Goal: Task Accomplishment & Management: Manage account settings

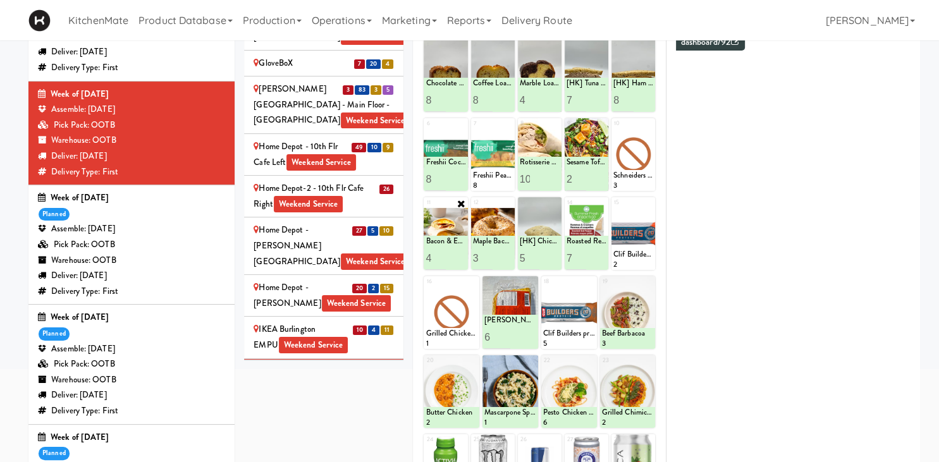
scroll to position [66, 0]
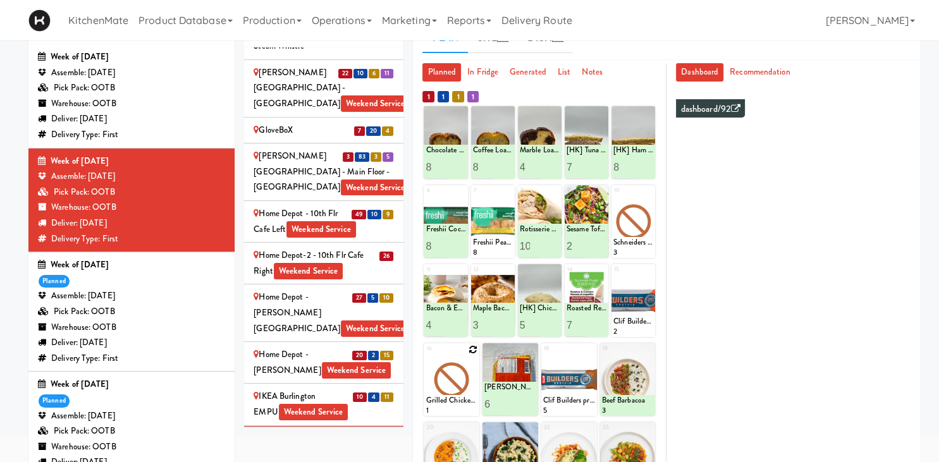
click at [471, 348] on icon at bounding box center [472, 349] width 9 height 9
click at [425, 355] on select "- Empty - Activia Probiotic Peach Mango Smoothie Aquafina Water Chocolate Milk …" at bounding box center [451, 385] width 52 height 61
click at [460, 365] on select "- Empty - Activia Probiotic Peach Mango Smoothie Aquafina Water Chocolate Milk …" at bounding box center [451, 385] width 52 height 61
click at [425, 355] on select "- Empty - Activia Probiotic Peach Mango Smoothie Aquafina Water Chocolate Milk …" at bounding box center [451, 385] width 52 height 61
click at [460, 365] on select "- Empty - Activia Probiotic Peach Mango Smoothie Aquafina Water Chocolate Milk …" at bounding box center [451, 385] width 52 height 61
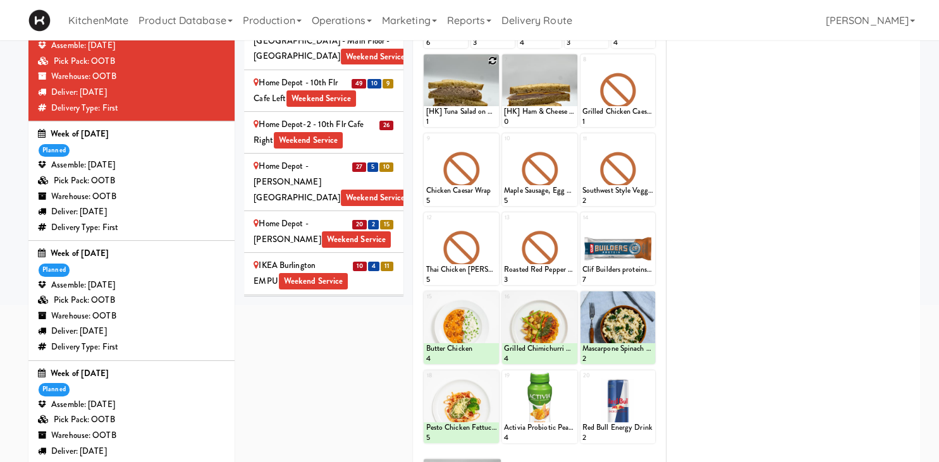
scroll to position [0, 0]
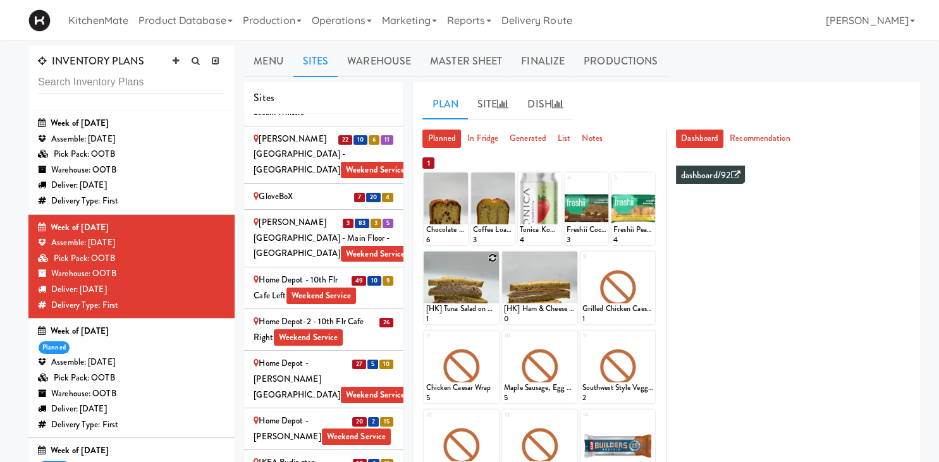
click at [492, 254] on icon at bounding box center [492, 257] width 9 height 9
click option "[HK] Tuna Salad on Multigrain" at bounding box center [0, 0] width 0 height 0
type input "10"
click at [475, 313] on button at bounding box center [479, 312] width 16 height 15
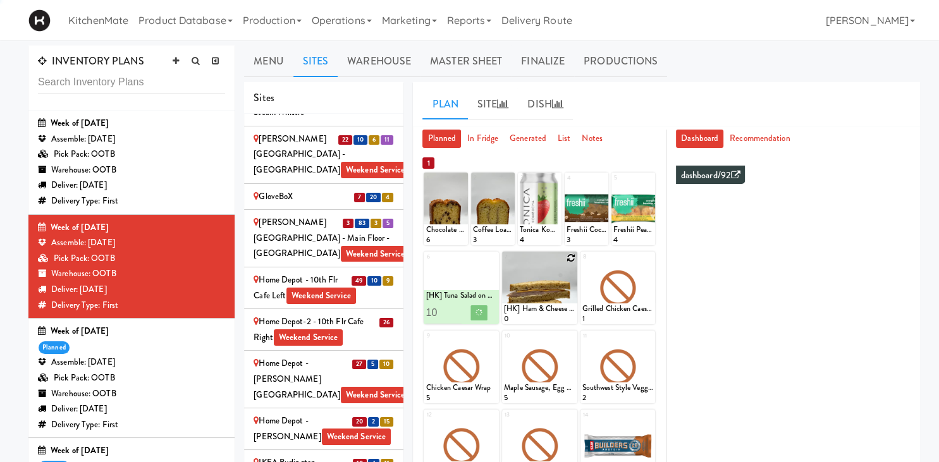
click at [568, 253] on icon at bounding box center [570, 257] width 9 height 9
click at [568, 258] on div "7 [HK] Ham & Cheese on Multigrain 0" at bounding box center [539, 288] width 75 height 73
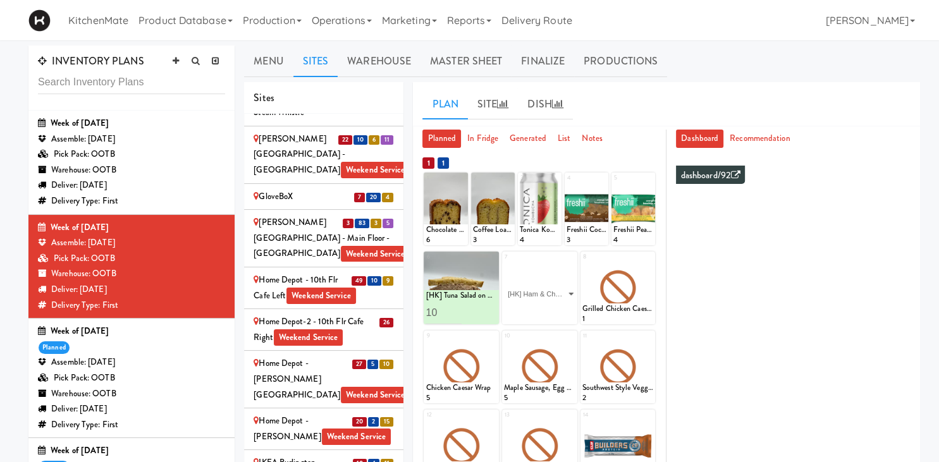
click option "[HK] Ham & Cheese on Multigrain" at bounding box center [0, 0] width 0 height 0
click at [532, 311] on input "2" at bounding box center [521, 312] width 35 height 23
click at [532, 311] on input "3" at bounding box center [521, 312] width 35 height 23
click at [532, 311] on input "4" at bounding box center [521, 312] width 35 height 23
click at [532, 311] on input "5" at bounding box center [521, 312] width 35 height 23
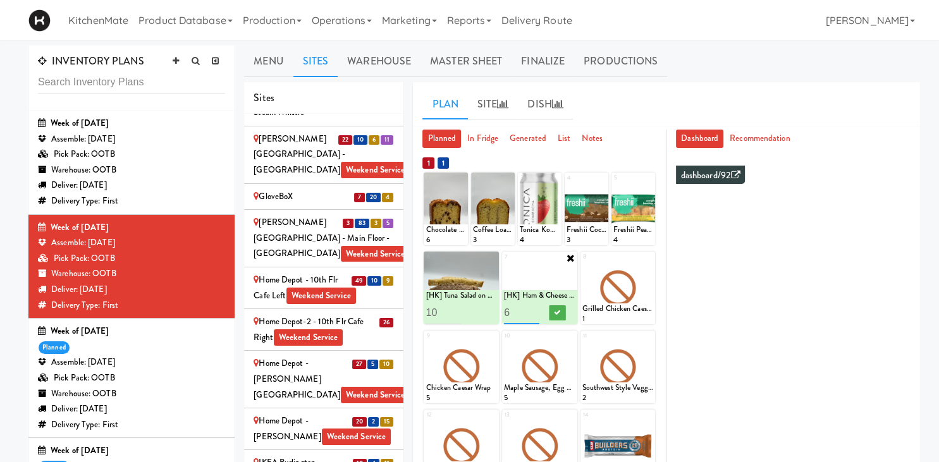
click at [532, 311] on input "6" at bounding box center [521, 312] width 35 height 23
click at [532, 311] on input "7" at bounding box center [521, 312] width 35 height 23
click at [532, 311] on input "8" at bounding box center [521, 312] width 35 height 23
type input "9"
click at [532, 311] on input "9" at bounding box center [521, 312] width 35 height 23
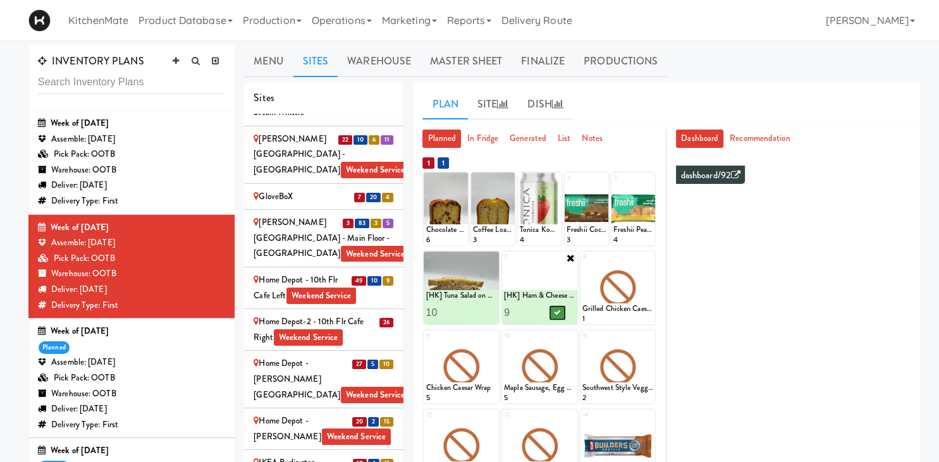
click at [555, 312] on icon at bounding box center [557, 312] width 6 height 7
click at [491, 337] on icon at bounding box center [492, 336] width 9 height 9
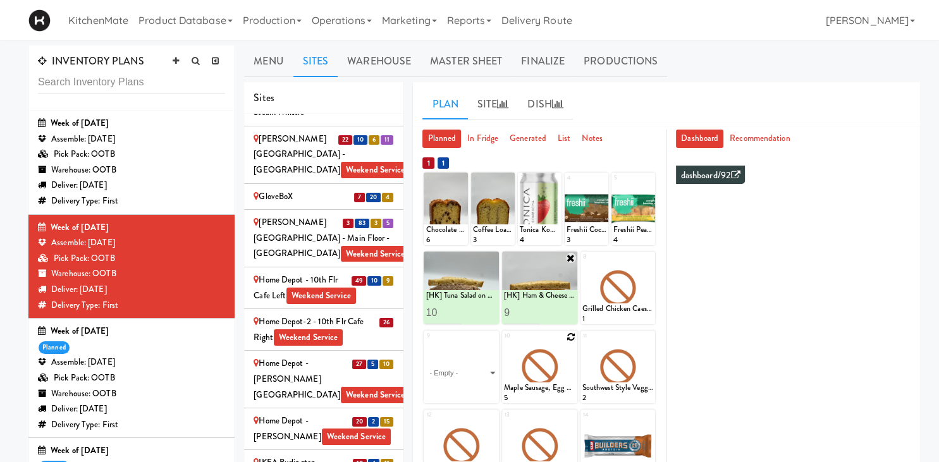
click at [504, 358] on div at bounding box center [539, 367] width 75 height 73
click at [425, 343] on select "- Empty - Activia Probiotic Peach Mango Smoothie Aquafina Water Chocolate Milk …" at bounding box center [460, 373] width 71 height 61
click option "Maple Bacon with Egg & Cheddar on Sesame Seed Bagel" at bounding box center [0, 0] width 0 height 0
type input "8"
click at [480, 389] on icon at bounding box center [479, 391] width 6 height 7
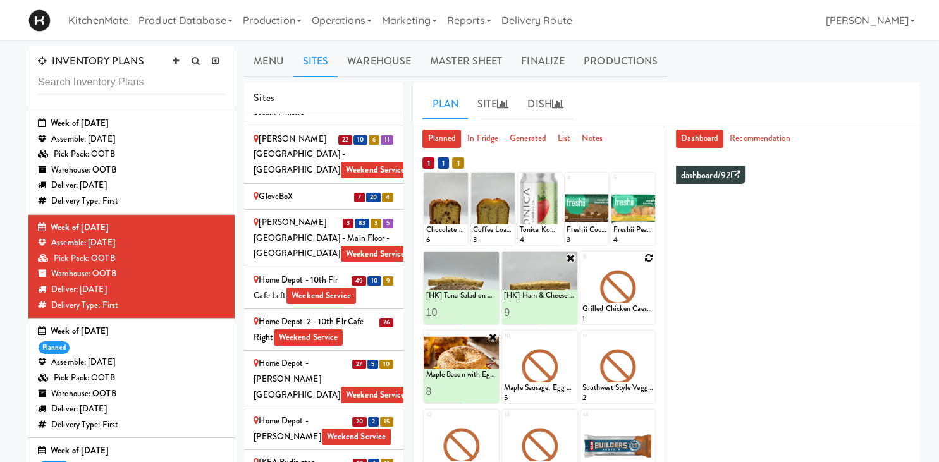
click at [649, 257] on icon at bounding box center [648, 257] width 9 height 9
click option "Rotisserie Chicken Chipotle Wrap" at bounding box center [0, 0] width 0 height 0
type input "10"
click at [633, 310] on icon at bounding box center [635, 312] width 6 height 7
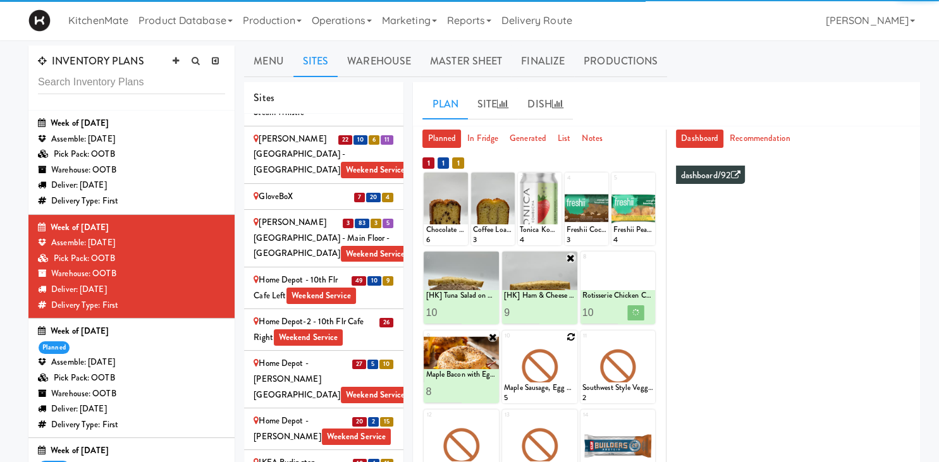
click at [571, 338] on icon at bounding box center [570, 336] width 9 height 9
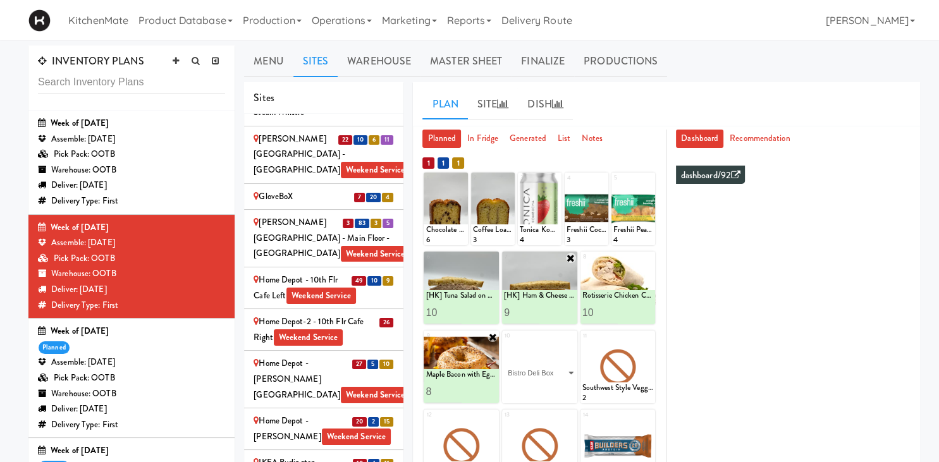
click option "Bistro Deli Box" at bounding box center [0, 0] width 0 height 0
type input "2"
click at [532, 386] on input "2" at bounding box center [521, 391] width 35 height 23
click at [554, 391] on button at bounding box center [557, 391] width 16 height 15
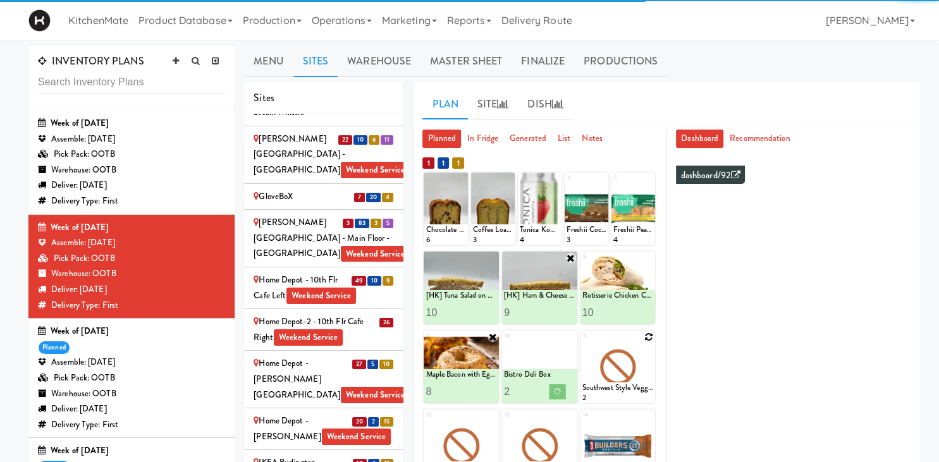
click at [649, 339] on icon at bounding box center [648, 336] width 9 height 9
click at [646, 351] on select "- Empty - Activia Probiotic Peach Mango Smoothie Aquafina Water Chocolate Milk …" at bounding box center [617, 373] width 71 height 61
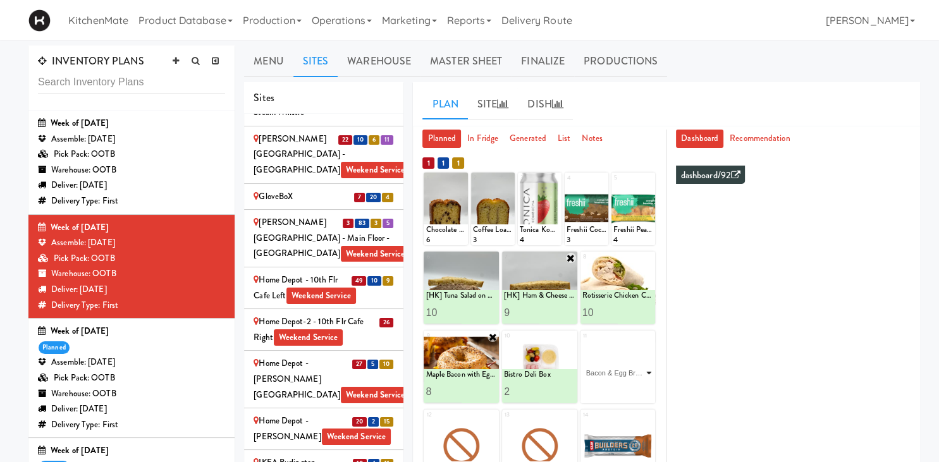
click option "Bacon & Egg Breakfast Wrap" at bounding box center [0, 0] width 0 height 0
type input "7"
click at [630, 386] on button at bounding box center [635, 391] width 16 height 15
click at [459, 180] on icon at bounding box center [461, 178] width 9 height 9
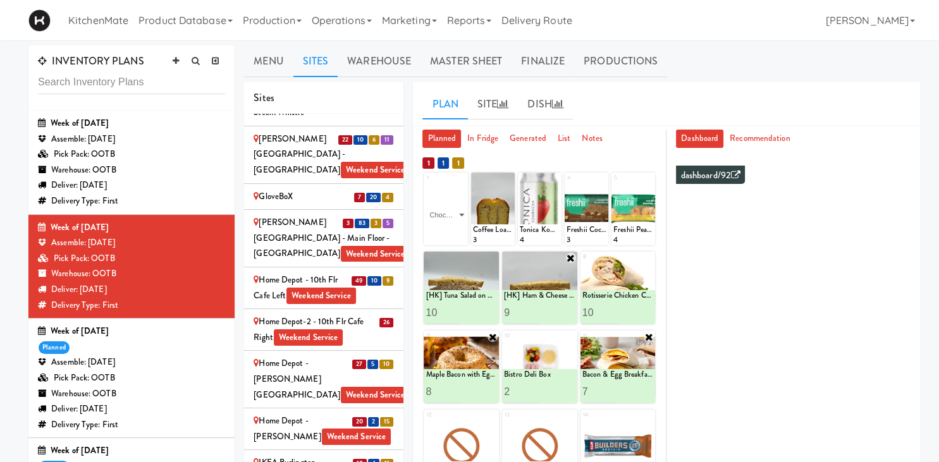
click option "Chocolate Chip Loaf Cake" at bounding box center [0, 0] width 0 height 0
type input "7"
click at [458, 233] on icon at bounding box center [456, 233] width 6 height 7
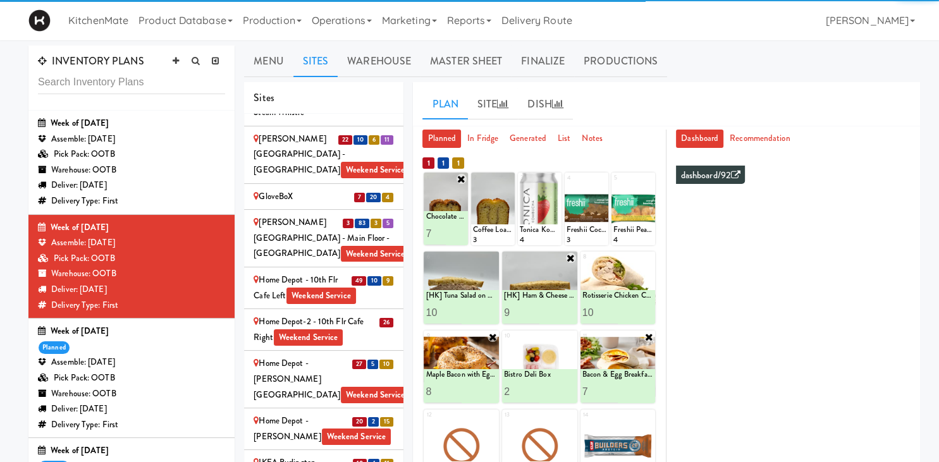
click at [0, 0] on icon at bounding box center [0, 0] width 0 height 0
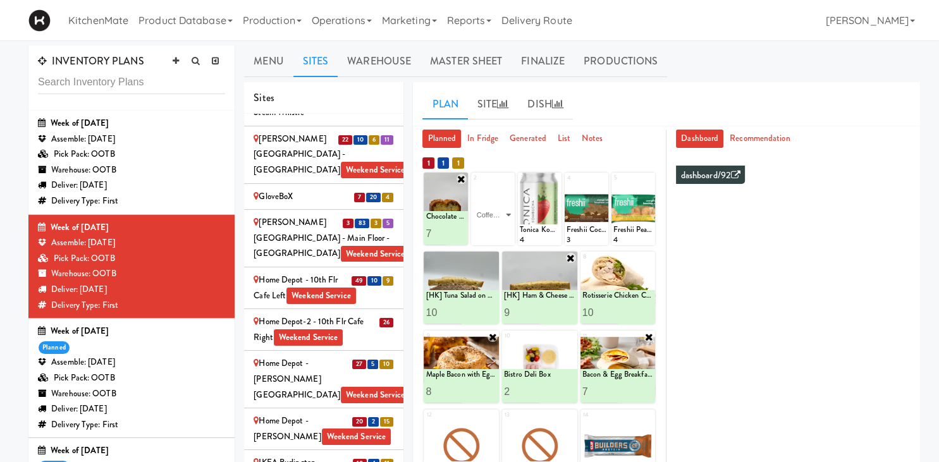
click option "Coffee Loaf Cake" at bounding box center [0, 0] width 0 height 0
type input "0"
click at [482, 235] on input "0" at bounding box center [483, 233] width 20 height 23
type input "7"
click at [502, 229] on button at bounding box center [502, 233] width 16 height 15
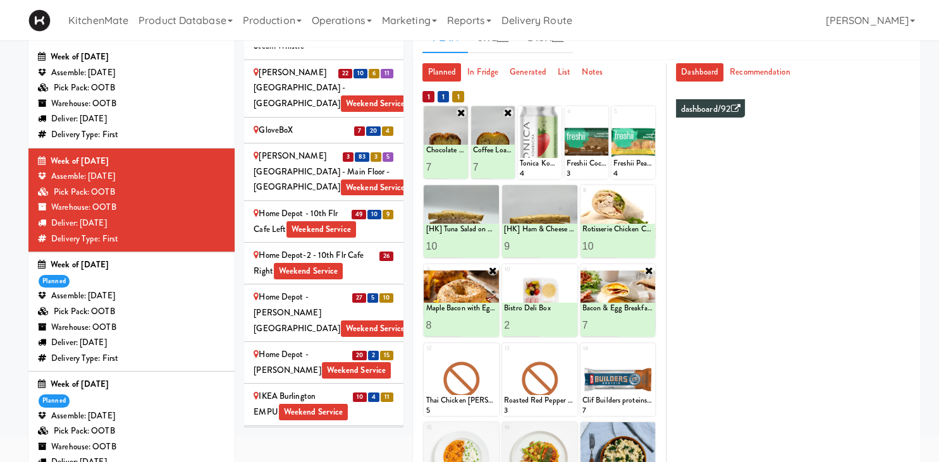
scroll to position [291, 0]
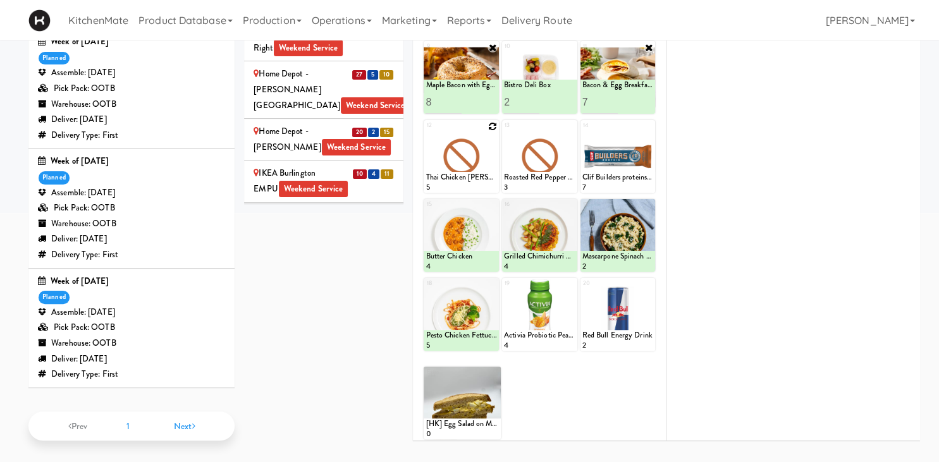
click at [494, 125] on icon at bounding box center [492, 126] width 9 height 9
click option "Sesame Tofu Rainbow Bowl" at bounding box center [0, 0] width 0 height 0
type input "2"
click at [453, 178] on input "2" at bounding box center [442, 180] width 35 height 23
click at [480, 178] on icon at bounding box center [479, 181] width 6 height 7
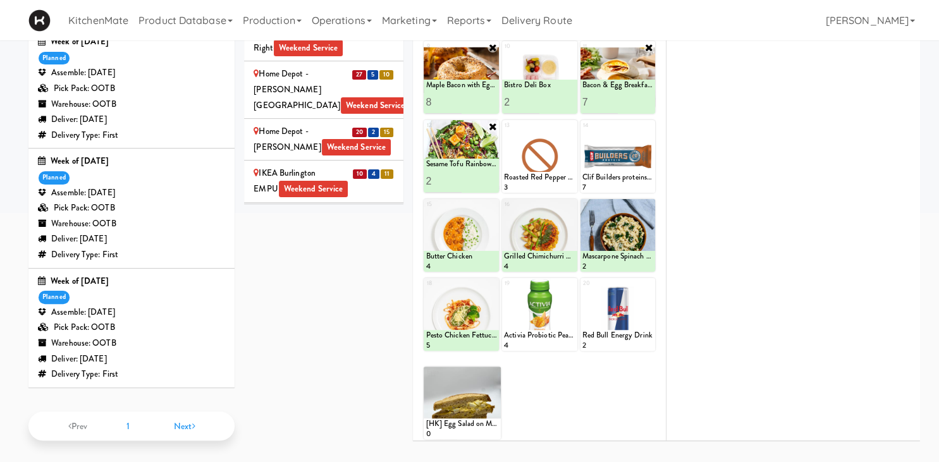
click at [356, 291] on div "IKEA Etobicoke Weekend Service" at bounding box center [323, 306] width 140 height 31
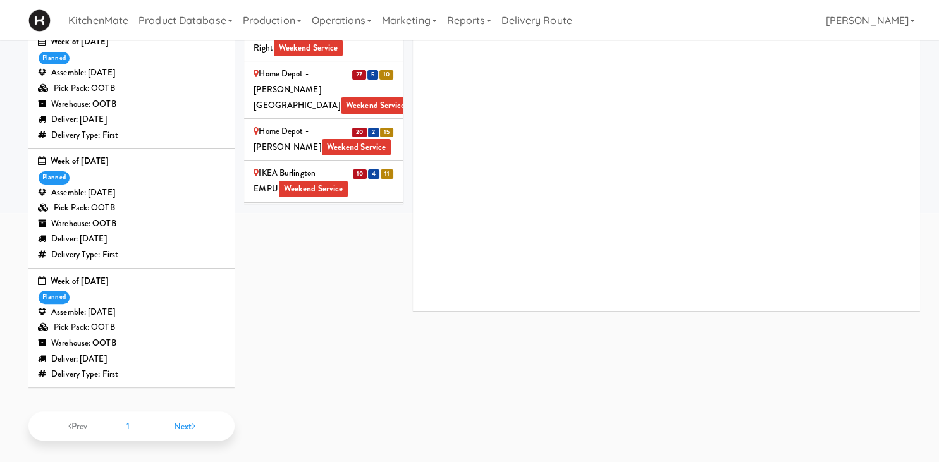
click at [356, 291] on div "IKEA Etobicoke Weekend Service" at bounding box center [323, 306] width 140 height 31
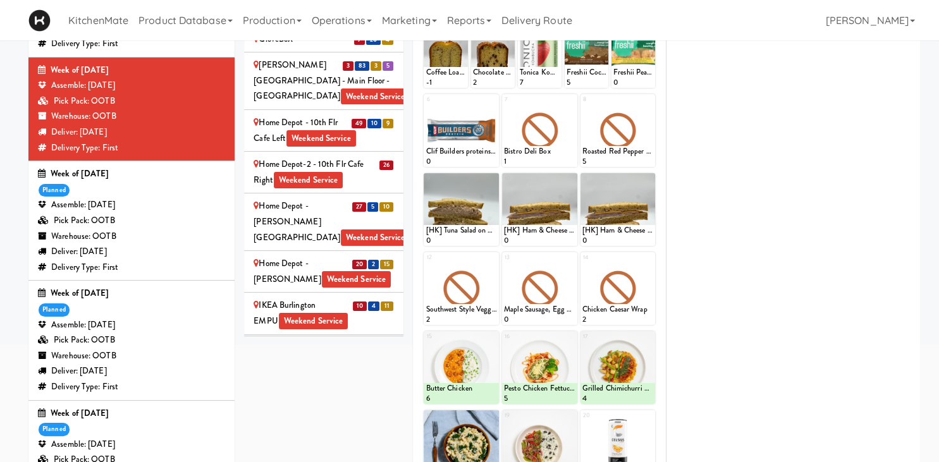
scroll to position [91, 0]
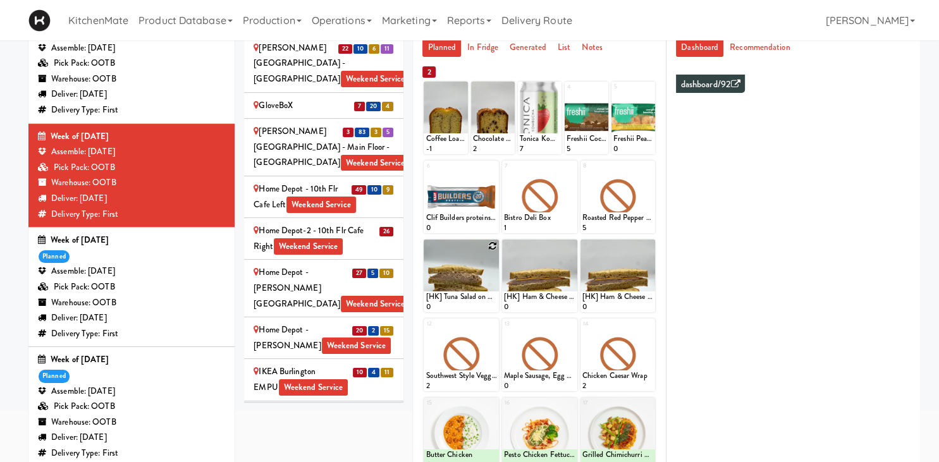
click at [494, 262] on div at bounding box center [460, 276] width 75 height 73
click at [493, 247] on icon at bounding box center [492, 245] width 9 height 9
click option "[HK] Tuna Salad on Multigrain" at bounding box center [0, 0] width 0 height 0
click at [442, 302] on input "1" at bounding box center [442, 300] width 35 height 23
type input "18"
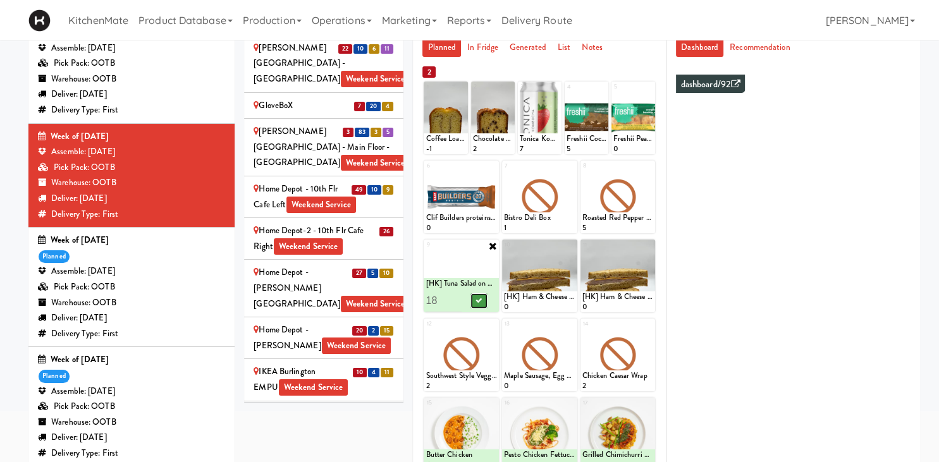
click at [477, 299] on icon at bounding box center [479, 300] width 6 height 7
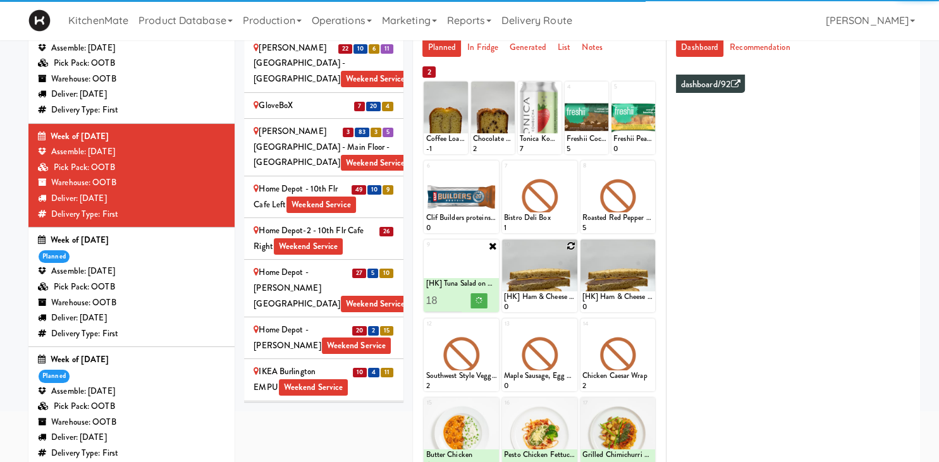
click at [573, 246] on icon at bounding box center [570, 245] width 9 height 9
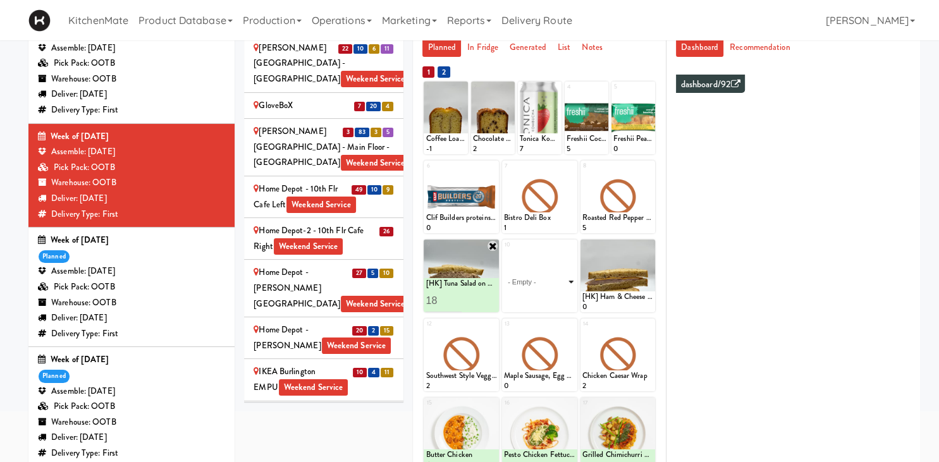
click at [504, 252] on select "- Empty - Activia Probiotic Peach Mango Smoothie Aquafina Water Chocolate Milk …" at bounding box center [539, 282] width 71 height 61
click option "[HK] Ham & Cheese on Multigrain" at bounding box center [0, 0] width 0 height 0
type input "18"
click at [554, 299] on button at bounding box center [557, 300] width 16 height 15
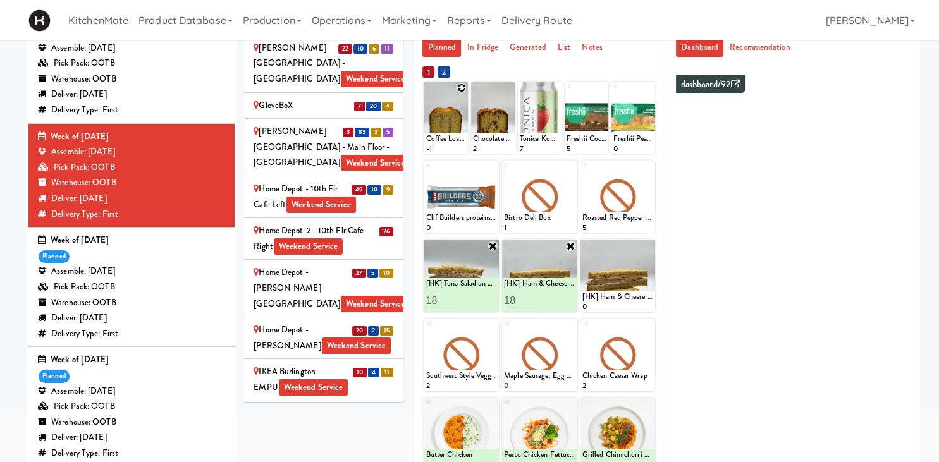
click at [461, 88] on icon at bounding box center [461, 87] width 9 height 9
click option "Coffee Loaf Cake" at bounding box center [0, 0] width 0 height 0
type input "14"
click at [455, 140] on icon at bounding box center [456, 142] width 6 height 7
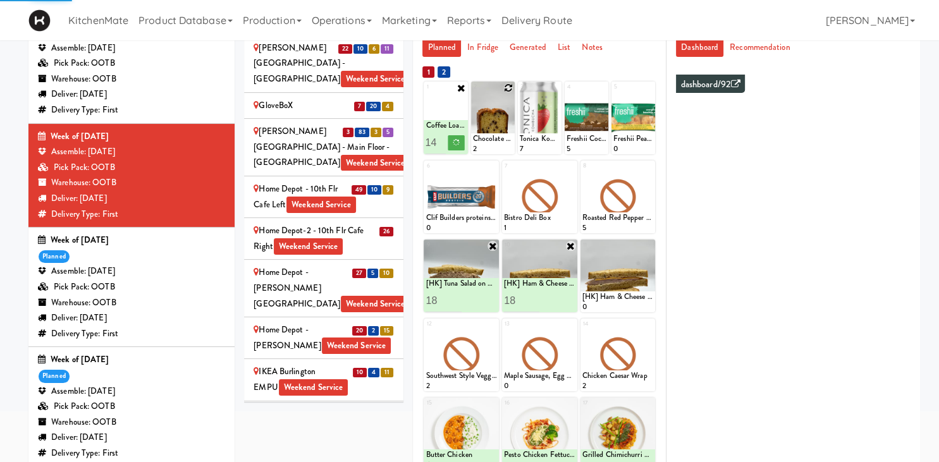
click at [510, 86] on icon at bounding box center [508, 87] width 9 height 9
click at [508, 99] on select "- Empty - Activia Probiotic Peach Mango Smoothie Aquafina Water Chocolate Milk …" at bounding box center [493, 124] width 40 height 61
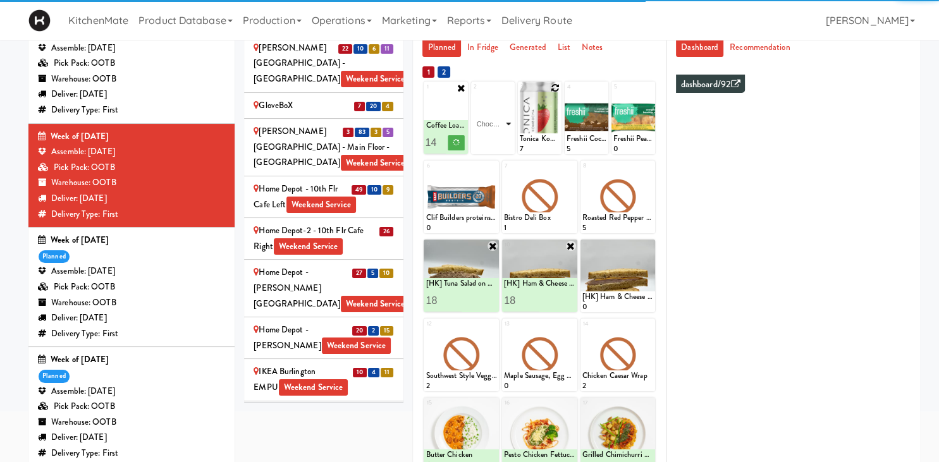
click option "Chocolate Chip Loaf Cake" at bounding box center [0, 0] width 0 height 0
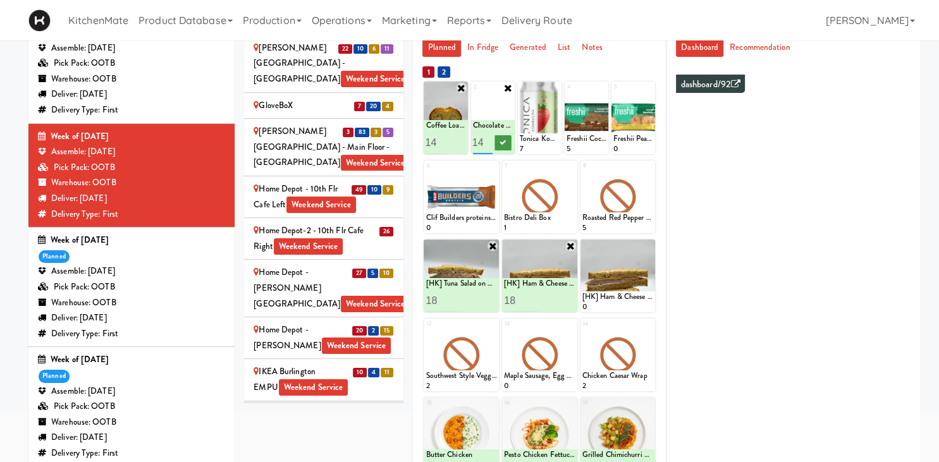
type input "14"
click at [504, 143] on icon at bounding box center [502, 142] width 6 height 7
click at [648, 90] on icon at bounding box center [648, 87] width 9 height 9
click option "Freshii Peanut Butter Energii Bites" at bounding box center [0, 0] width 0 height 0
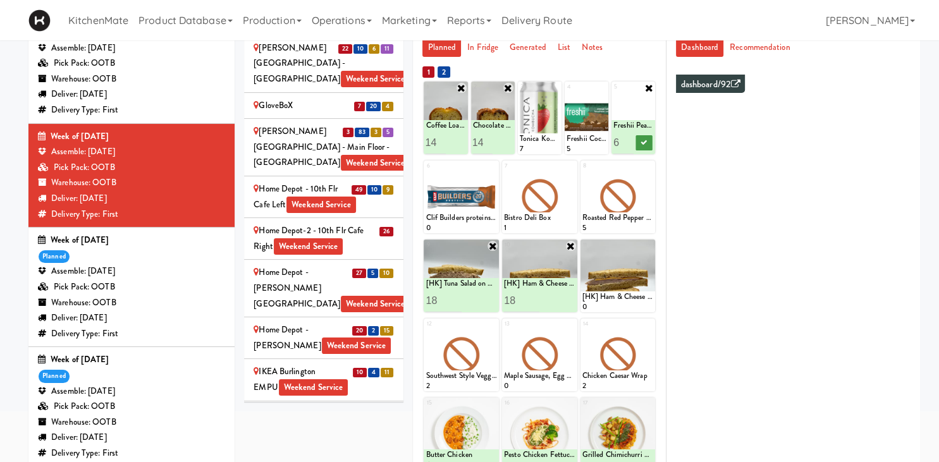
type input "6"
click at [641, 140] on icon at bounding box center [643, 142] width 6 height 7
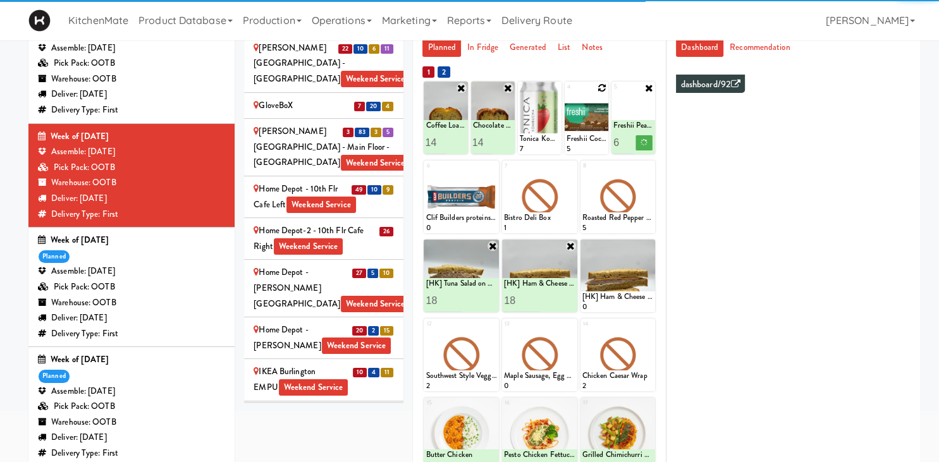
click at [602, 85] on icon at bounding box center [601, 87] width 9 height 9
click option "Freshii Cocoa Energii Bites" at bounding box center [0, 0] width 0 height 0
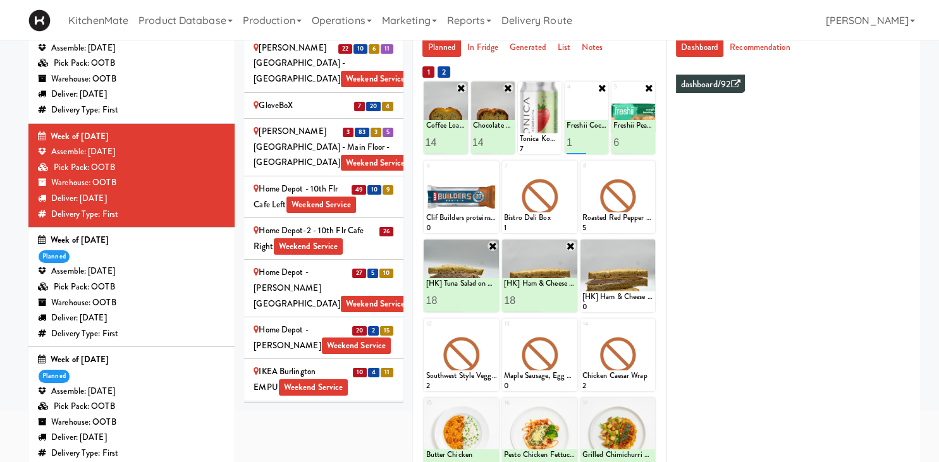
click at [579, 138] on input "2" at bounding box center [576, 142] width 20 height 23
click at [579, 138] on input "3" at bounding box center [576, 142] width 20 height 23
click at [579, 138] on input "4" at bounding box center [576, 142] width 20 height 23
click at [579, 138] on input "5" at bounding box center [576, 142] width 20 height 23
type input "6"
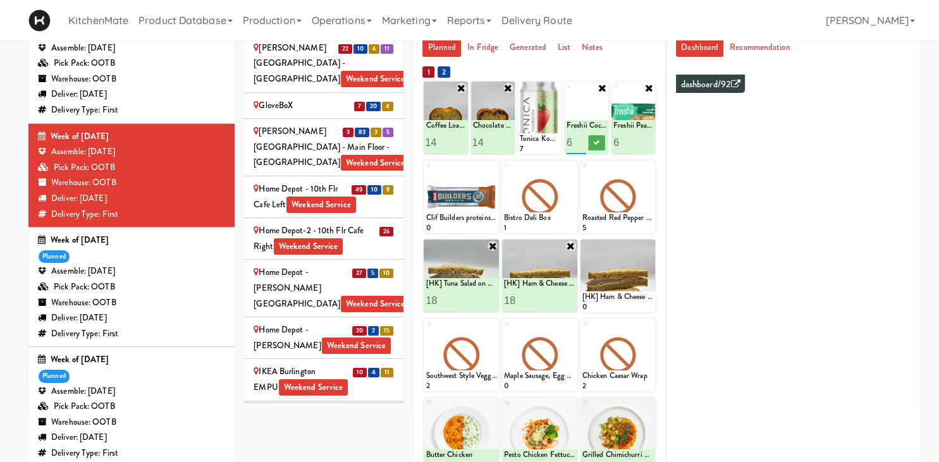
click at [578, 138] on input "6" at bounding box center [576, 142] width 20 height 23
click at [595, 143] on icon at bounding box center [596, 142] width 6 height 7
click at [570, 166] on icon at bounding box center [570, 166] width 9 height 9
click at [504, 173] on select "- Empty - Activia Probiotic Peach Mango Smoothie Aquafina Water Chocolate Milk …" at bounding box center [539, 203] width 71 height 61
click option "Bistro Deli Box" at bounding box center [0, 0] width 0 height 0
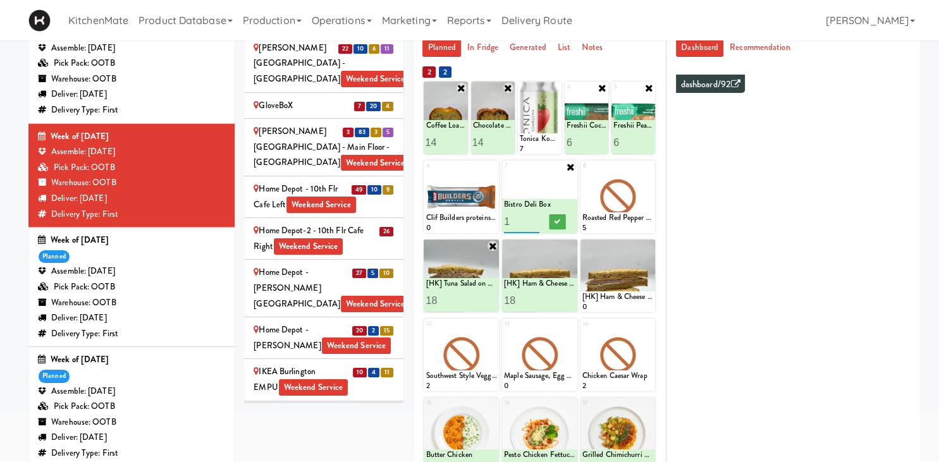
type input "2"
click at [533, 217] on input "2" at bounding box center [521, 221] width 35 height 23
click at [557, 220] on icon at bounding box center [557, 221] width 6 height 7
click at [650, 246] on icon at bounding box center [648, 245] width 9 height 9
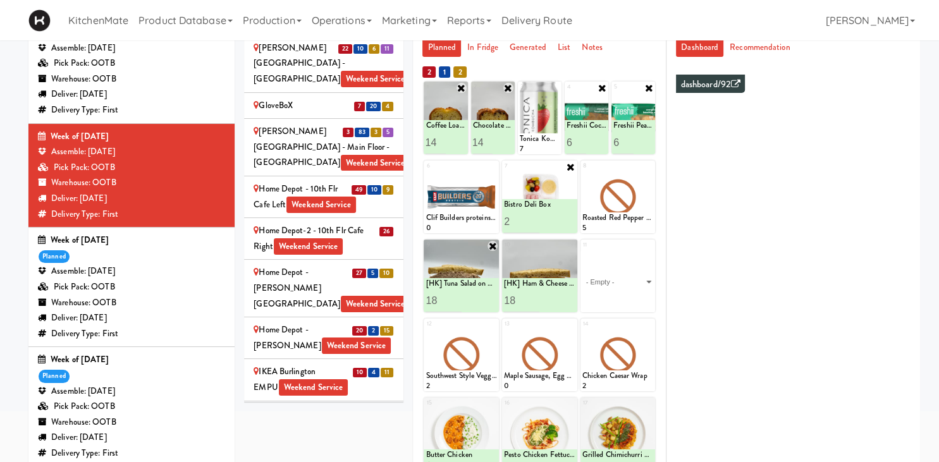
click at [645, 269] on select "- Empty - Activia Probiotic Peach Mango Smoothie Aquafina Water Chocolate Milk …" at bounding box center [617, 282] width 71 height 61
click option "Rotisserie Chicken Chipotle Wrap" at bounding box center [0, 0] width 0 height 0
click at [631, 300] on button at bounding box center [635, 300] width 16 height 15
click at [491, 325] on icon at bounding box center [492, 324] width 9 height 9
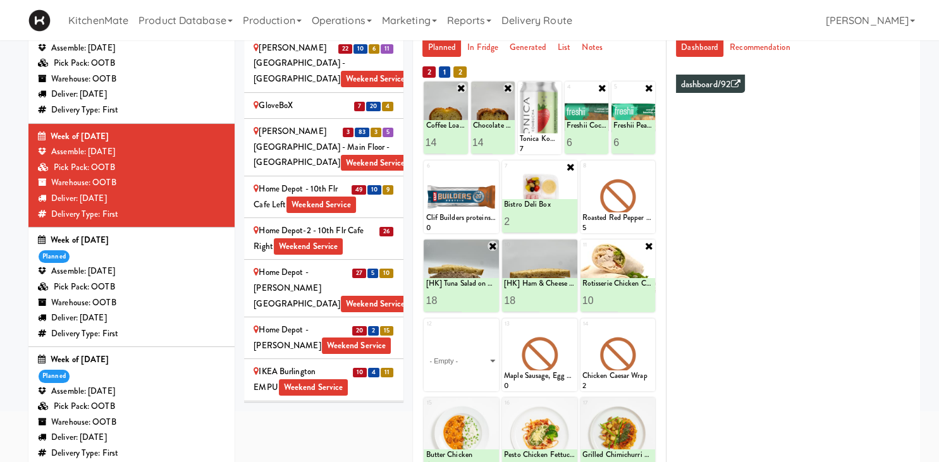
click at [626, 368] on div at bounding box center [617, 355] width 75 height 73
click at [612, 303] on input "9" at bounding box center [599, 300] width 35 height 23
type input "8"
click at [612, 303] on input "8" at bounding box center [599, 300] width 35 height 23
click at [633, 302] on icon at bounding box center [635, 300] width 6 height 7
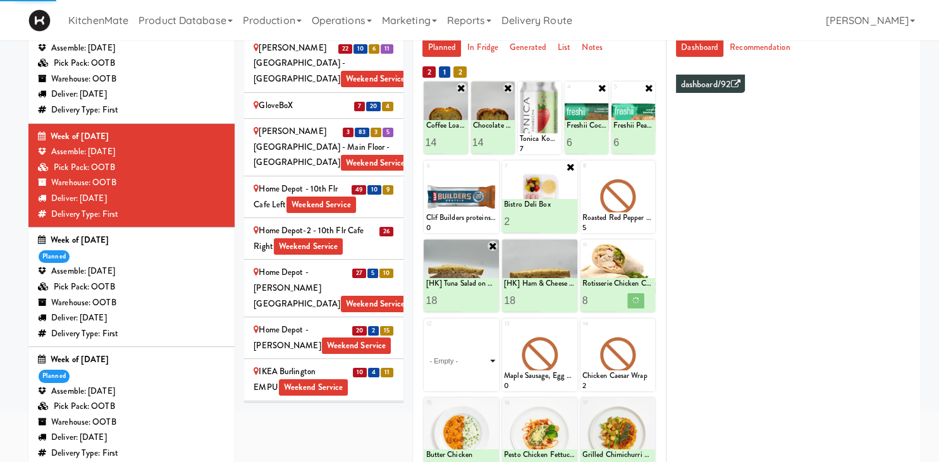
click at [490, 352] on select "- Empty - Activia Probiotic Peach Mango Smoothie Aquafina Water Chocolate Milk …" at bounding box center [460, 361] width 71 height 61
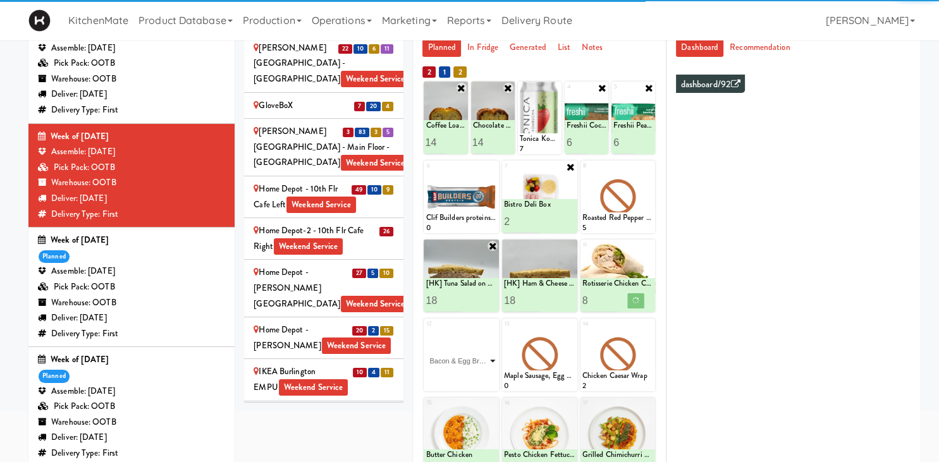
click option "Bacon & Egg Breakfast Wrap" at bounding box center [0, 0] width 0 height 0
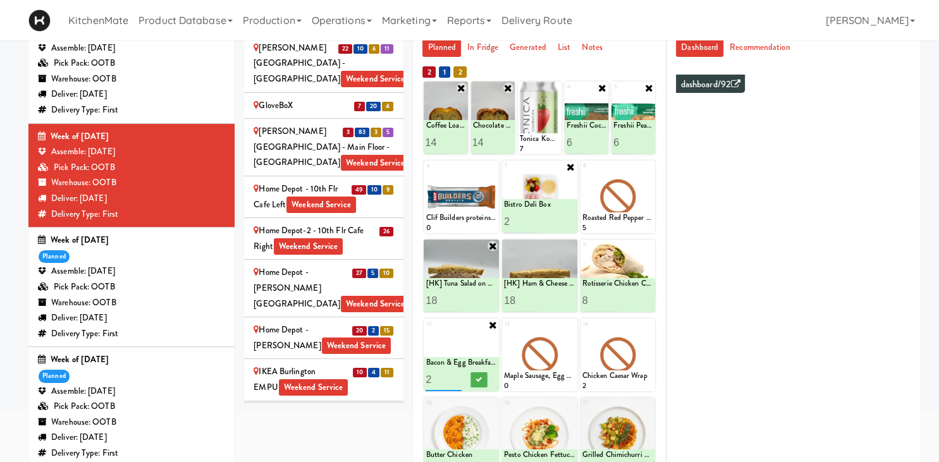
click at [454, 375] on input "2" at bounding box center [442, 379] width 35 height 23
click at [454, 375] on input "3" at bounding box center [442, 379] width 35 height 23
click at [454, 375] on input "4" at bounding box center [442, 379] width 35 height 23
click at [454, 375] on input "5" at bounding box center [442, 379] width 35 height 23
type input "6"
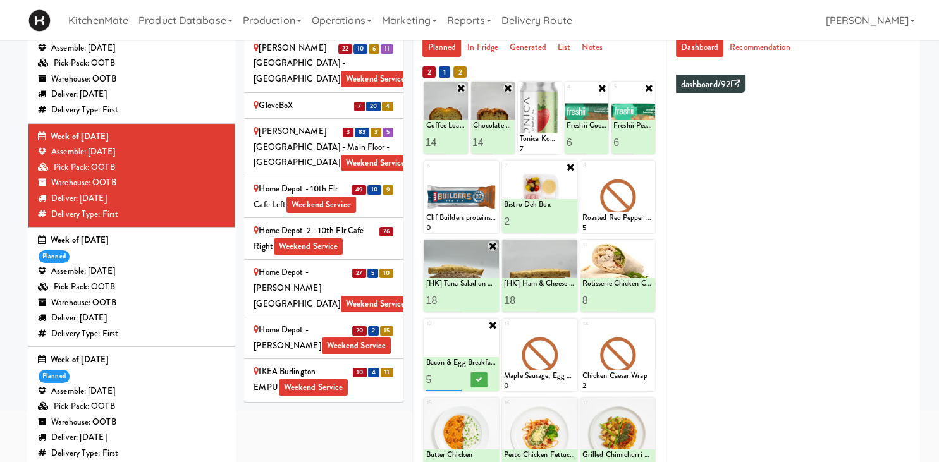
click at [452, 377] on input "6" at bounding box center [442, 379] width 35 height 23
click at [477, 380] on icon at bounding box center [479, 379] width 6 height 7
click at [571, 330] on div at bounding box center [539, 355] width 75 height 73
click at [568, 344] on div at bounding box center [539, 355] width 75 height 73
click at [571, 326] on icon at bounding box center [570, 324] width 9 height 9
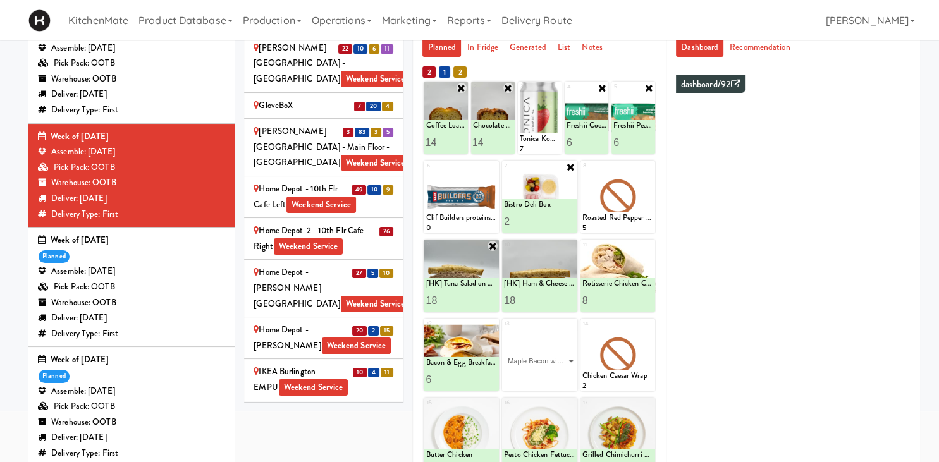
click option "Maple Bacon with Egg & Cheddar on Sesame Seed Bagel" at bounding box center [0, 0] width 0 height 0
type input "1"
type input "8"
click at [556, 379] on icon at bounding box center [557, 379] width 6 height 7
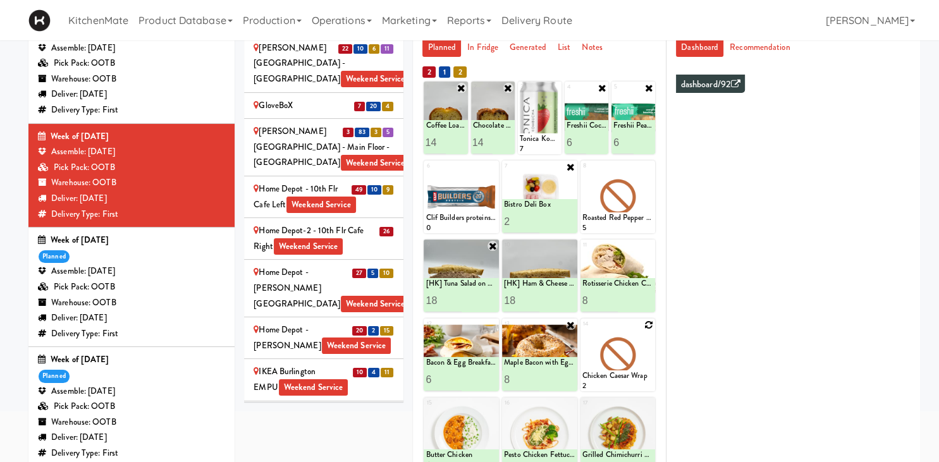
click at [648, 327] on icon at bounding box center [648, 324] width 9 height 9
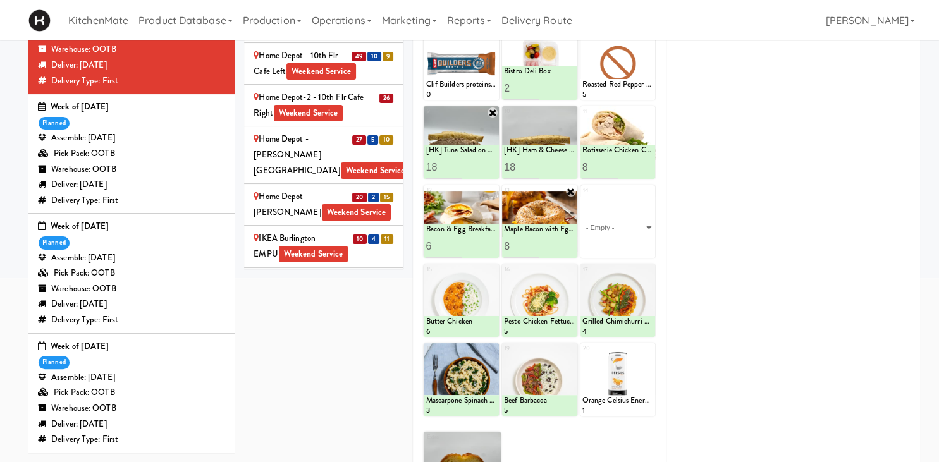
scroll to position [91, 0]
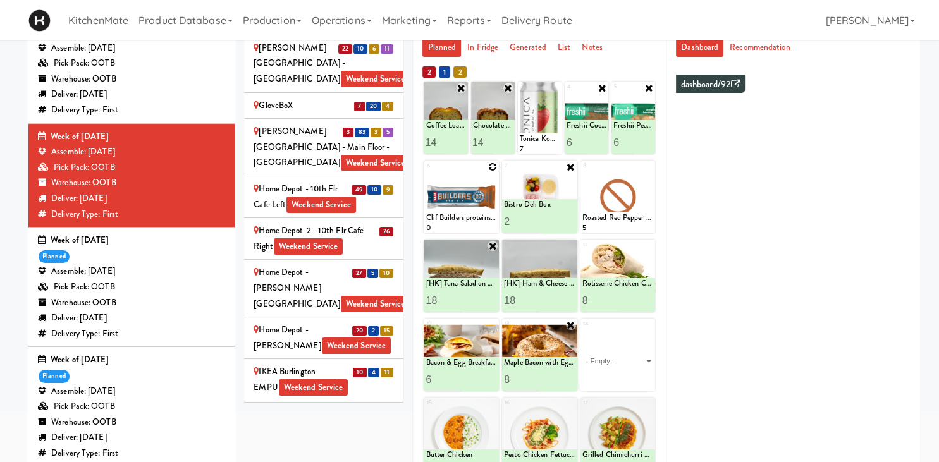
click at [490, 168] on icon at bounding box center [492, 166] width 9 height 9
click at [425, 173] on select "- Empty - Activia Probiotic Peach Mango Smoothie Aquafina Water Chocolate Milk …" at bounding box center [460, 203] width 71 height 61
click option "Clif Bar Peanut Butter Crunch" at bounding box center [0, 0] width 0 height 0
type input "10"
click at [478, 224] on icon at bounding box center [479, 221] width 6 height 7
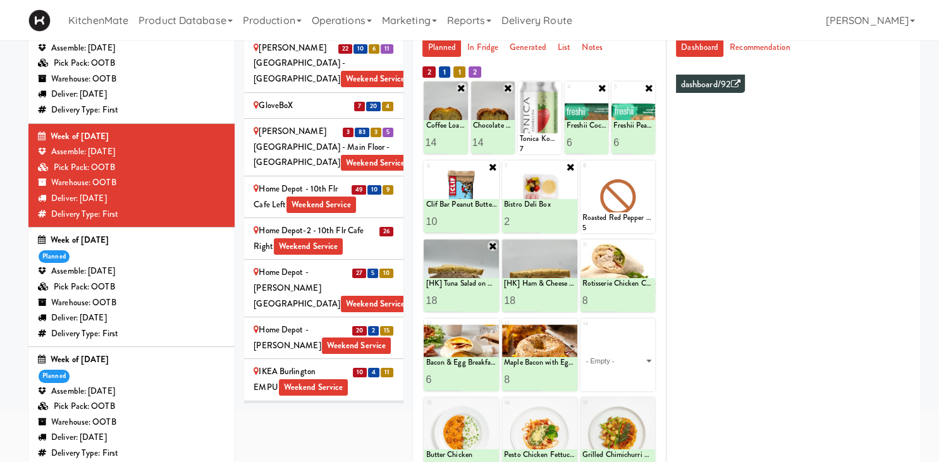
click at [492, 166] on icon at bounding box center [492, 167] width 10 height 10
click at [490, 195] on div "Loading..." at bounding box center [460, 197] width 75 height 73
click at [491, 166] on icon at bounding box center [492, 166] width 9 height 9
drag, startPoint x: 491, startPoint y: 166, endPoint x: 482, endPoint y: 197, distance: 32.4
click at [482, 197] on select "- Empty - Activia Probiotic Peach Mango Smoothie Aquafina Water Chocolate Milk …" at bounding box center [460, 203] width 71 height 61
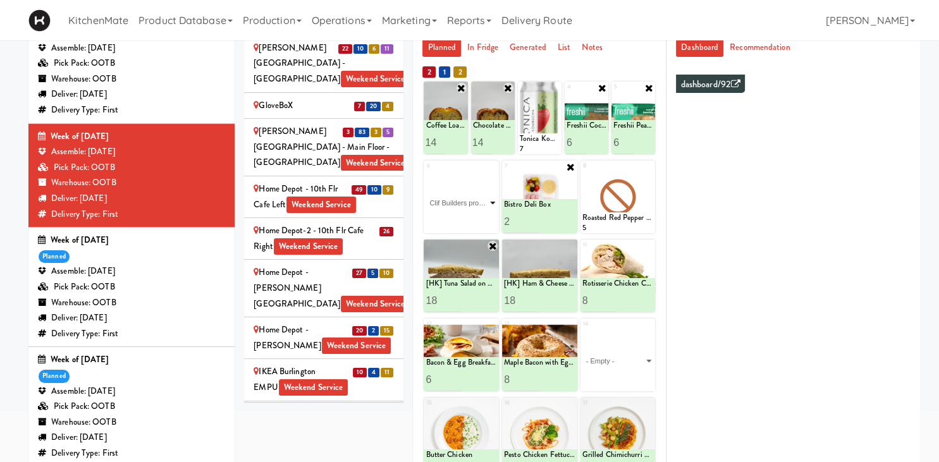
click option "Clif Builders proteins Bar Chocolate" at bounding box center [0, 0] width 0 height 0
type input "10"
click at [484, 222] on button at bounding box center [479, 221] width 16 height 15
click at [632, 354] on select "- Empty - Activia Probiotic Peach Mango Smoothie Aquafina Water Chocolate Milk …" at bounding box center [617, 361] width 71 height 61
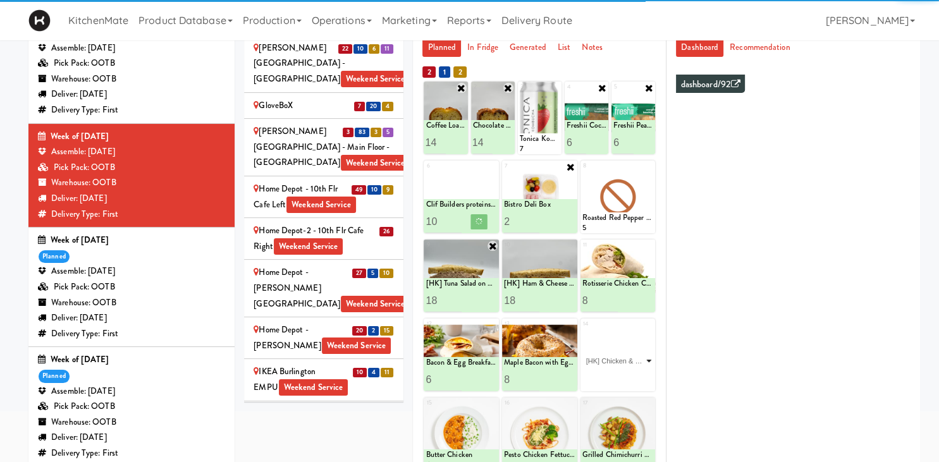
click option "[HK] Chicken & Swiss Cheese On Focaccia" at bounding box center [0, 0] width 0 height 0
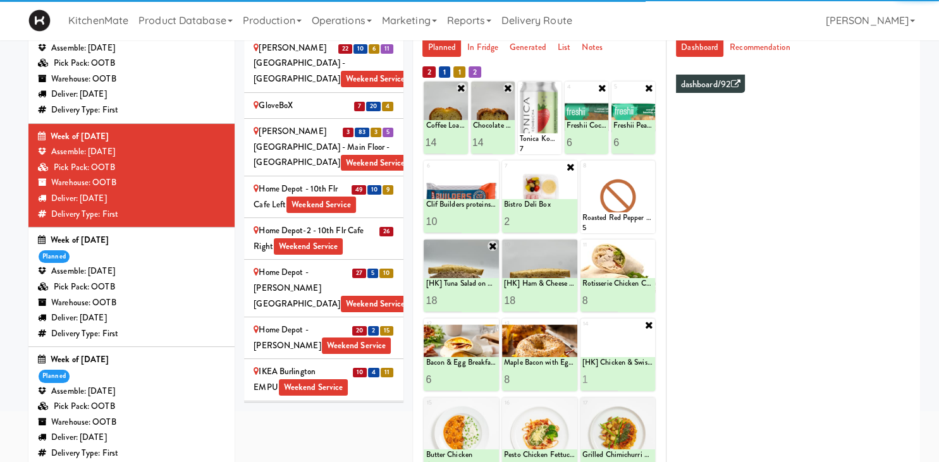
click at [610, 377] on input "1" at bounding box center [599, 379] width 35 height 23
click at [610, 377] on input "2" at bounding box center [599, 379] width 35 height 23
click at [610, 377] on input "3" at bounding box center [599, 379] width 35 height 23
click at [610, 377] on input "4" at bounding box center [599, 379] width 35 height 23
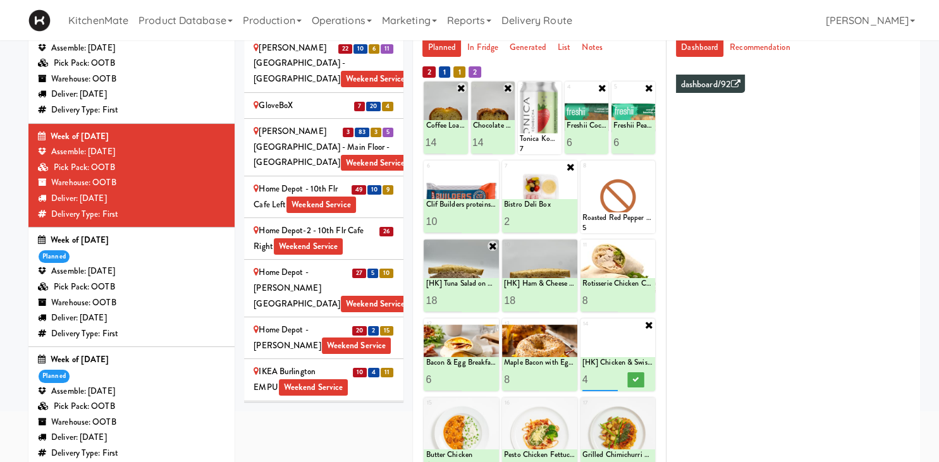
type input "5"
click at [610, 377] on input "5" at bounding box center [599, 379] width 35 height 23
click at [633, 380] on icon at bounding box center [635, 379] width 6 height 7
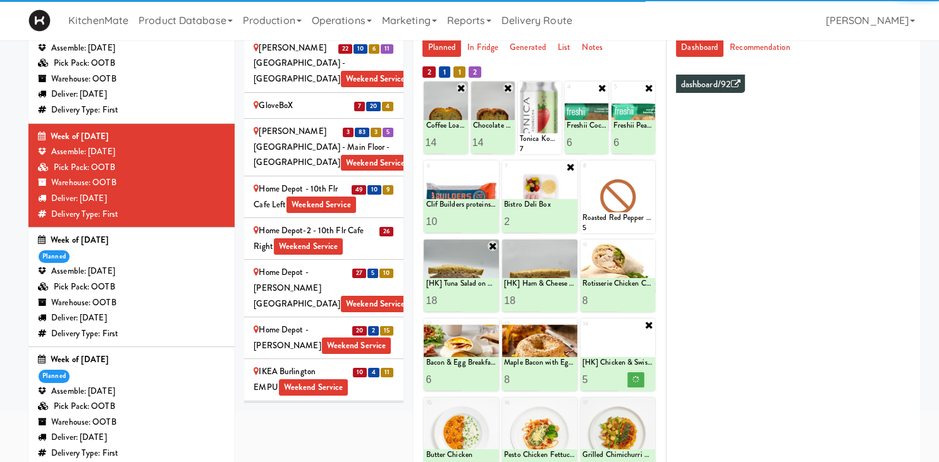
scroll to position [291, 0]
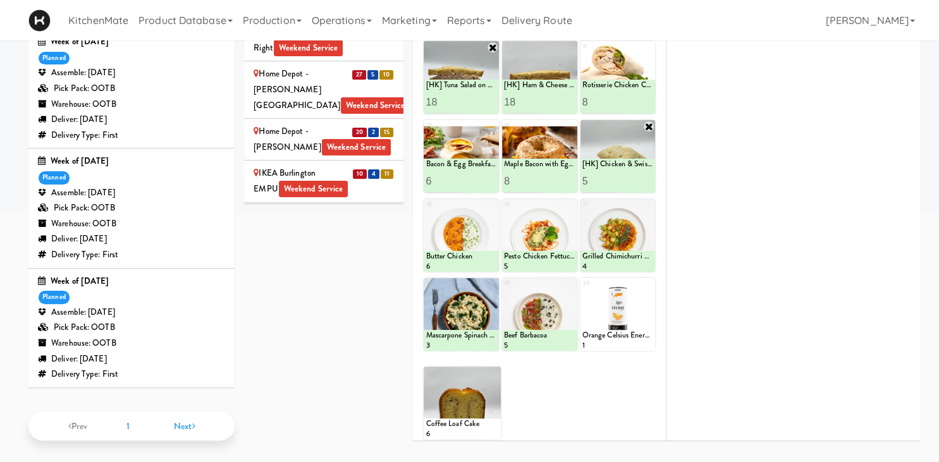
click at [358, 333] on div "IKEA North York Store Weekend Service" at bounding box center [323, 348] width 140 height 31
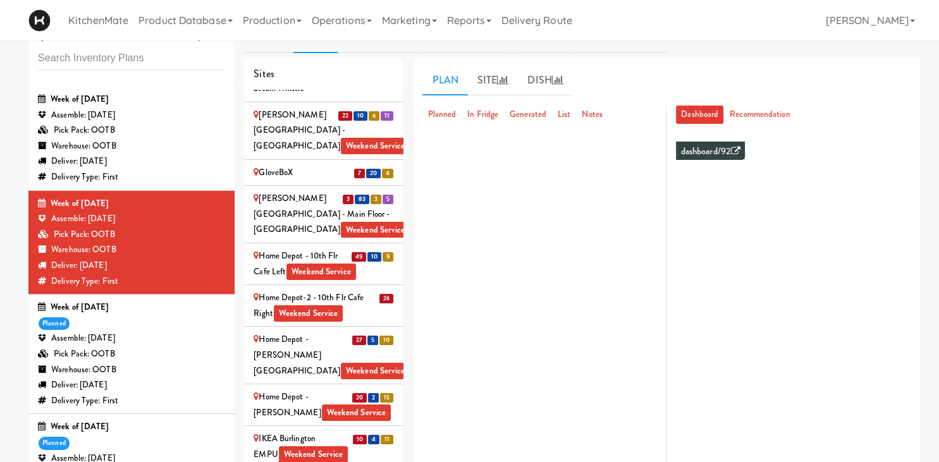
scroll to position [1559, 0]
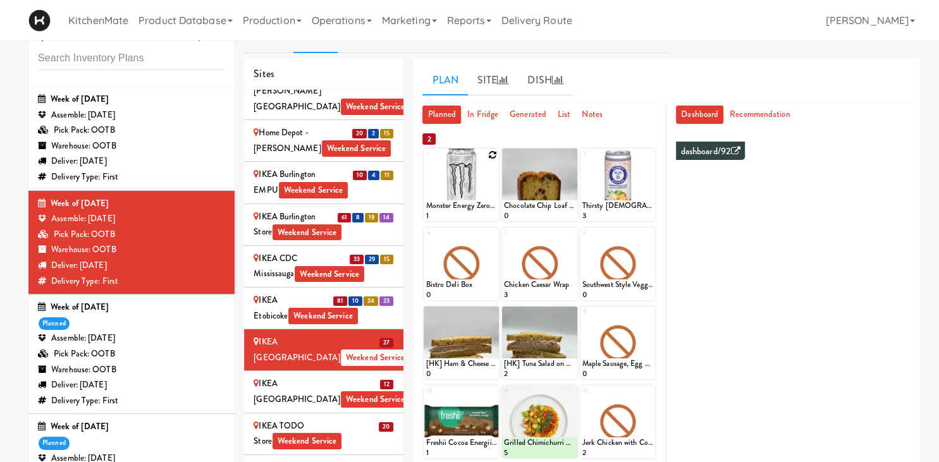
click at [489, 155] on icon at bounding box center [492, 154] width 9 height 9
click option "Monster Energy Zero Ultra" at bounding box center [0, 0] width 0 height 0
type input "15"
click at [479, 207] on icon at bounding box center [479, 209] width 6 height 7
click at [648, 155] on icon at bounding box center [648, 154] width 9 height 9
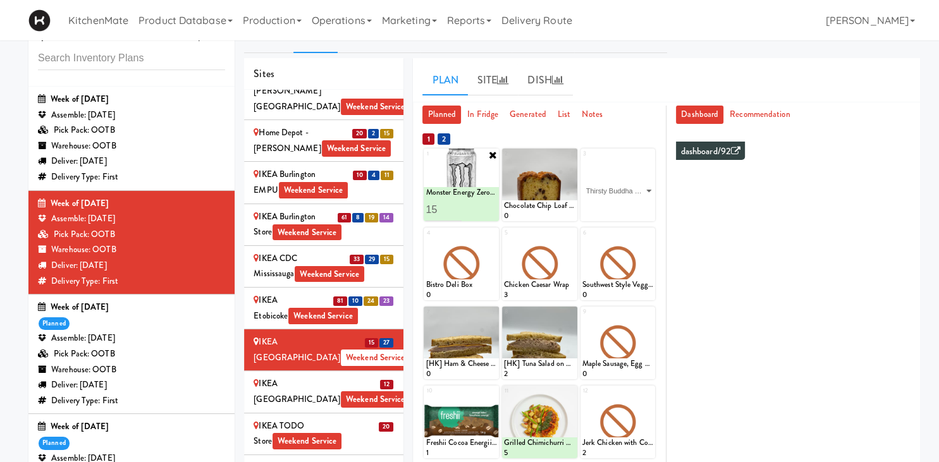
click option "Thirsty [DEMOGRAPHIC_DATA] - Peach Mango" at bounding box center [0, 0] width 0 height 0
type input "1"
type input "8"
type input "7"
click at [631, 209] on button at bounding box center [635, 209] width 16 height 15
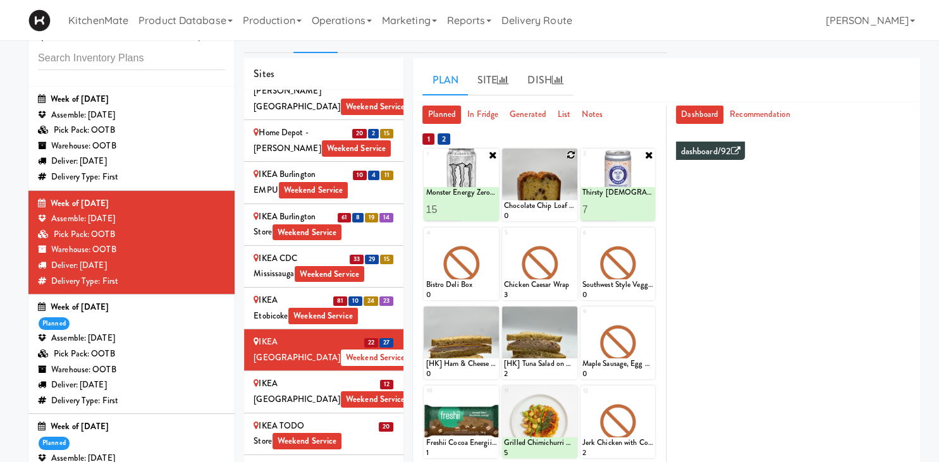
click at [568, 154] on icon at bounding box center [570, 154] width 9 height 9
click option "Chocolate Chip Loaf Cake" at bounding box center [0, 0] width 0 height 0
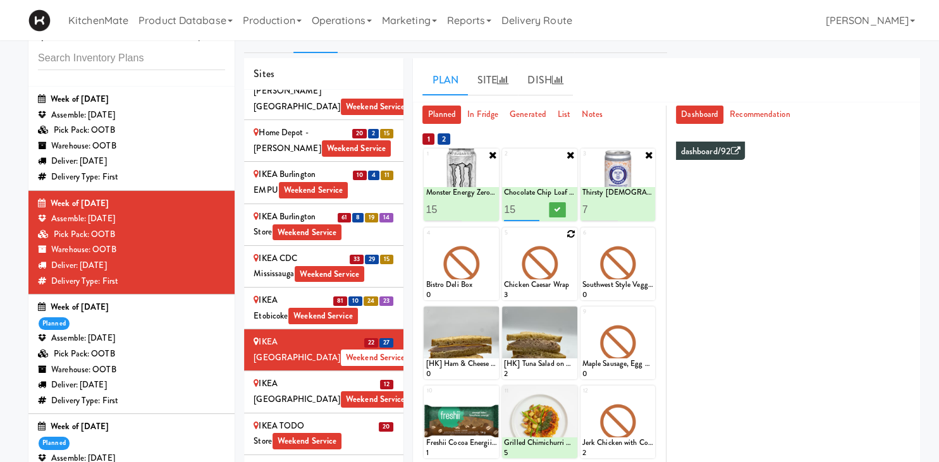
type input "15"
click at [559, 212] on icon at bounding box center [557, 209] width 6 height 7
click at [492, 236] on icon at bounding box center [492, 233] width 9 height 9
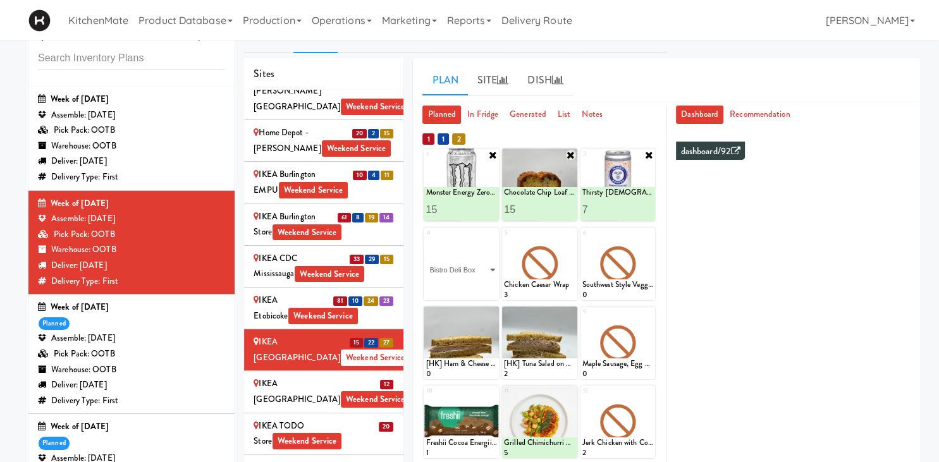
click option "Bistro Deli Box" at bounding box center [0, 0] width 0 height 0
type input "1"
type input "4"
click at [480, 283] on button at bounding box center [479, 288] width 16 height 15
click at [571, 231] on icon at bounding box center [570, 233] width 9 height 9
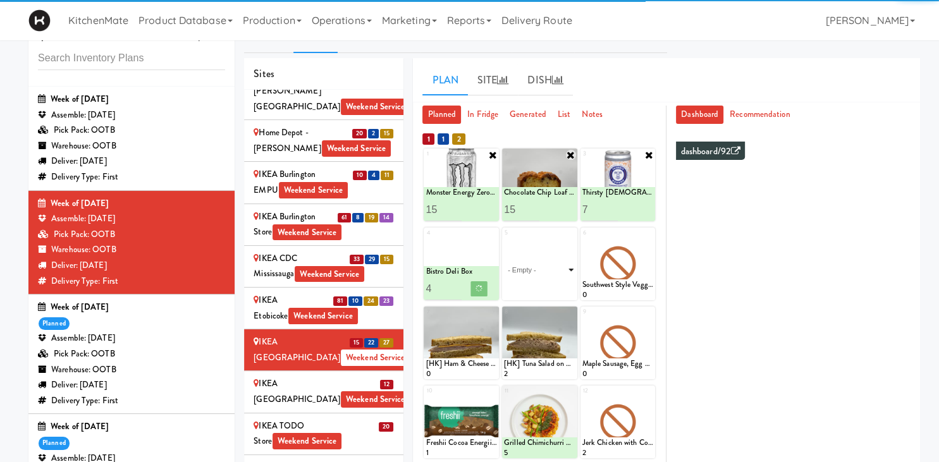
click at [562, 280] on select "- Empty - Activia Probiotic Peach Mango Smoothie Aquafina Water Chocolate Milk …" at bounding box center [539, 270] width 71 height 61
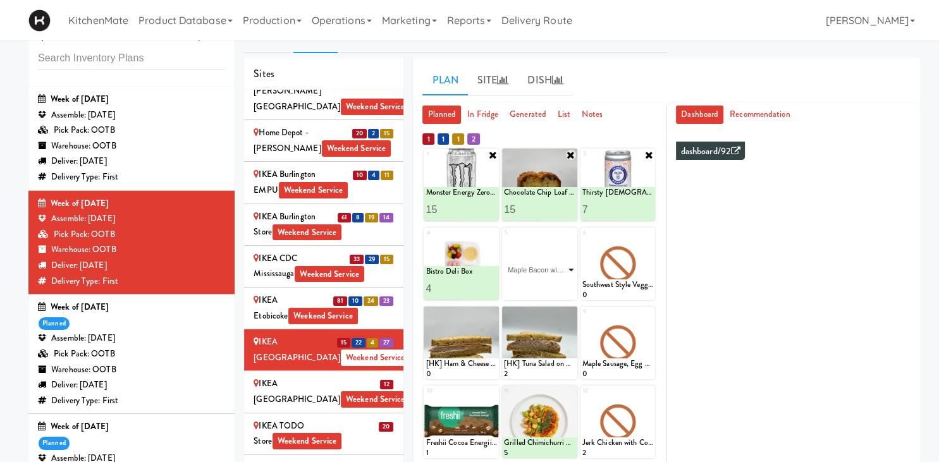
click option "Maple Bacon with Egg & Cheddar on Sesame Seed Bagel" at bounding box center [0, 0] width 0 height 0
click at [510, 280] on input "1" at bounding box center [521, 288] width 35 height 23
type input "12"
click at [561, 286] on button at bounding box center [557, 288] width 16 height 15
click at [650, 234] on icon at bounding box center [648, 233] width 9 height 9
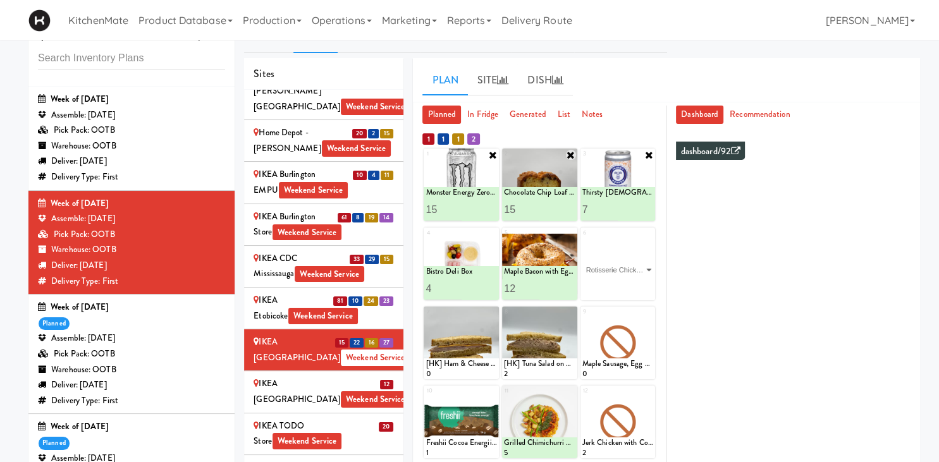
click option "Rotisserie Chicken Chipotle Wrap" at bounding box center [0, 0] width 0 height 0
type input "12"
click at [638, 283] on button at bounding box center [635, 288] width 16 height 15
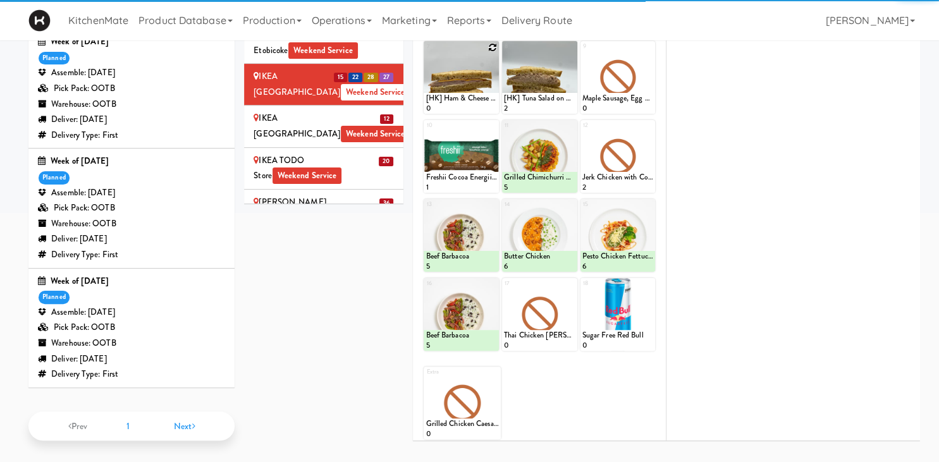
scroll to position [224, 0]
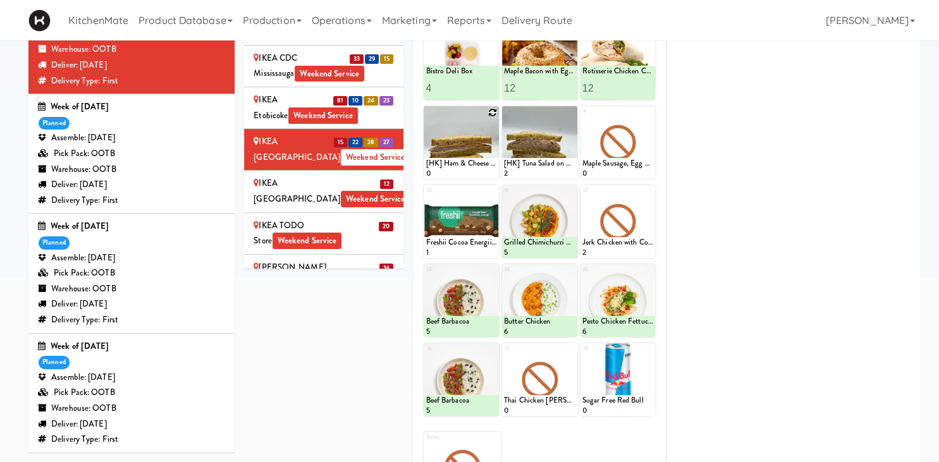
click at [492, 110] on icon at bounding box center [492, 112] width 9 height 9
click at [425, 118] on select "- Empty - Activia Probiotic Peach Mango Smoothie Aquafina Water Chocolate Milk …" at bounding box center [460, 148] width 71 height 61
click option "[HK] Ham & Cheese on Multigrain" at bounding box center [0, 0] width 0 height 0
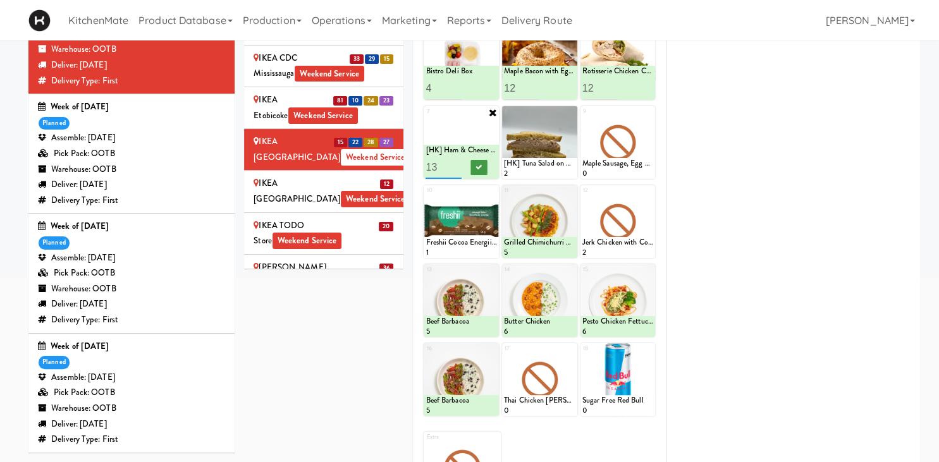
type input "13"
click at [481, 167] on icon at bounding box center [479, 167] width 6 height 7
click at [572, 113] on icon at bounding box center [570, 112] width 9 height 9
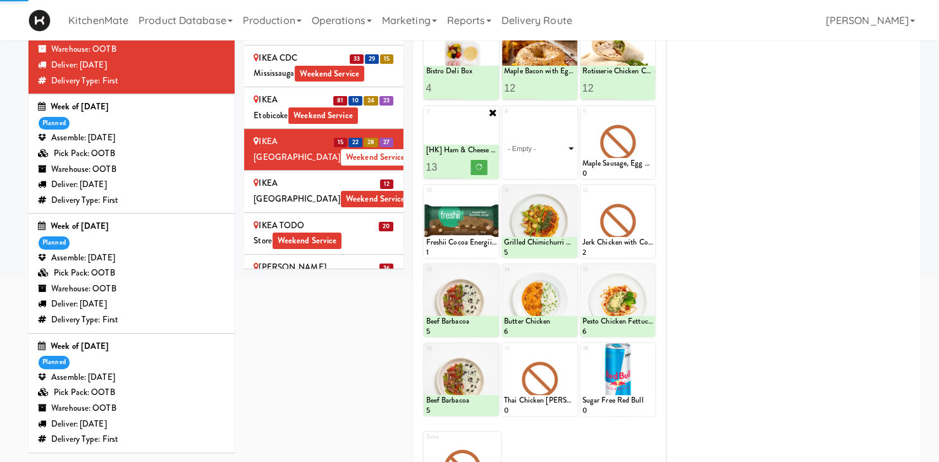
click at [537, 143] on select "- Empty - Activia Probiotic Peach Mango Smoothie Aquafina Water Chocolate Milk …" at bounding box center [539, 148] width 71 height 61
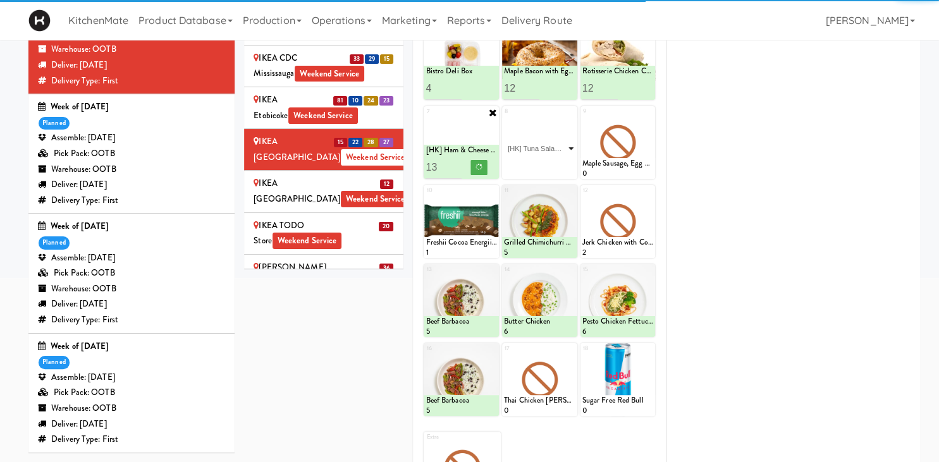
click option "[HK] Tuna Salad on Multigrain" at bounding box center [0, 0] width 0 height 0
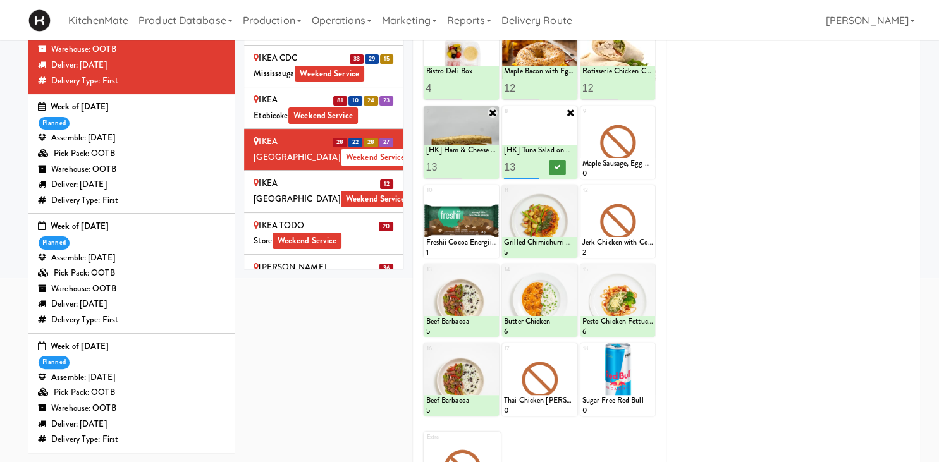
type input "13"
drag, startPoint x: 562, startPoint y: 169, endPoint x: 573, endPoint y: 167, distance: 10.9
click at [562, 171] on button at bounding box center [557, 167] width 16 height 15
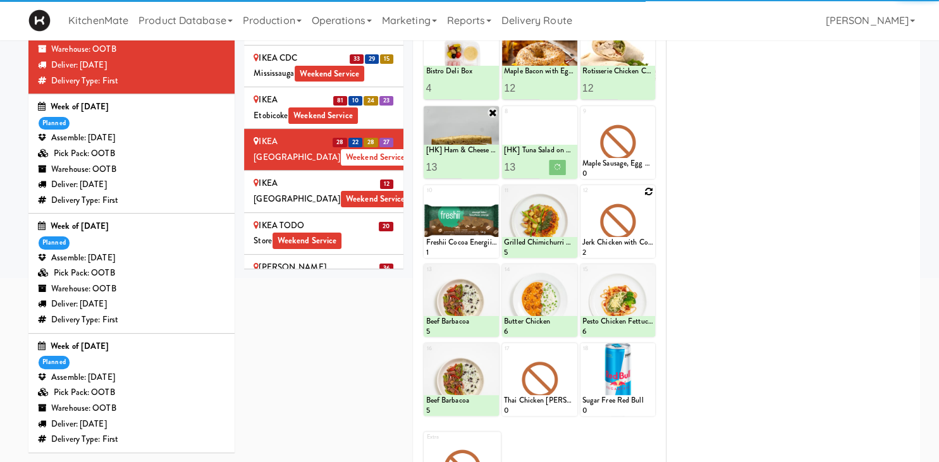
scroll to position [157, 0]
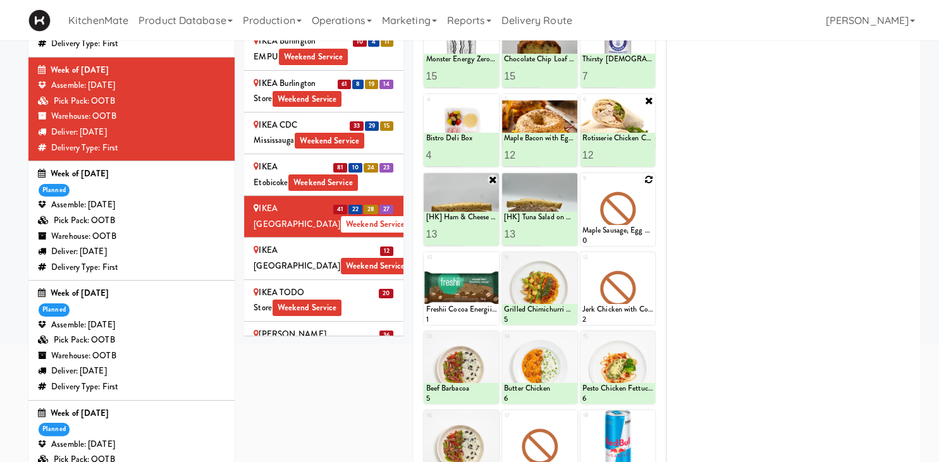
click at [648, 179] on icon at bounding box center [648, 179] width 9 height 9
click option "Bacon & Egg Breakfast Wrap" at bounding box center [0, 0] width 0 height 0
type input "10"
click at [638, 239] on button at bounding box center [635, 234] width 16 height 15
click at [494, 258] on icon at bounding box center [492, 258] width 9 height 9
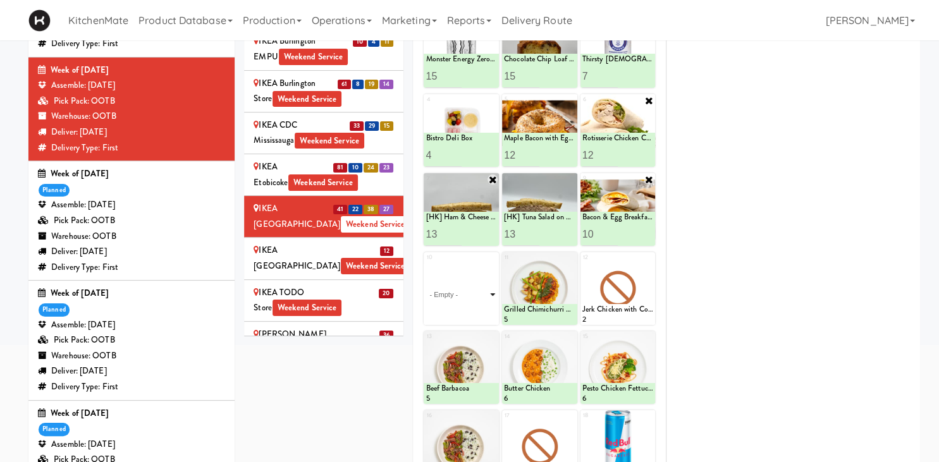
click at [425, 264] on select "- Empty - Activia Probiotic Peach Mango Smoothie Aquafina Water Chocolate Milk …" at bounding box center [460, 294] width 71 height 61
click option "Freshii Peanut Butter Energii Bites" at bounding box center [0, 0] width 0 height 0
click at [447, 310] on input "1" at bounding box center [442, 312] width 35 height 23
click at [439, 308] on input "1" at bounding box center [442, 312] width 35 height 23
type input "18"
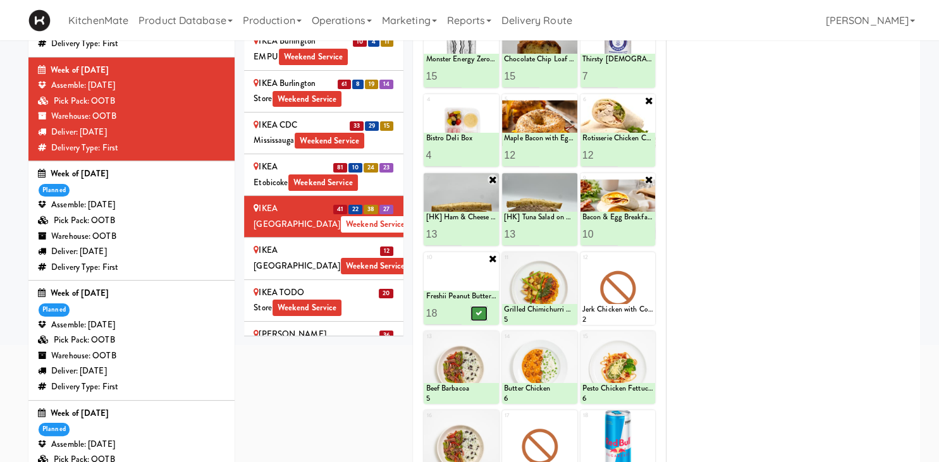
click at [483, 313] on button at bounding box center [479, 313] width 16 height 15
click at [490, 257] on icon at bounding box center [492, 258] width 10 height 10
click at [477, 277] on div "Loading..." at bounding box center [460, 288] width 75 height 73
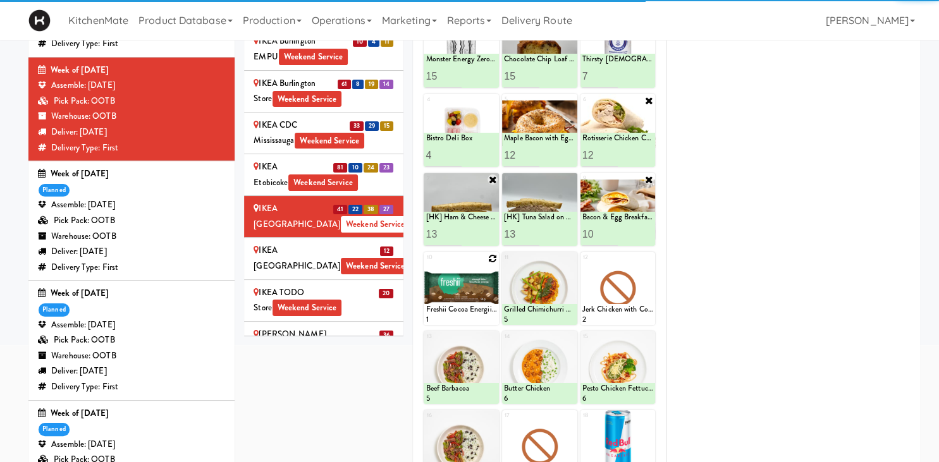
click at [492, 258] on icon at bounding box center [492, 258] width 9 height 9
click at [492, 258] on div "10 Freshii Cocoa Energii Bites 1" at bounding box center [460, 288] width 75 height 73
click at [492, 257] on div "10 Freshii Cocoa Energii Bites 1" at bounding box center [460, 288] width 75 height 73
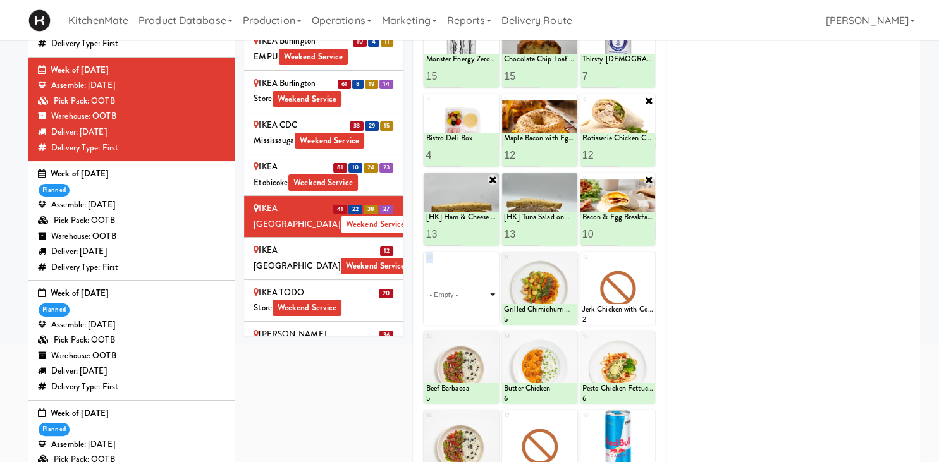
click at [425, 264] on select "- Empty - Activia Probiotic Peach Mango Smoothie Aquafina Water Chocolate Milk …" at bounding box center [460, 294] width 71 height 61
click option "Freshii Cocoa Energii Bites" at bounding box center [0, 0] width 0 height 0
type input "18"
click at [478, 310] on icon at bounding box center [479, 313] width 6 height 7
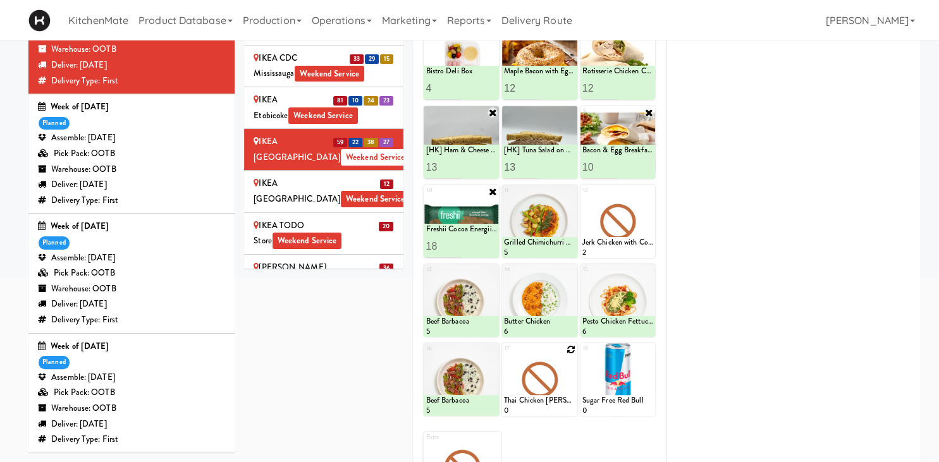
click at [569, 350] on icon at bounding box center [570, 349] width 9 height 9
click at [504, 355] on select "- Empty - Activia Probiotic Peach Mango Smoothie Aquafina Water Chocolate Milk …" at bounding box center [539, 385] width 71 height 61
click option "Tonica Kombucha [PERSON_NAME] Bounce" at bounding box center [0, 0] width 0 height 0
type input "10"
click at [554, 403] on icon at bounding box center [557, 404] width 6 height 7
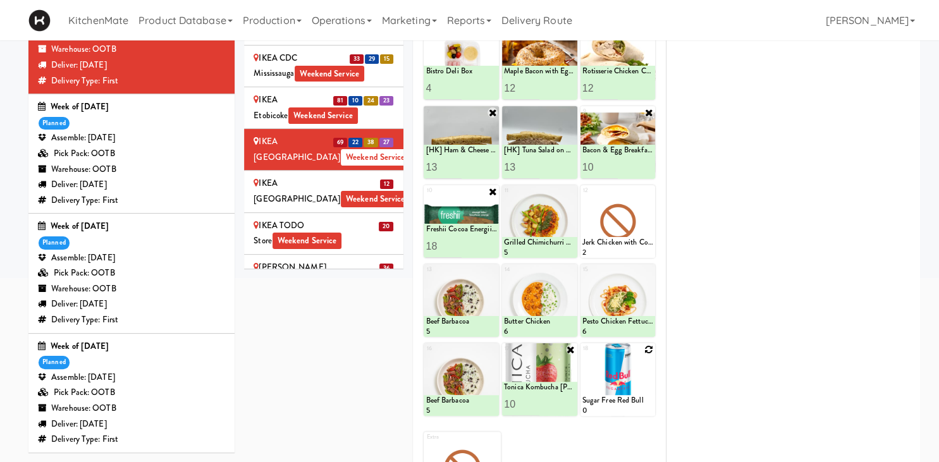
drag, startPoint x: 648, startPoint y: 350, endPoint x: 640, endPoint y: 353, distance: 8.0
click at [648, 350] on icon at bounding box center [648, 349] width 9 height 9
click at [582, 355] on select "- Empty - Activia Probiotic Peach Mango Smoothie Aquafina Water Chocolate Milk …" at bounding box center [617, 385] width 71 height 61
click option "Sugar Free Red Bull" at bounding box center [0, 0] width 0 height 0
type input "10"
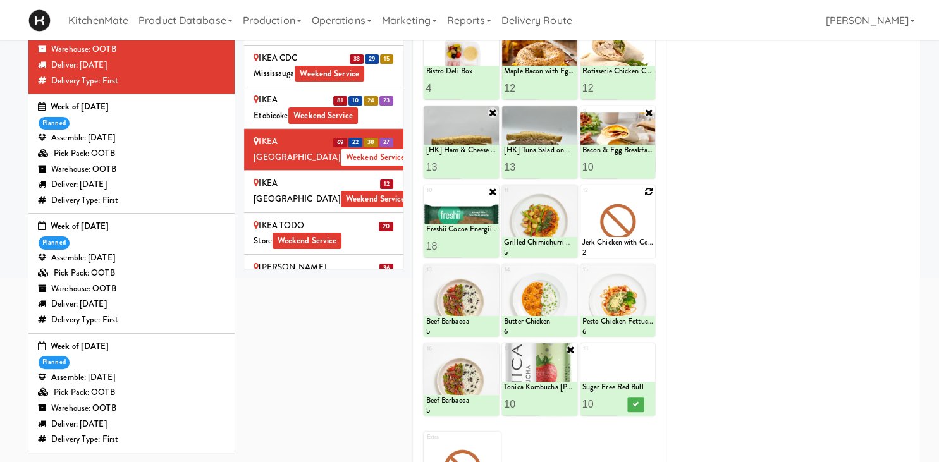
scroll to position [91, 0]
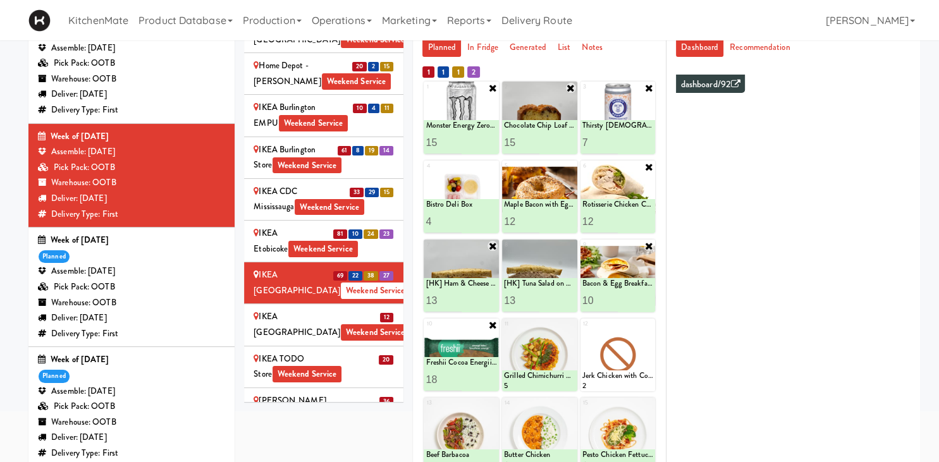
click at [363, 309] on div "IKEA Scarborough Town Center Weekend Service" at bounding box center [323, 324] width 140 height 31
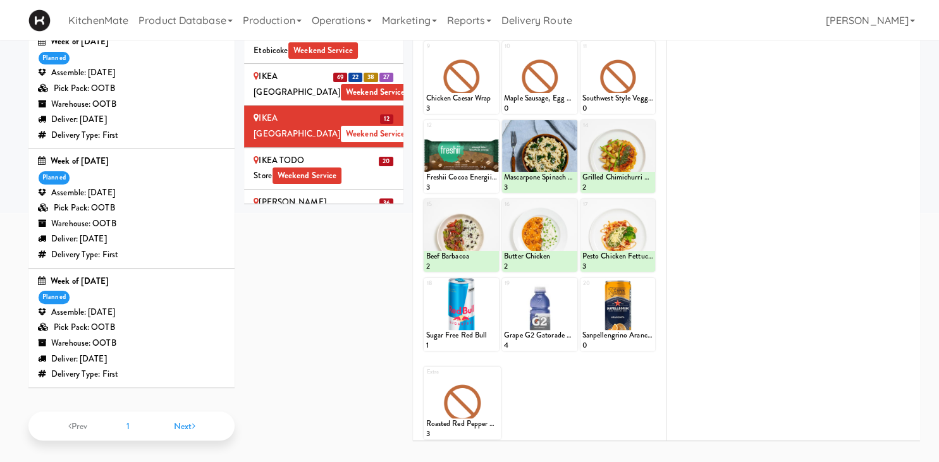
scroll to position [0, 0]
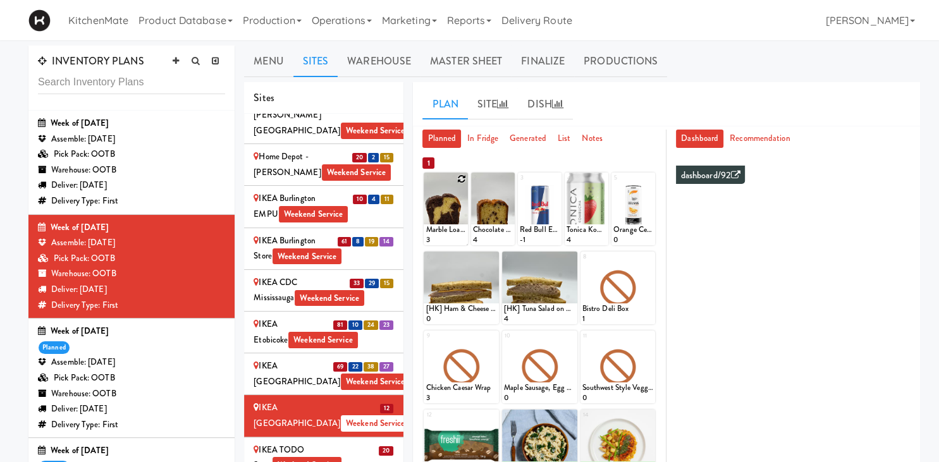
click at [461, 178] on icon at bounding box center [461, 178] width 9 height 9
click at [425, 185] on select "- Empty - Activia Probiotic Peach Mango Smoothie Aquafina Water Chocolate Milk …" at bounding box center [445, 215] width 40 height 61
click option "Chocolate Chip Loaf Cake" at bounding box center [0, 0] width 0 height 0
type input "8"
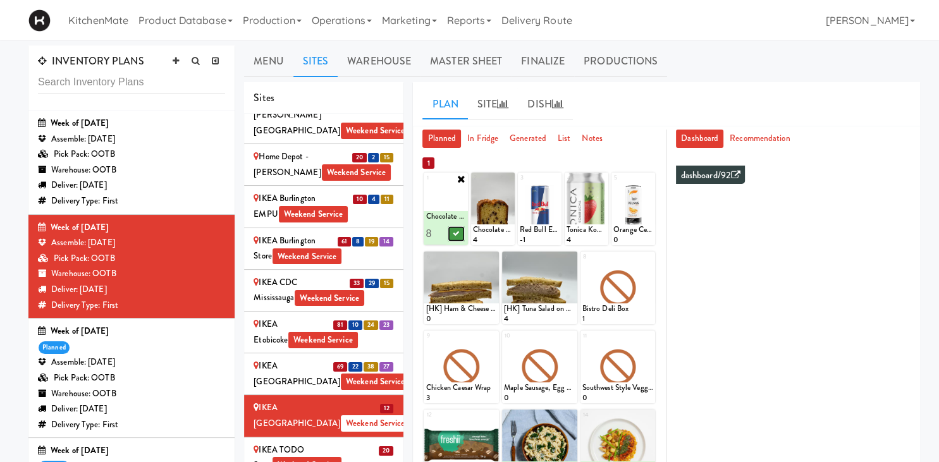
click at [454, 234] on icon at bounding box center [456, 233] width 6 height 7
click at [508, 178] on icon at bounding box center [508, 178] width 9 height 9
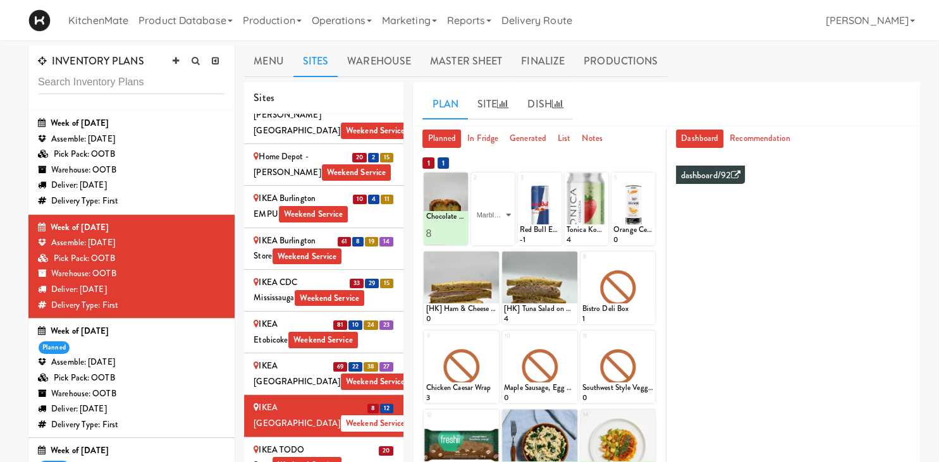
click option "Marble Loaf Cake" at bounding box center [0, 0] width 0 height 0
click at [485, 233] on input "2" at bounding box center [483, 233] width 20 height 23
click at [485, 231] on input "3" at bounding box center [483, 233] width 20 height 23
type input "4"
click at [485, 231] on input "4" at bounding box center [483, 233] width 20 height 23
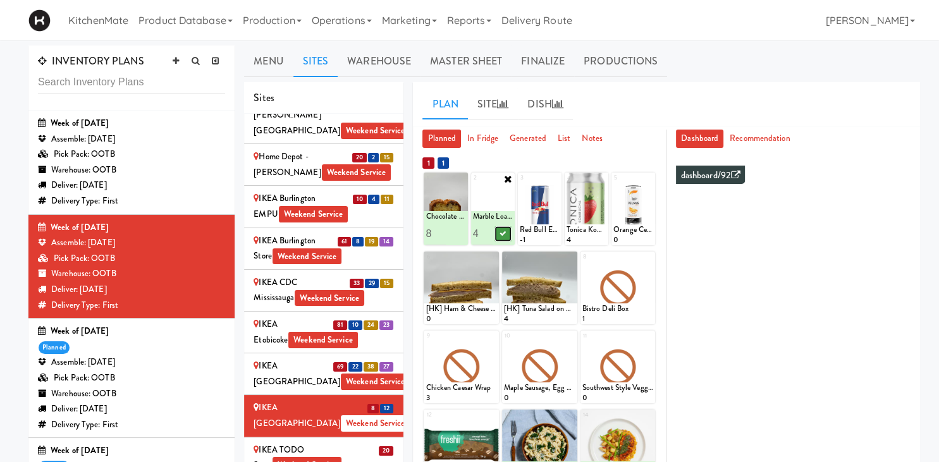
click at [502, 234] on icon at bounding box center [502, 233] width 6 height 7
click at [491, 258] on icon at bounding box center [492, 257] width 9 height 9
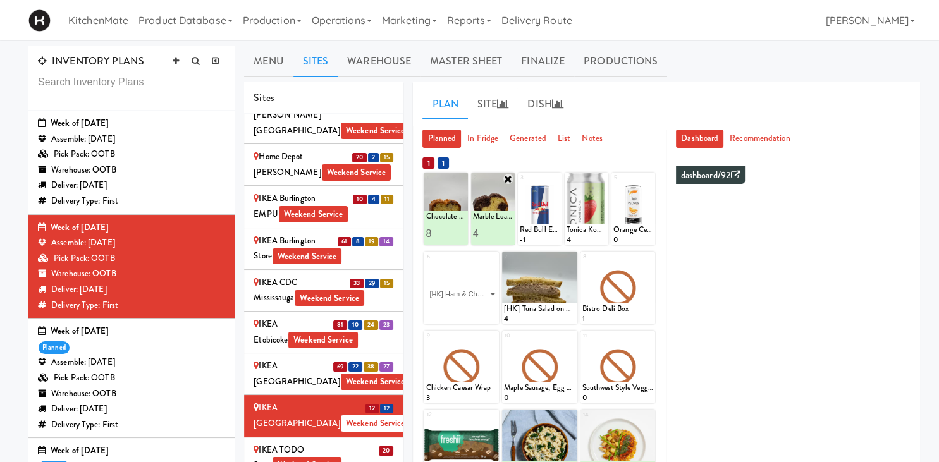
click option "[HK] Ham & Cheese on Multigrain" at bounding box center [0, 0] width 0 height 0
type input "7"
click at [473, 312] on button at bounding box center [479, 312] width 16 height 15
click at [572, 257] on icon at bounding box center [570, 257] width 9 height 9
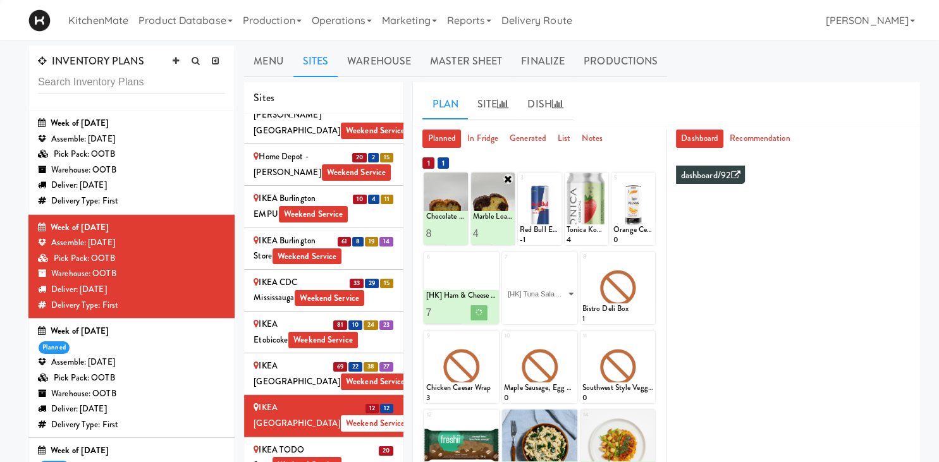
click option "[HK] Tuna Salad on Multigrain" at bounding box center [0, 0] width 0 height 0
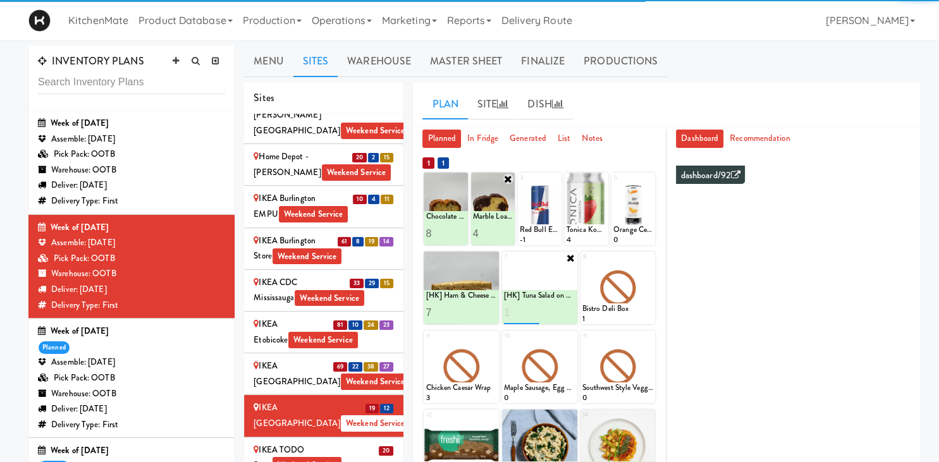
click at [515, 310] on input "number" at bounding box center [521, 312] width 35 height 23
click at [520, 310] on input "number" at bounding box center [521, 312] width 35 height 23
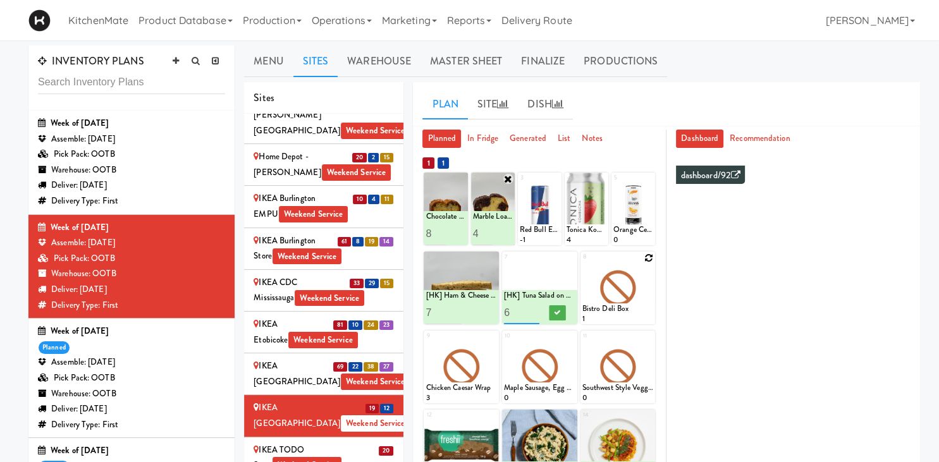
type input "6"
click at [559, 312] on icon at bounding box center [557, 312] width 6 height 7
click at [648, 256] on icon at bounding box center [648, 257] width 9 height 9
click at [648, 258] on div "8 Bistro Deli Box 1" at bounding box center [617, 288] width 75 height 73
click at [611, 265] on select "- Empty - Activia Probiotic Peach Mango Smoothie Aquafina Water Chocolate Milk …" at bounding box center [617, 294] width 71 height 61
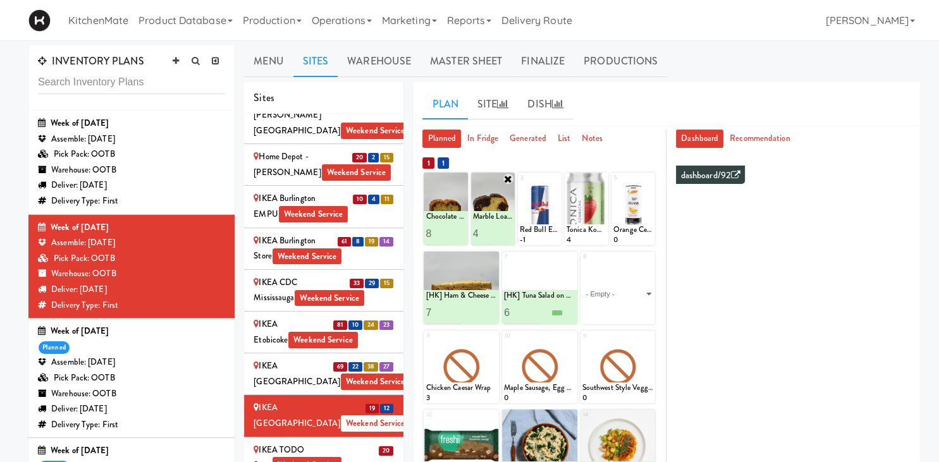
click at [621, 287] on select "- Empty - Activia Probiotic Peach Mango Smoothie Aquafina Water Chocolate Milk …" at bounding box center [617, 294] width 71 height 61
click at [621, 289] on select "- Empty - Activia Probiotic Peach Mango Smoothie Aquafina Water Chocolate Milk …" at bounding box center [617, 294] width 71 height 61
click at [626, 285] on select "- Empty - Activia Probiotic Peach Mango Smoothie Aquafina Water Chocolate Milk …" at bounding box center [617, 294] width 71 height 61
click at [621, 297] on select "- Empty - Activia Probiotic Peach Mango Smoothie Aquafina Water Chocolate Milk …" at bounding box center [617, 294] width 71 height 61
click at [618, 295] on select "- Empty - Activia Probiotic Peach Mango Smoothie Aquafina Water Chocolate Milk …" at bounding box center [617, 294] width 71 height 61
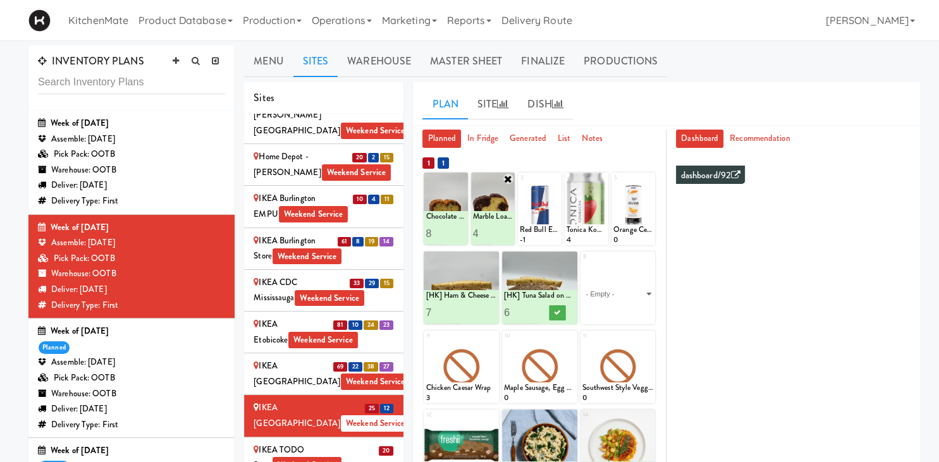
click at [618, 295] on select "- Empty - Activia Probiotic Peach Mango Smoothie Aquafina Water Chocolate Milk …" at bounding box center [617, 294] width 71 height 61
click at [557, 313] on icon at bounding box center [557, 312] width 6 height 7
click at [626, 282] on select "- Empty - Activia Probiotic Peach Mango Smoothie Aquafina Water Chocolate Milk …" at bounding box center [617, 294] width 71 height 61
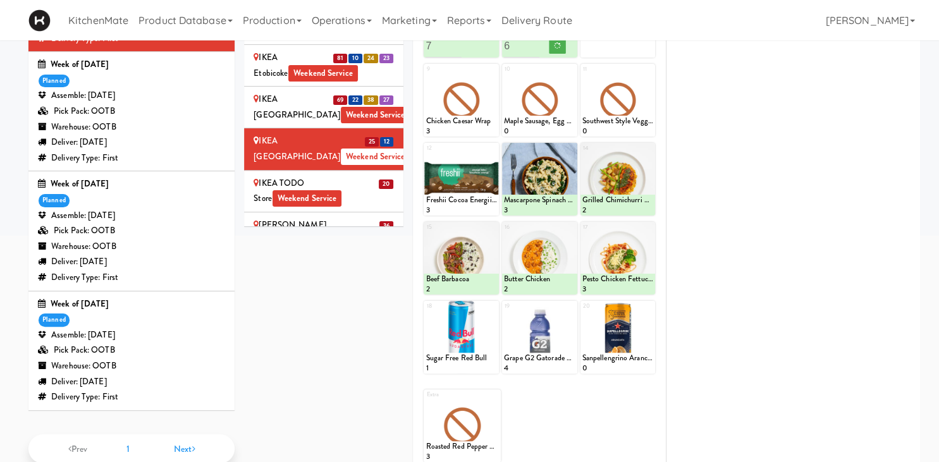
click option "Bistro Deli Box" at bounding box center [0, 0] width 0 height 0
click at [611, 58] on input "1" at bounding box center [599, 45] width 35 height 23
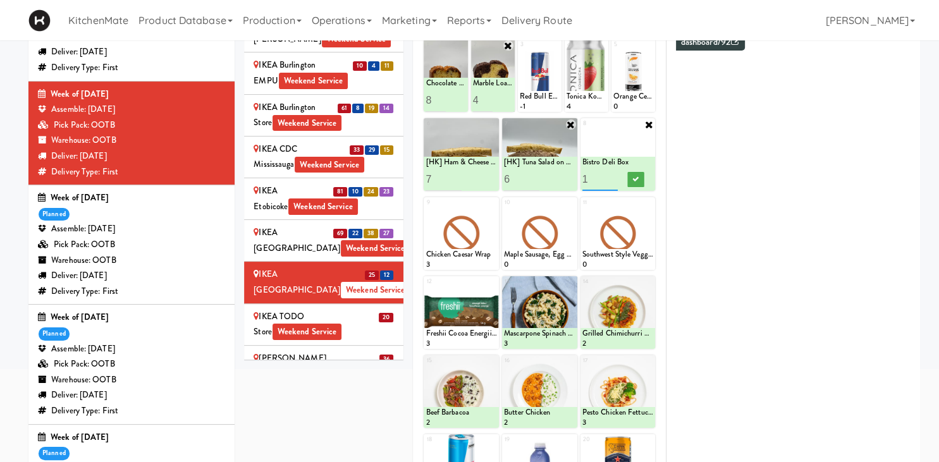
type input "2"
click at [611, 174] on input "2" at bounding box center [599, 178] width 35 height 23
click at [633, 178] on icon at bounding box center [635, 179] width 6 height 7
click at [492, 200] on icon at bounding box center [492, 203] width 9 height 9
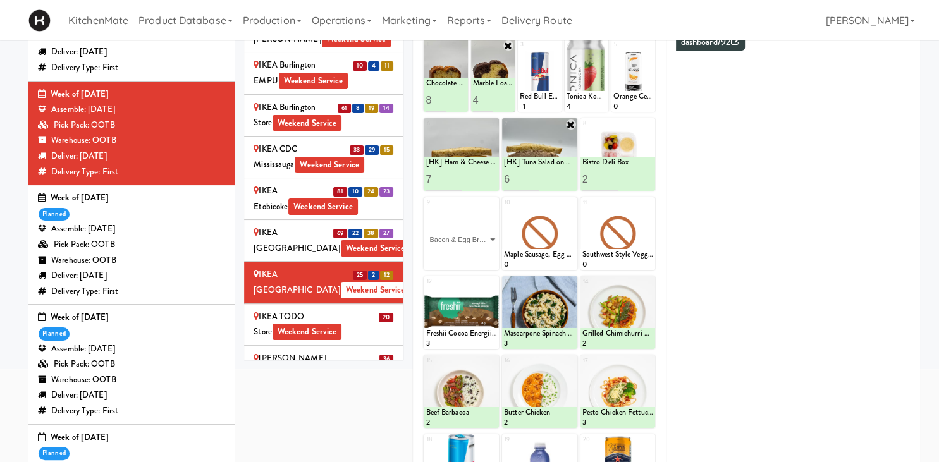
click option "Bacon & Egg Breakfast Wrap" at bounding box center [0, 0] width 0 height 0
type input "4"
click at [473, 258] on button at bounding box center [479, 258] width 16 height 15
click at [569, 203] on icon at bounding box center [570, 203] width 9 height 9
click at [567, 231] on select "- Empty - Activia Probiotic Peach Mango Smoothie Aquafina Water Chocolate Milk …" at bounding box center [539, 239] width 71 height 61
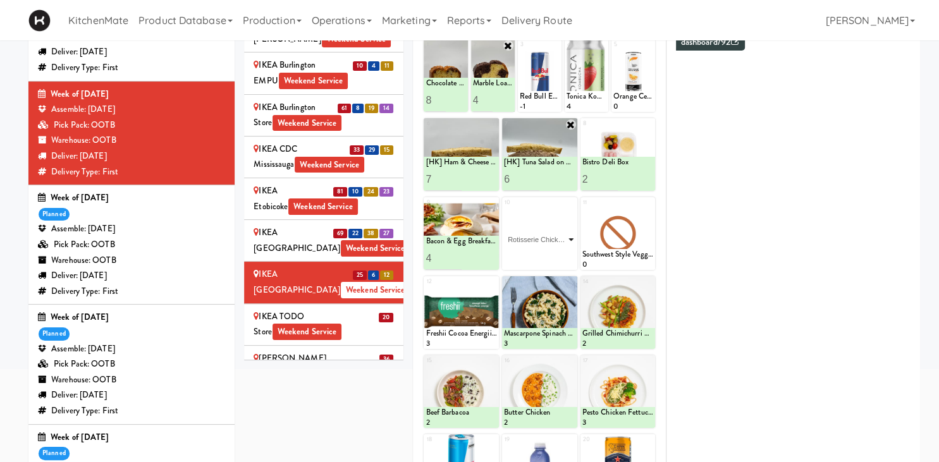
click option "Rotisserie Chicken Chipotle Wrap" at bounding box center [0, 0] width 0 height 0
type input "1"
type input "4"
click at [556, 261] on icon at bounding box center [557, 258] width 6 height 7
click at [651, 205] on icon at bounding box center [648, 203] width 9 height 9
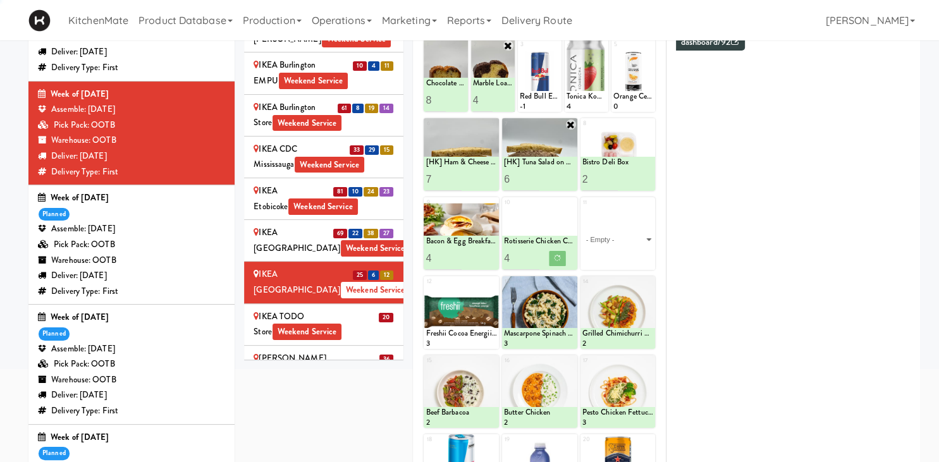
click at [654, 241] on div "- Empty - Activia Probiotic Peach Mango Smoothie Aquafina Water Chocolate Milk …" at bounding box center [617, 239] width 75 height 61
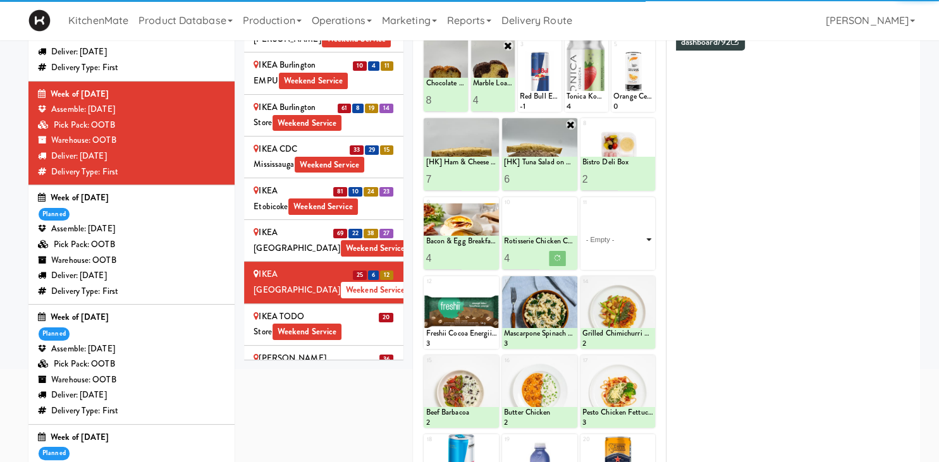
click at [641, 242] on select "- Empty - Activia Probiotic Peach Mango Smoothie Aquafina Water Chocolate Milk …" at bounding box center [617, 239] width 71 height 61
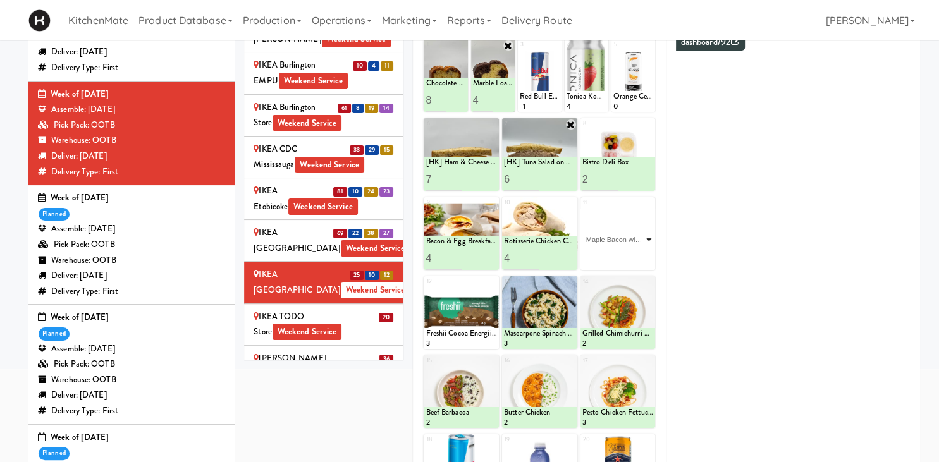
click option "Maple Bacon with Egg & Cheddar on Sesame Seed Bagel" at bounding box center [0, 0] width 0 height 0
type input "3"
click at [629, 258] on button at bounding box center [635, 258] width 16 height 15
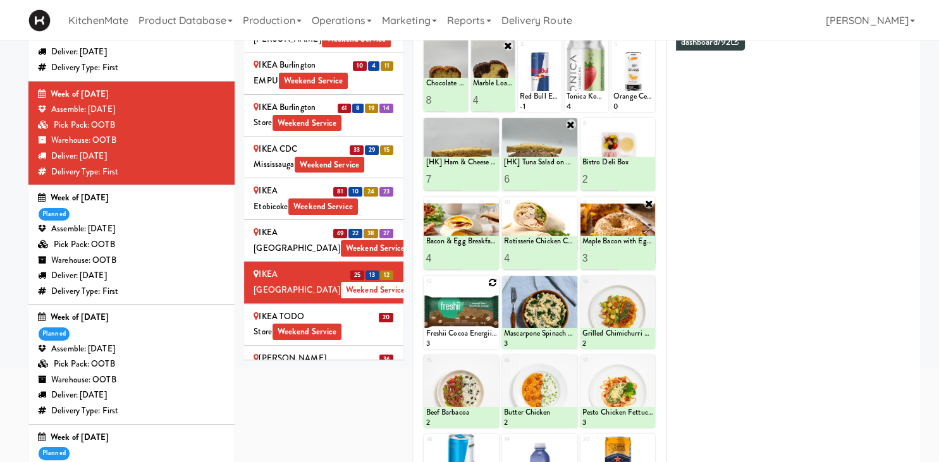
click at [489, 284] on div at bounding box center [460, 312] width 75 height 73
click at [494, 281] on icon at bounding box center [492, 282] width 9 height 9
click option "Freshii Cocoa Energii Bites" at bounding box center [0, 0] width 0 height 0
type input "1"
type input "6"
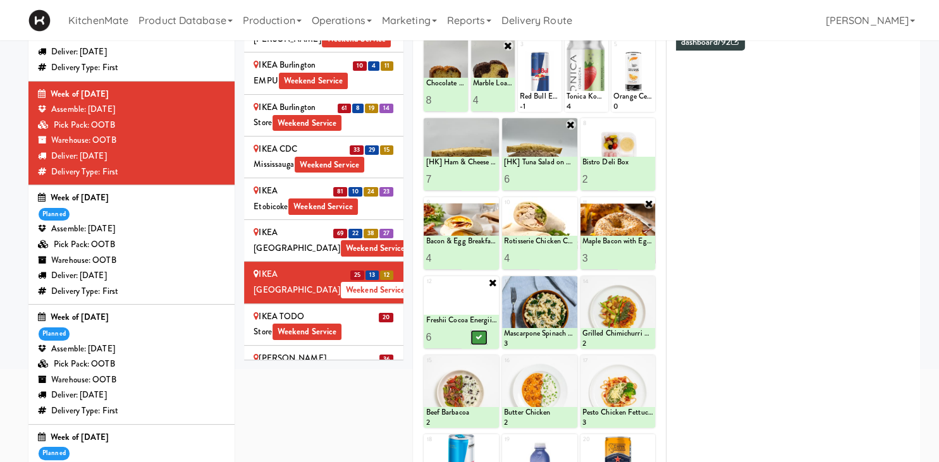
click at [474, 337] on button at bounding box center [479, 337] width 16 height 15
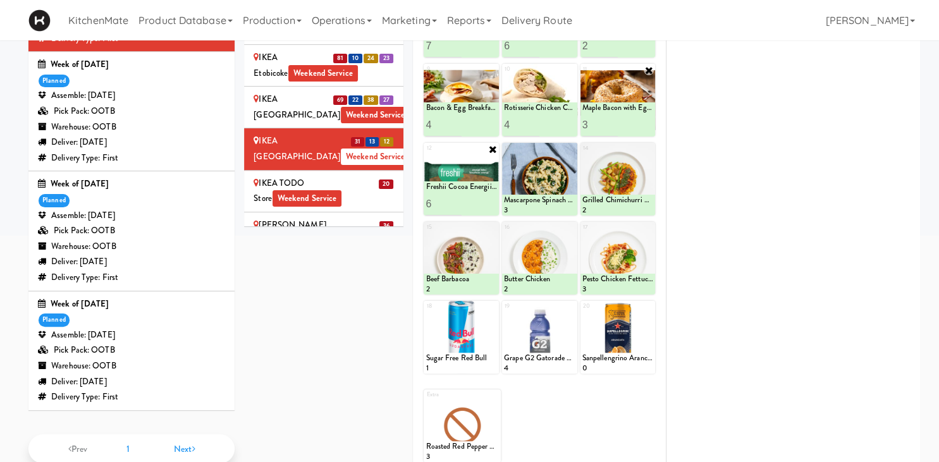
scroll to position [0, 0]
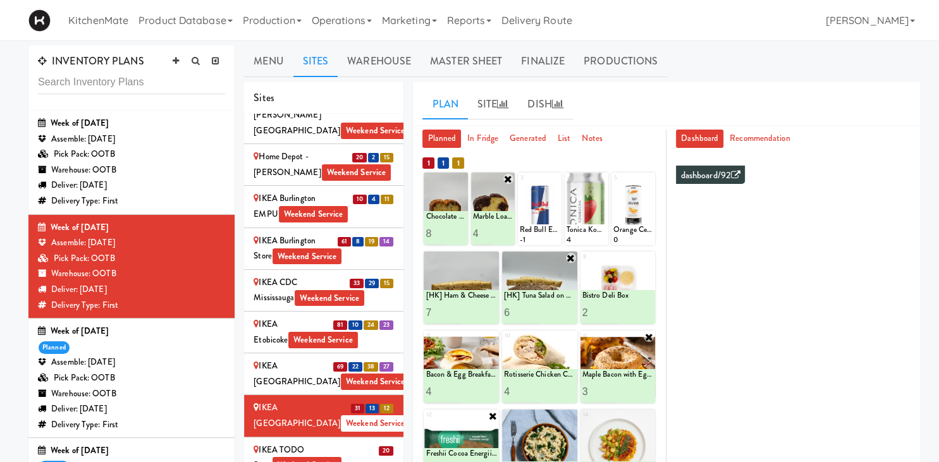
click at [358, 442] on div "IKEA TODO Store Weekend Service" at bounding box center [323, 457] width 140 height 31
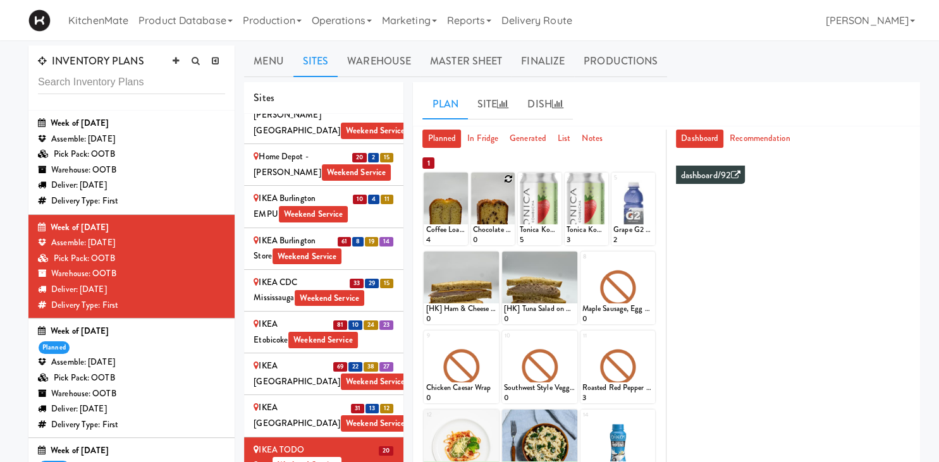
click at [507, 179] on icon at bounding box center [508, 178] width 9 height 9
click at [650, 121] on div "Plan Site Dish" at bounding box center [666, 104] width 507 height 45
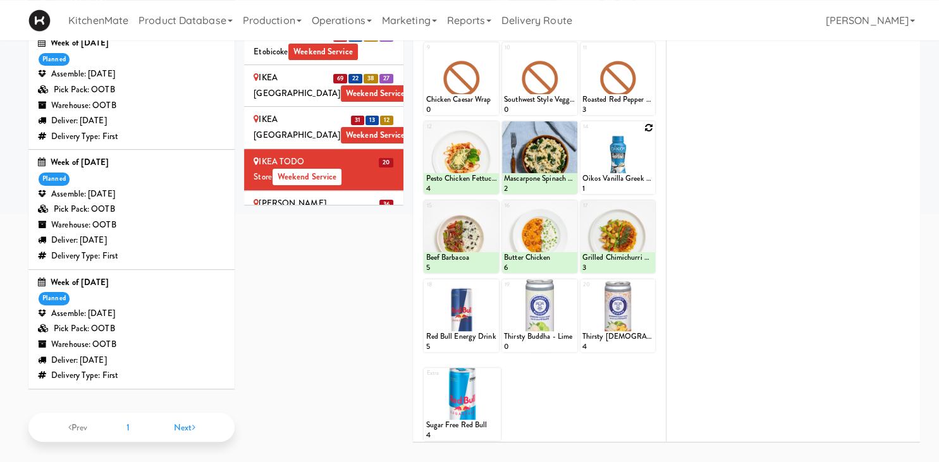
scroll to position [91, 0]
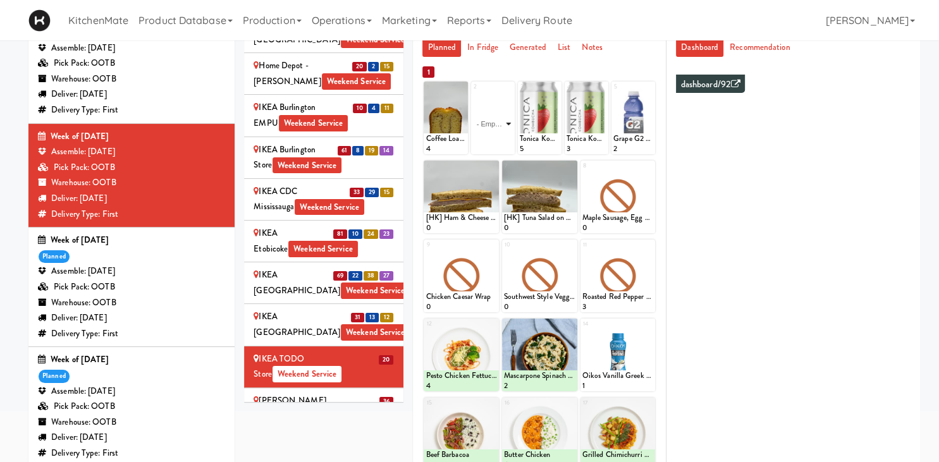
click at [473, 94] on select "- Empty - Activia Probiotic Peach Mango Smoothie Aquafina Water Chocolate Milk …" at bounding box center [493, 124] width 40 height 61
click option "Chocolate Chip Loaf Cake" at bounding box center [0, 0] width 0 height 0
type input "4"
click at [504, 144] on icon at bounding box center [502, 142] width 6 height 7
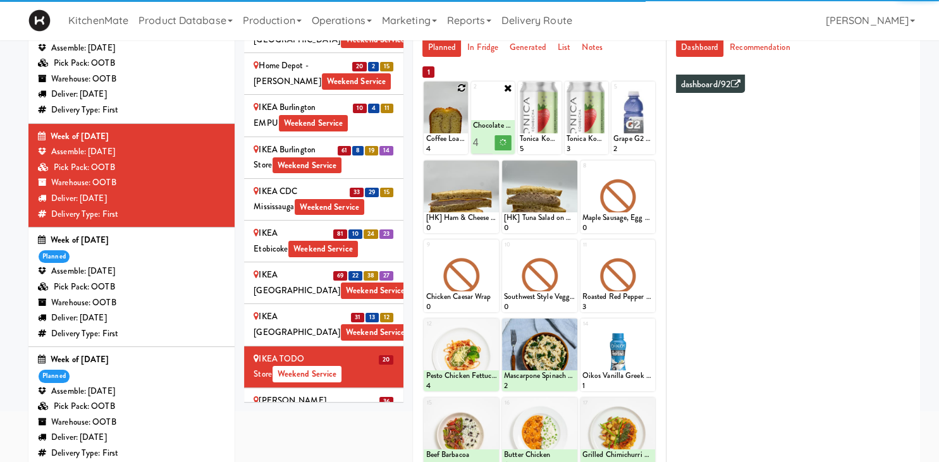
click at [463, 87] on icon at bounding box center [461, 87] width 9 height 9
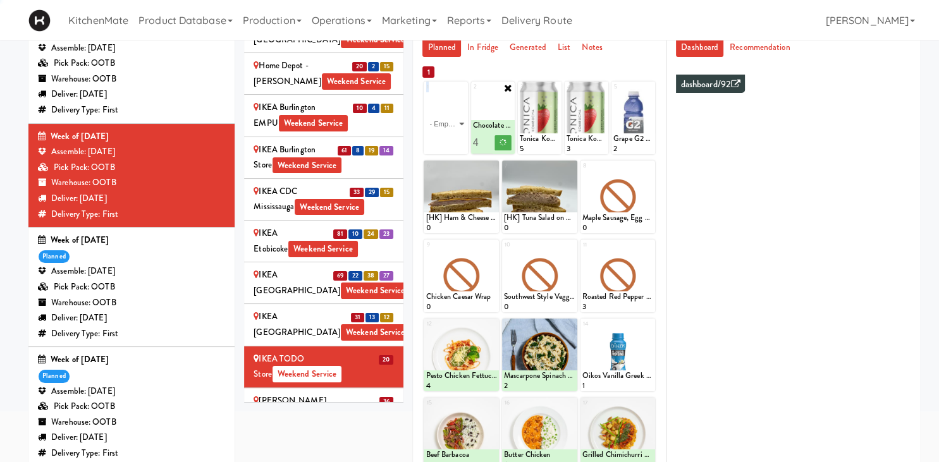
click at [463, 87] on div "1 - Empty - Activia Probiotic Peach Mango Smoothie Aquafina Water Chocolate Mil…" at bounding box center [445, 118] width 44 height 73
click at [462, 101] on select "- Empty - Activia Probiotic Peach Mango Smoothie Aquafina Water Chocolate Milk …" at bounding box center [445, 124] width 40 height 61
click option "Coffee Loaf Cake" at bounding box center [0, 0] width 0 height 0
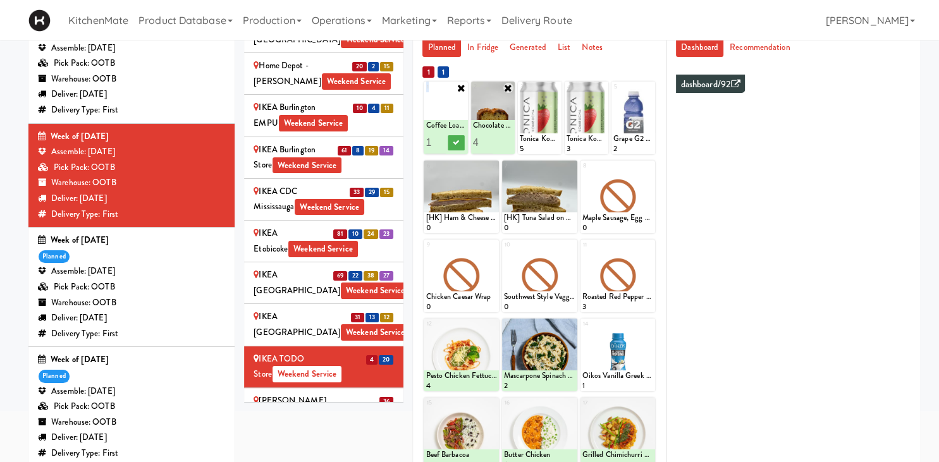
click at [442, 138] on input "1" at bounding box center [435, 142] width 20 height 23
click at [439, 138] on input "2" at bounding box center [435, 142] width 20 height 23
click at [439, 138] on input "3" at bounding box center [435, 142] width 20 height 23
click at [439, 138] on input "4" at bounding box center [435, 142] width 20 height 23
drag, startPoint x: 439, startPoint y: 138, endPoint x: 493, endPoint y: 131, distance: 54.8
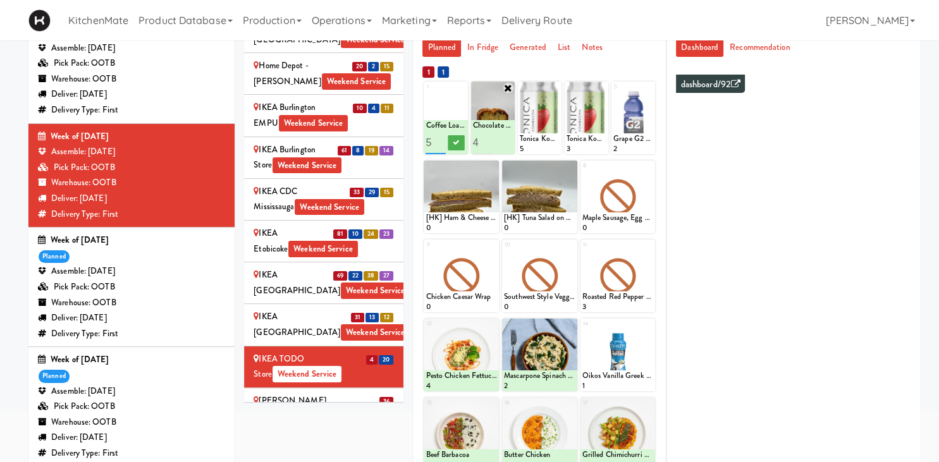
click at [439, 138] on input "5" at bounding box center [435, 142] width 20 height 23
type input "4"
click at [441, 144] on input "4" at bounding box center [435, 142] width 20 height 23
click at [456, 145] on icon at bounding box center [456, 142] width 6 height 7
click at [557, 88] on icon at bounding box center [554, 87] width 9 height 9
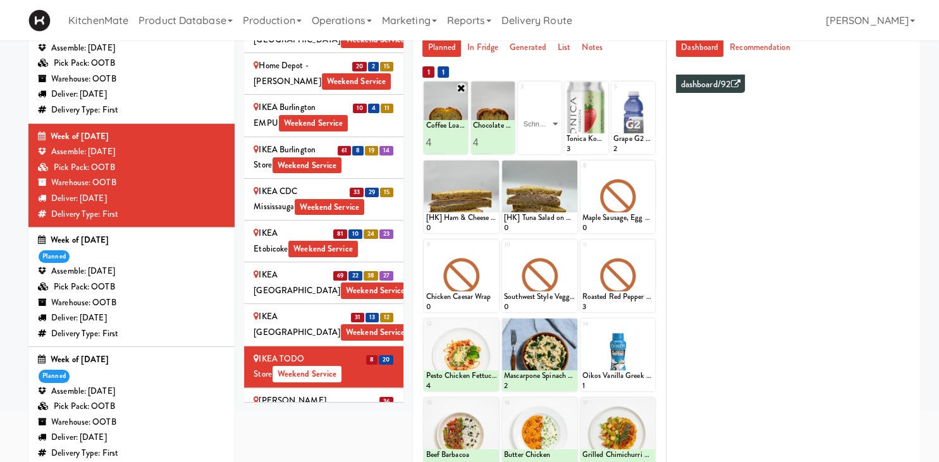
click option "Schneiders Turkey Breast" at bounding box center [0, 0] width 0 height 0
click at [534, 139] on input "2" at bounding box center [530, 142] width 20 height 23
type input "3"
click at [534, 139] on input "3" at bounding box center [530, 142] width 20 height 23
click at [550, 143] on icon at bounding box center [550, 142] width 6 height 7
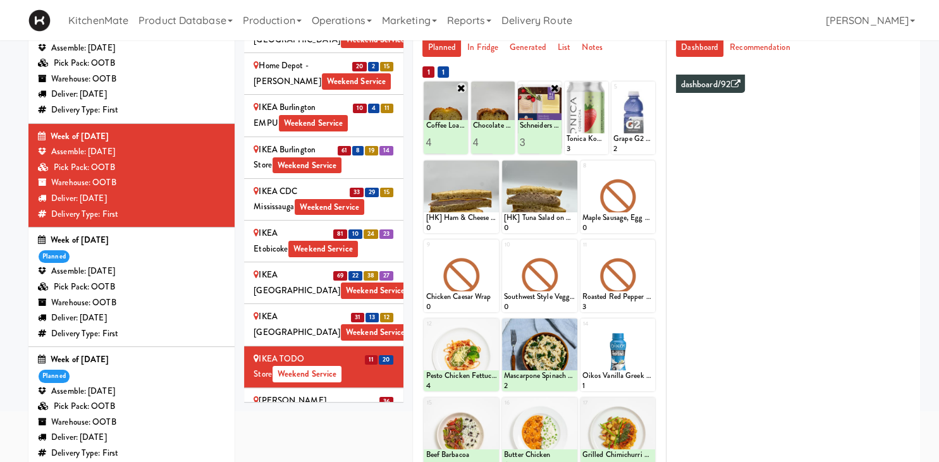
scroll to position [291, 0]
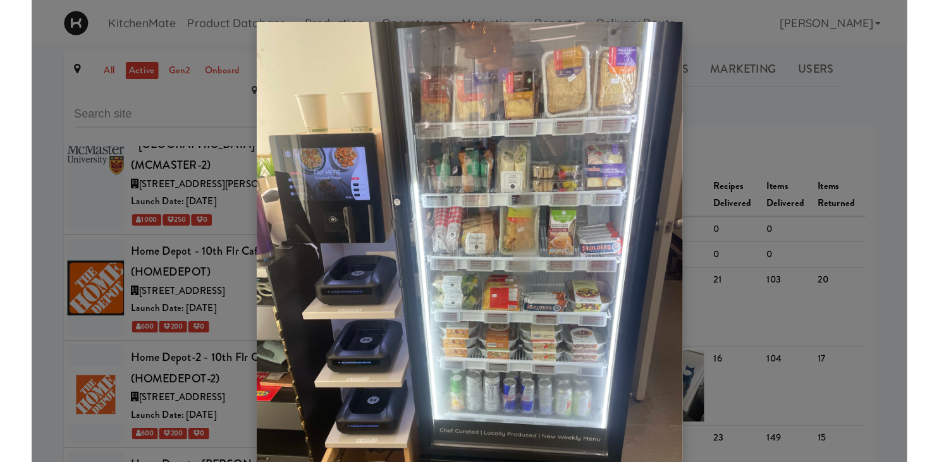
scroll to position [3173, 0]
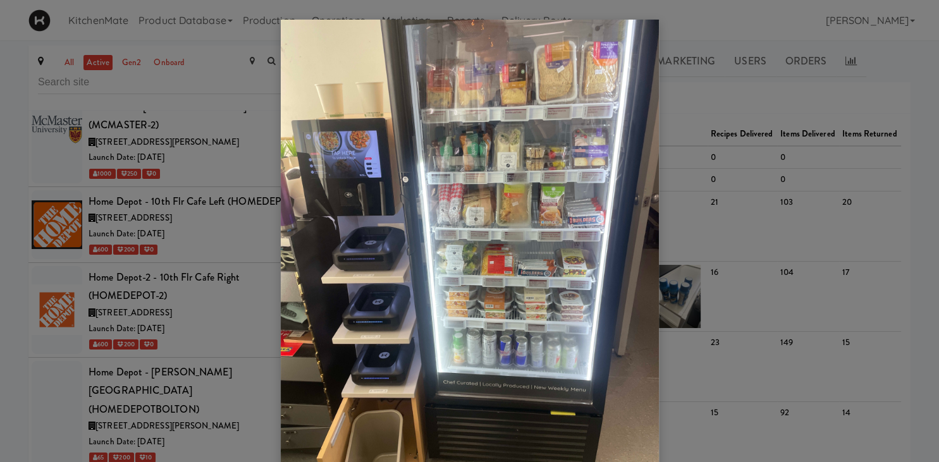
click at [75, 227] on div at bounding box center [469, 231] width 939 height 462
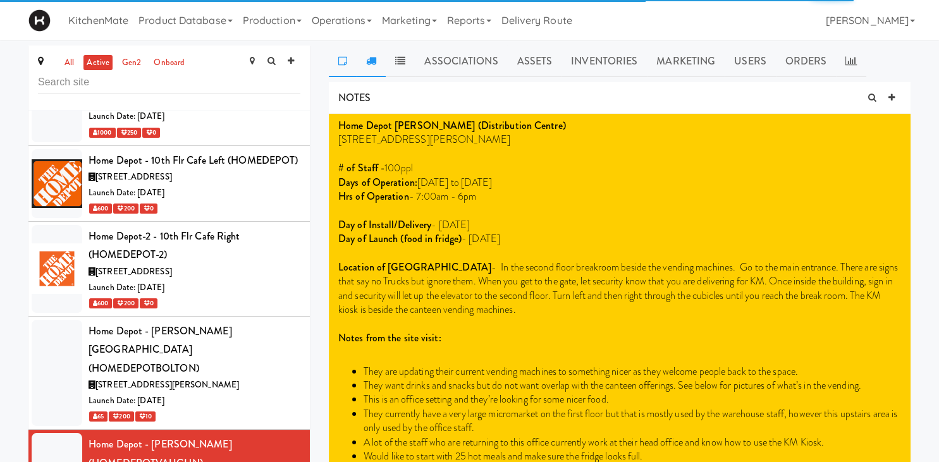
scroll to position [3126, 0]
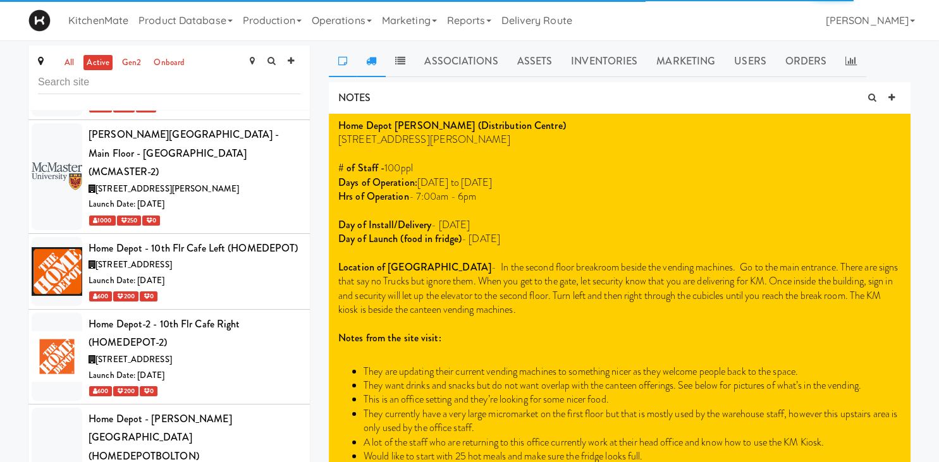
click at [365, 54] on link at bounding box center [370, 62] width 29 height 32
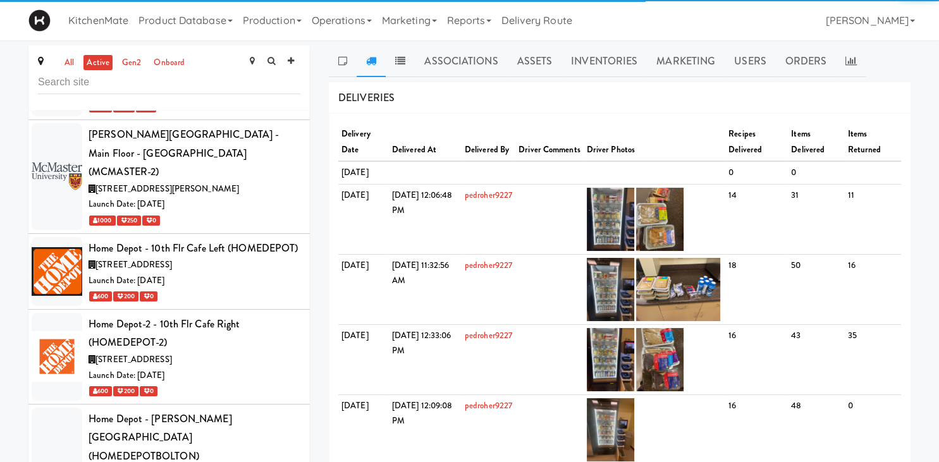
scroll to position [3390, 0]
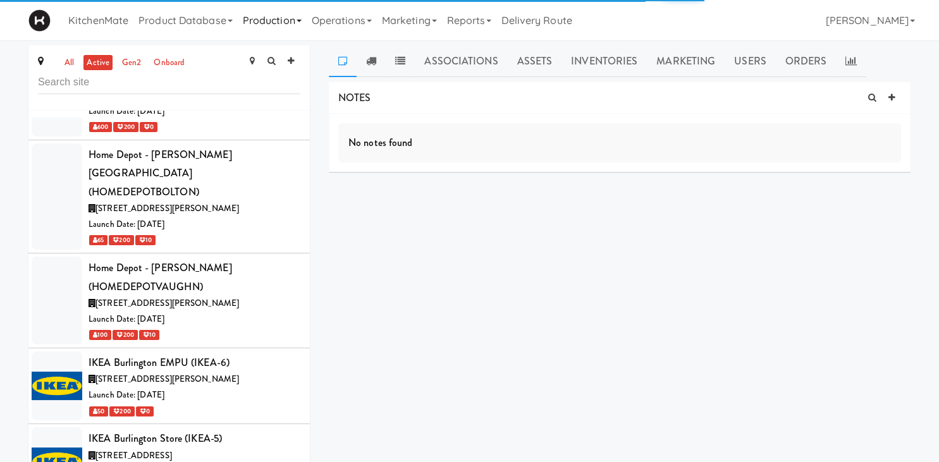
scroll to position [3302, 0]
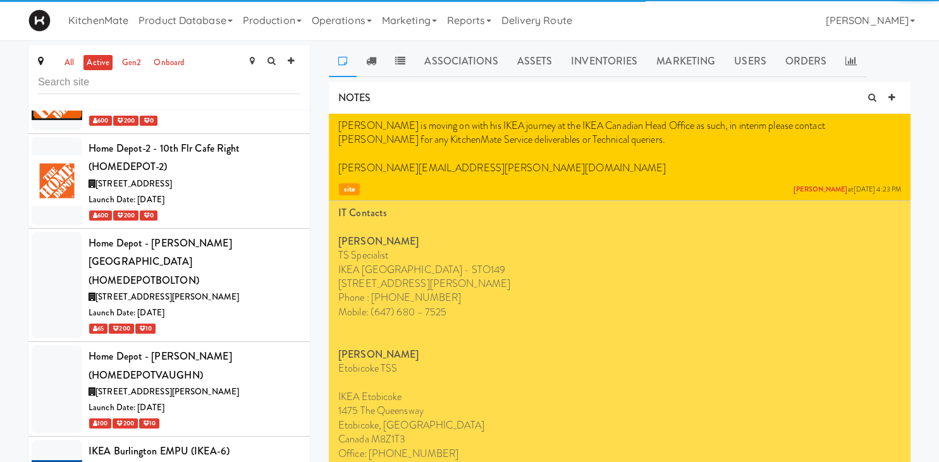
click at [362, 59] on link at bounding box center [370, 62] width 29 height 32
click at [373, 62] on icon at bounding box center [371, 61] width 10 height 10
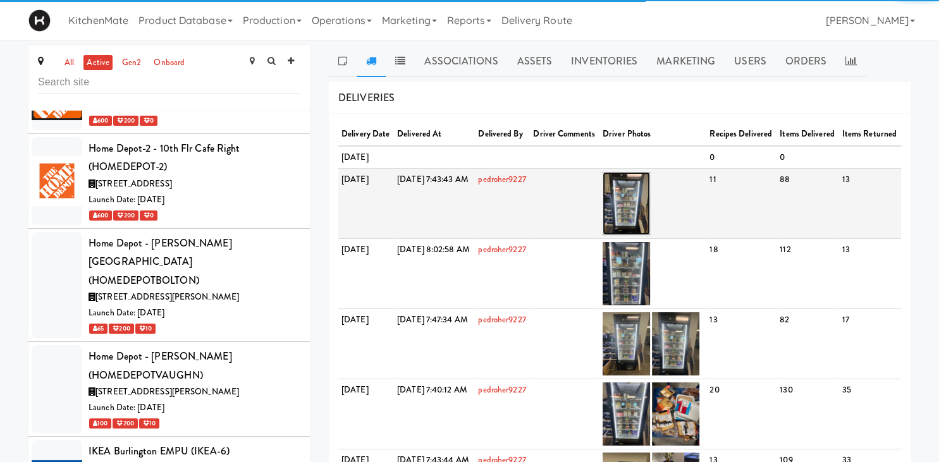
click at [650, 235] on img at bounding box center [625, 203] width 47 height 63
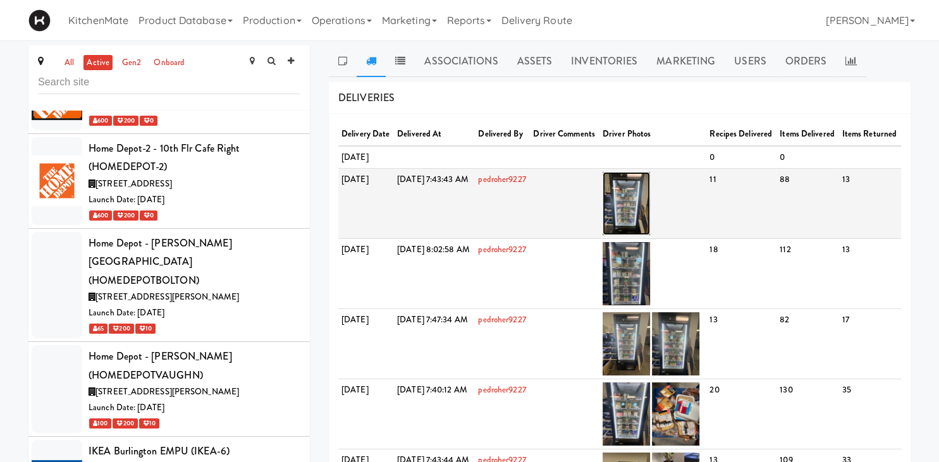
click at [647, 219] on img at bounding box center [625, 203] width 47 height 63
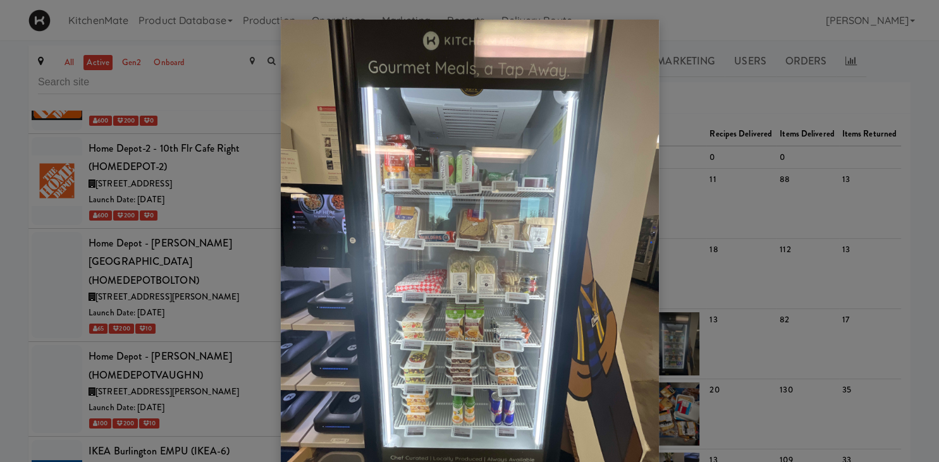
click at [770, 246] on div at bounding box center [469, 231] width 939 height 462
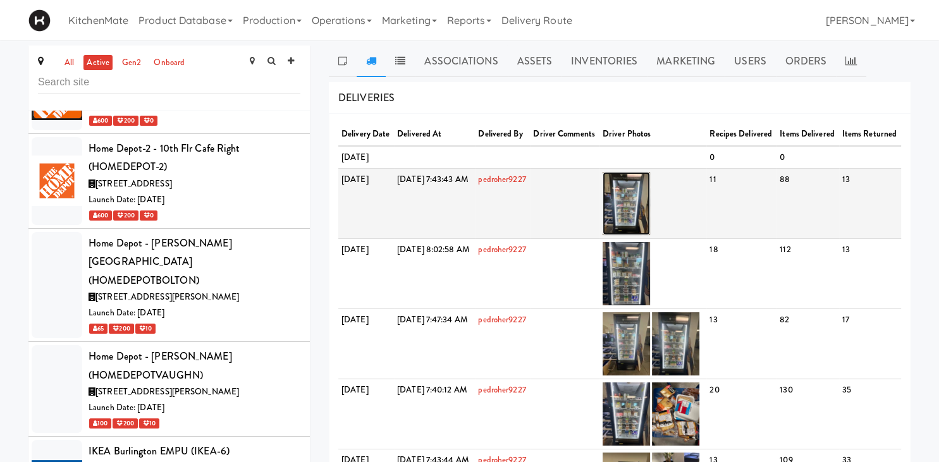
click at [650, 213] on img at bounding box center [625, 203] width 47 height 63
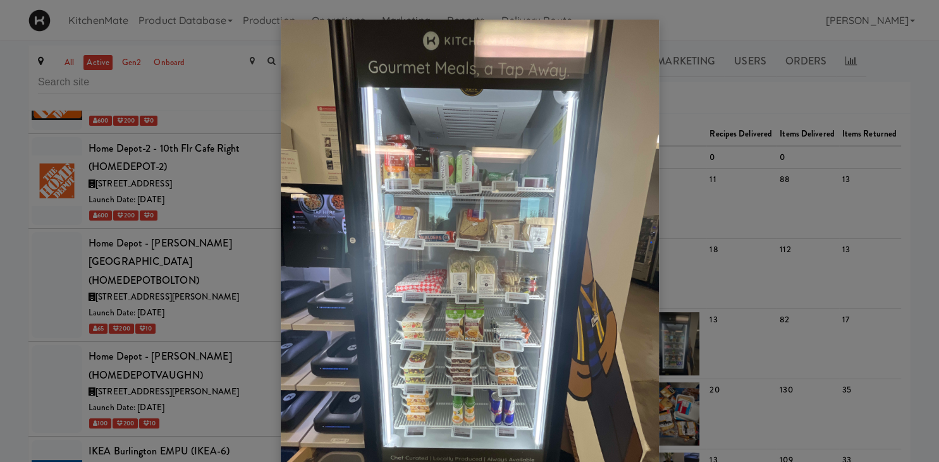
click at [154, 339] on div at bounding box center [469, 231] width 939 height 462
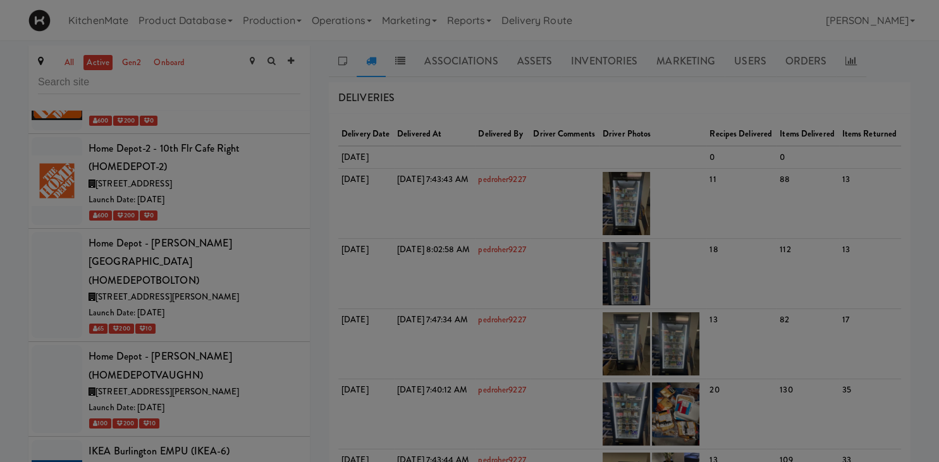
click at [188, 379] on div at bounding box center [469, 231] width 939 height 462
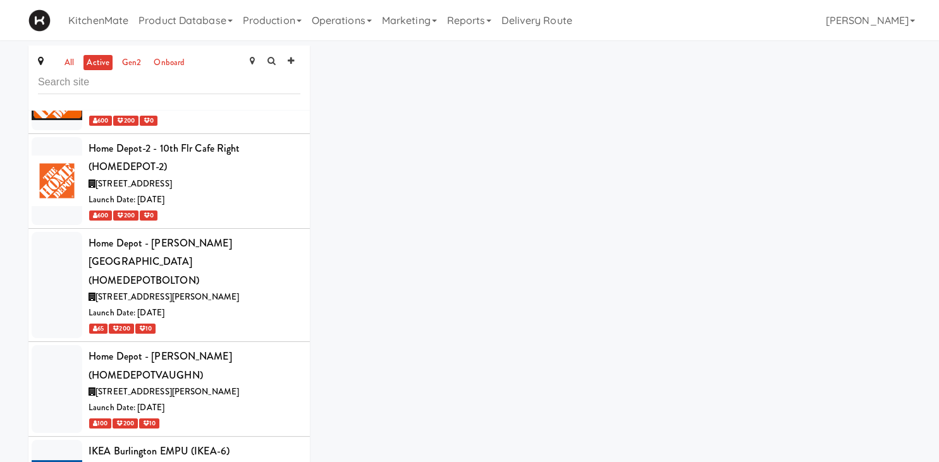
drag, startPoint x: 244, startPoint y: 381, endPoint x: 359, endPoint y: 231, distance: 188.9
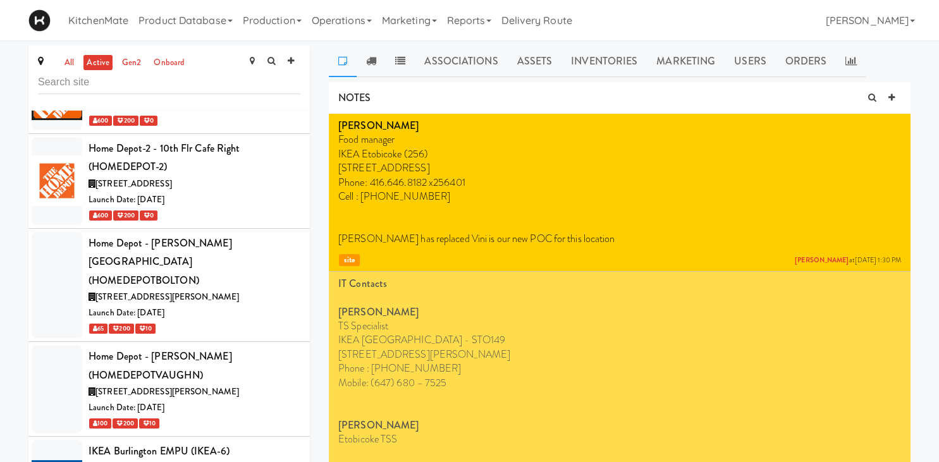
click at [375, 58] on icon at bounding box center [371, 61] width 10 height 10
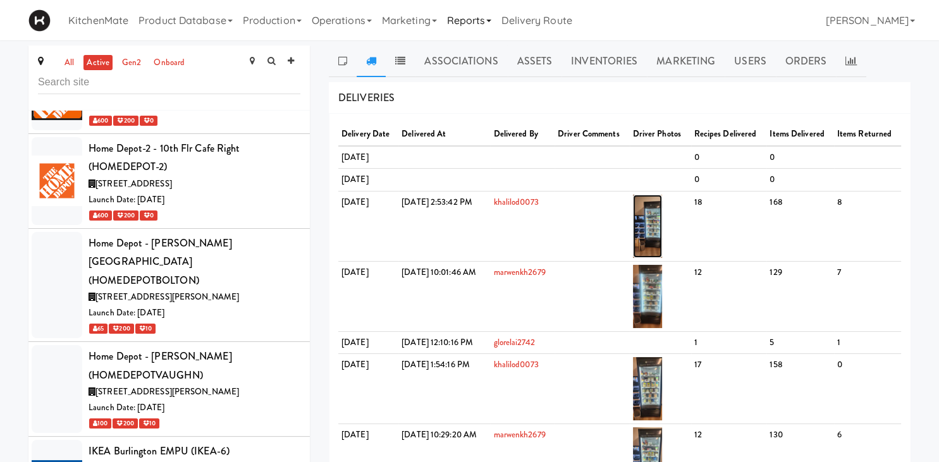
click at [662, 238] on img at bounding box center [648, 226] width 30 height 63
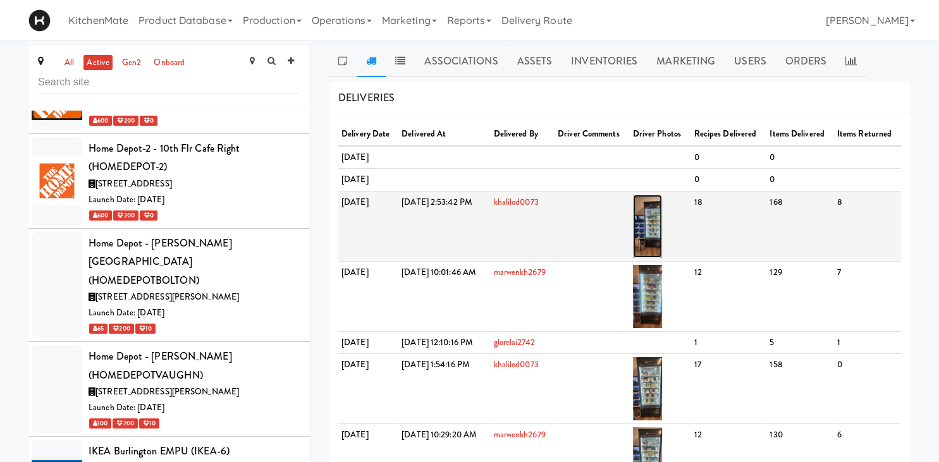
click at [662, 234] on img at bounding box center [648, 226] width 30 height 63
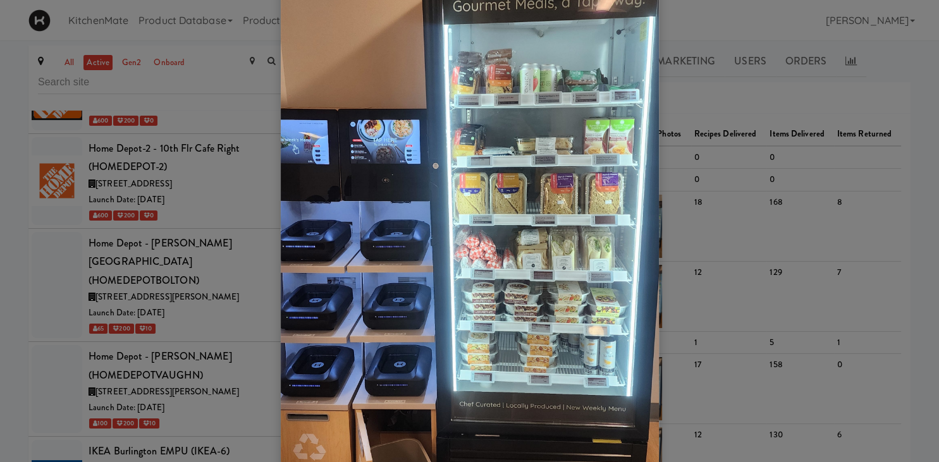
scroll to position [264, 0]
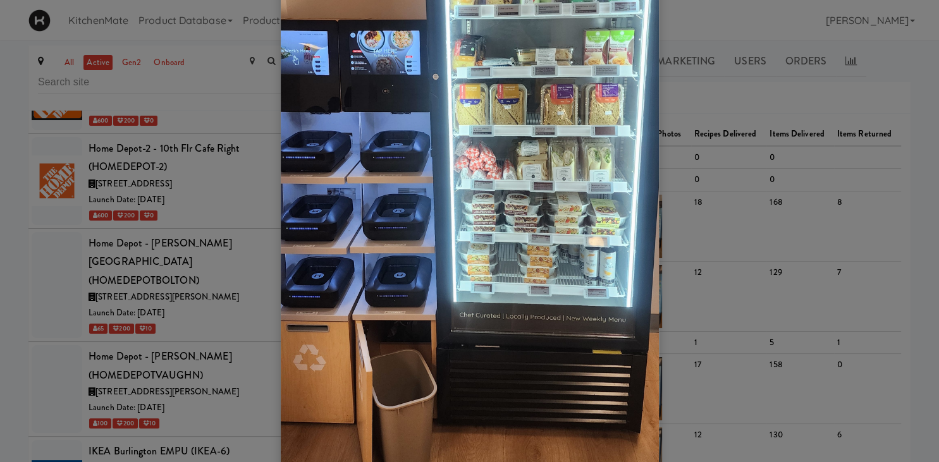
click at [714, 262] on div at bounding box center [469, 231] width 939 height 462
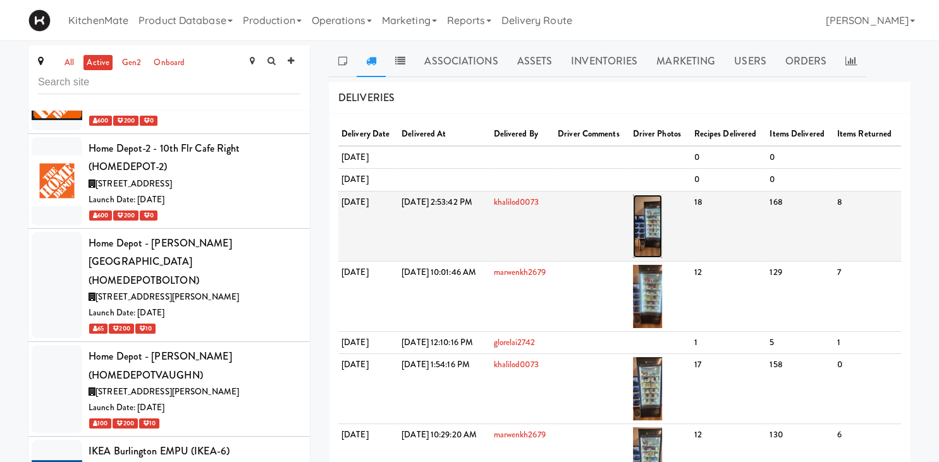
click at [662, 224] on img at bounding box center [648, 226] width 30 height 63
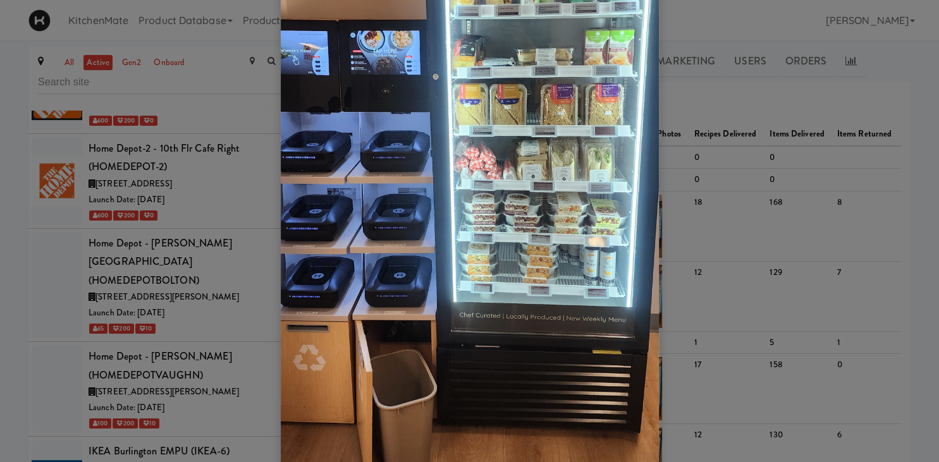
scroll to position [176, 0]
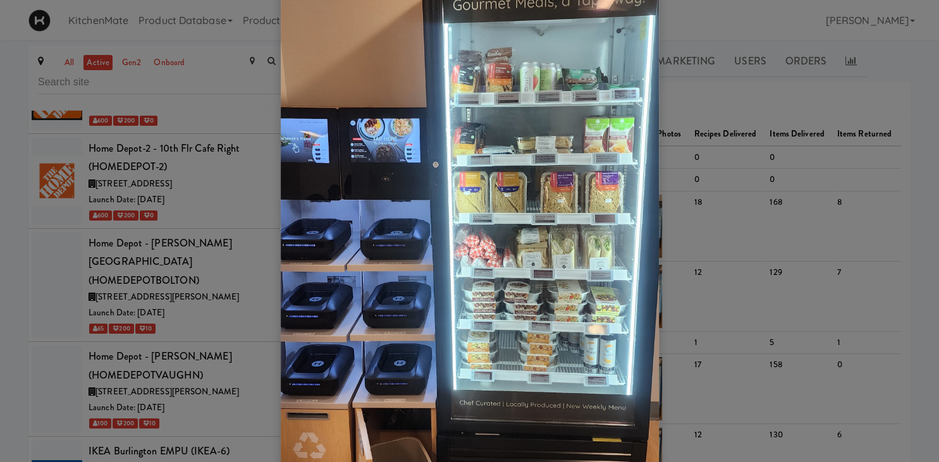
click at [82, 229] on div at bounding box center [469, 231] width 939 height 462
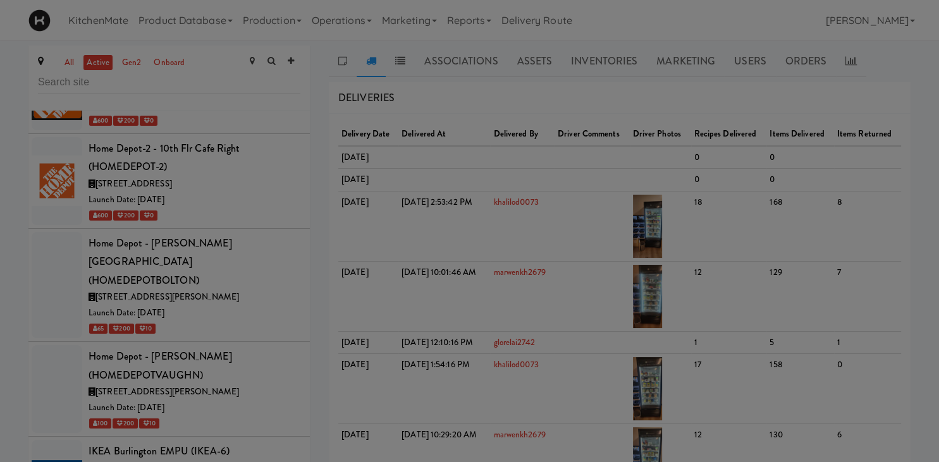
drag, startPoint x: 166, startPoint y: 318, endPoint x: 262, endPoint y: 329, distance: 96.7
click at [167, 319] on div at bounding box center [469, 231] width 939 height 462
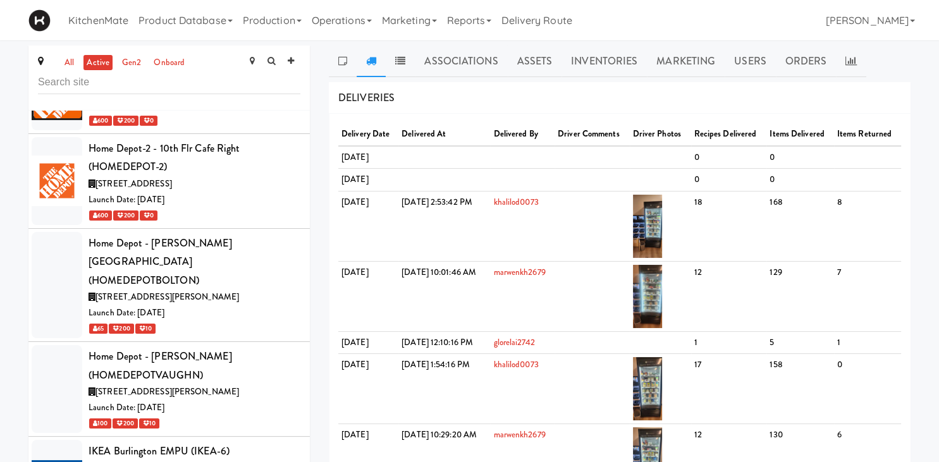
click at [262, 329] on body "Okay Okay Select date: previous 2025-Oct next Su Mo Tu We Th Fr Sa 28 29 30 1 2…" at bounding box center [469, 271] width 939 height 462
click at [243, 197] on ul "100 Sheppard Ave - Lobby (100SHEPPARD) 100 Sheppard Ave E, Toronto ON Launch Da…" at bounding box center [168, 458] width 281 height 7298
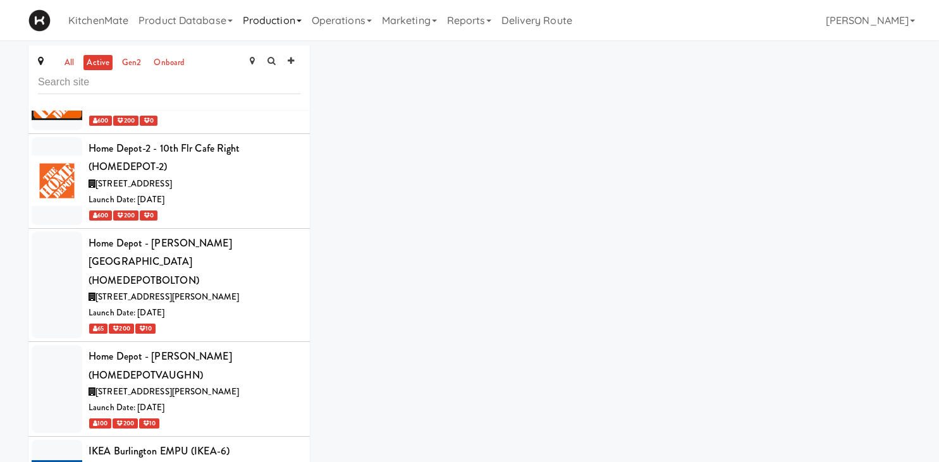
scroll to position [3566, 0]
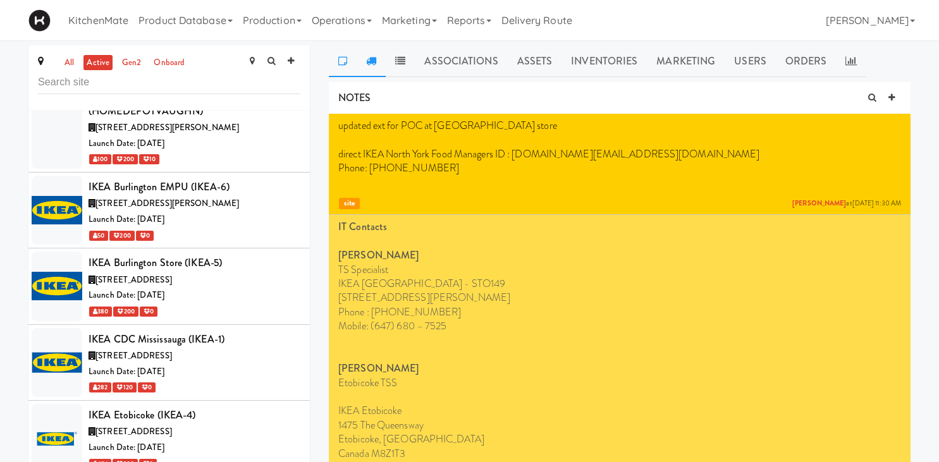
click at [366, 63] on icon at bounding box center [371, 61] width 10 height 10
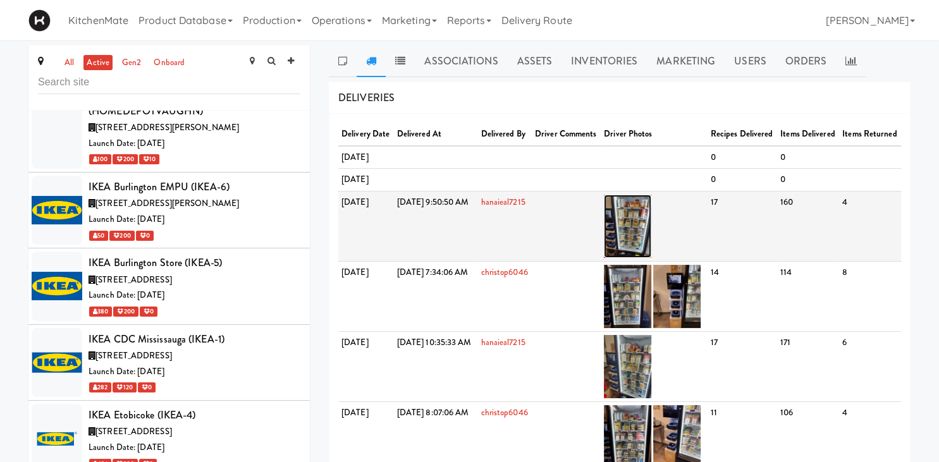
click at [651, 258] on img at bounding box center [627, 226] width 47 height 63
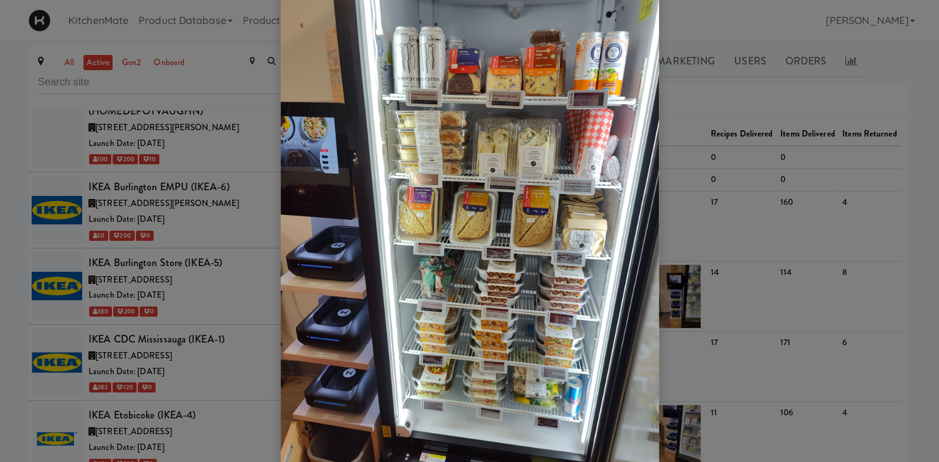
scroll to position [0, 0]
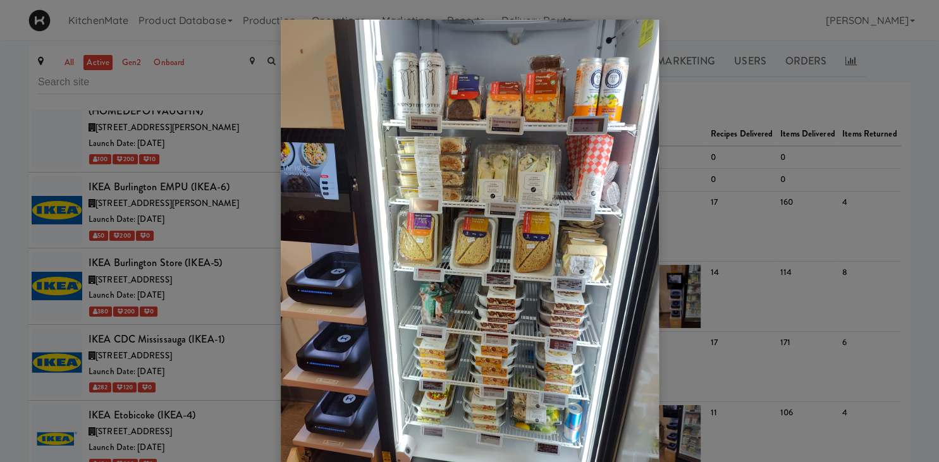
click at [212, 183] on div at bounding box center [469, 231] width 939 height 462
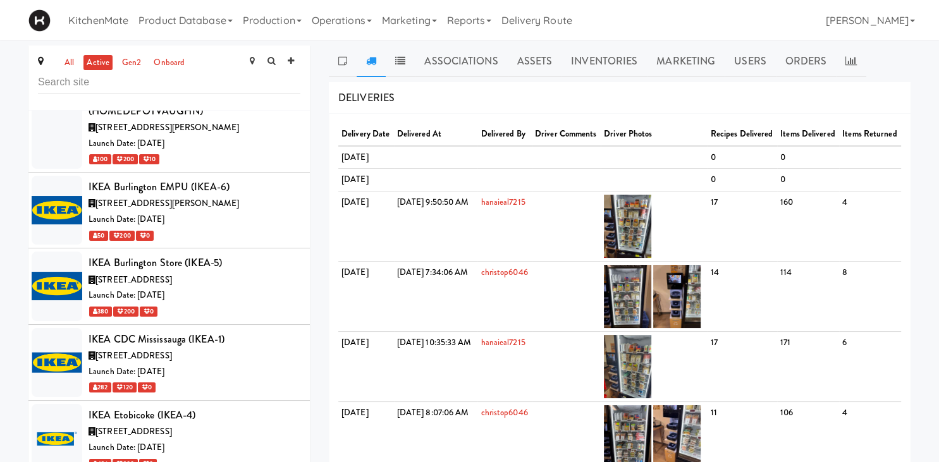
click at [227, 183] on ul "100 Sheppard Ave - Lobby (100SHEPPARD) 100 Sheppard Ave E, Toronto ON Launch Da…" at bounding box center [168, 194] width 281 height 7298
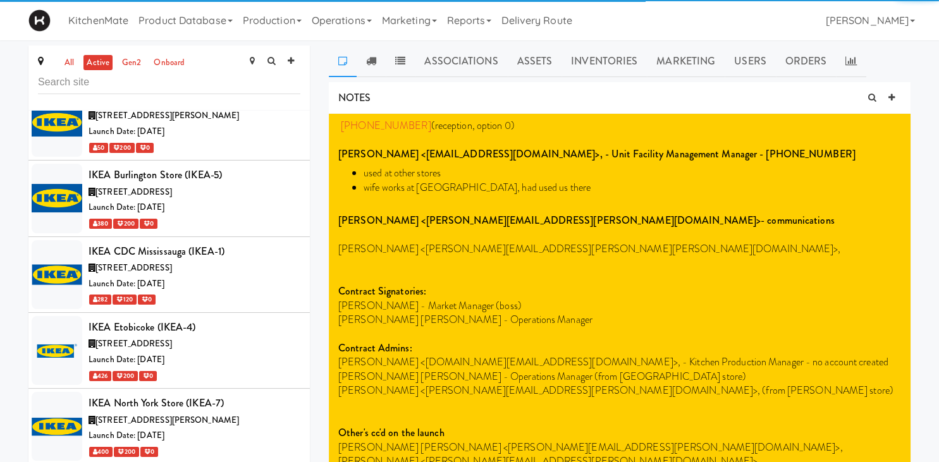
click at [373, 59] on icon at bounding box center [371, 61] width 10 height 10
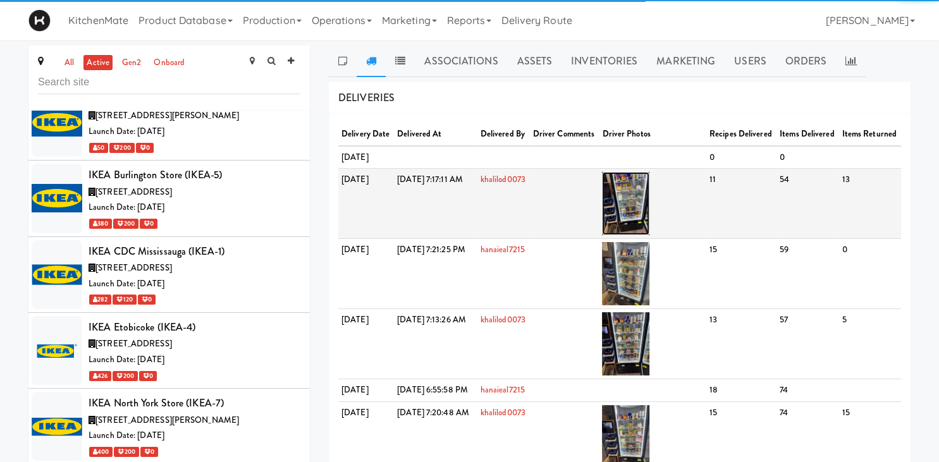
click at [649, 235] on img at bounding box center [625, 203] width 47 height 63
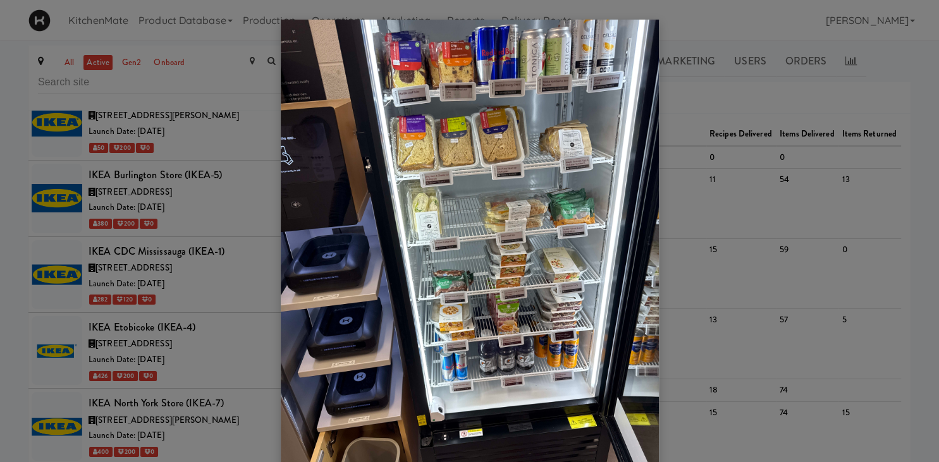
click at [684, 101] on div at bounding box center [469, 231] width 939 height 462
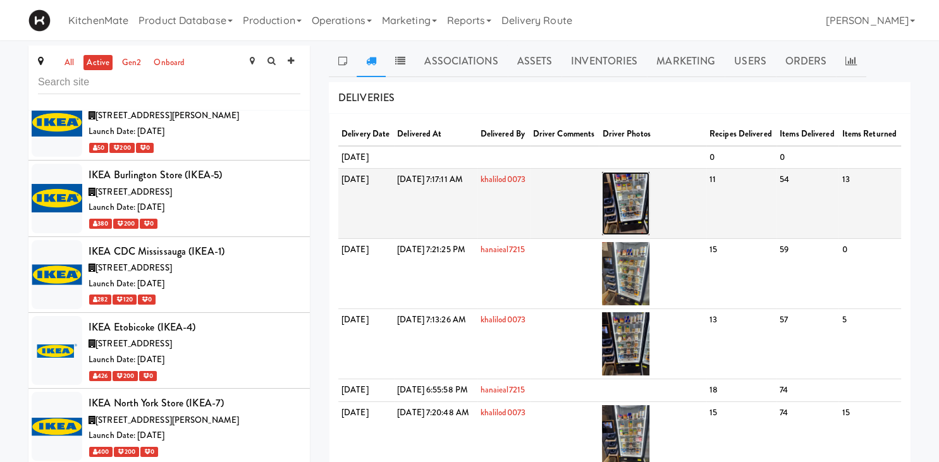
click at [647, 225] on img at bounding box center [625, 203] width 47 height 63
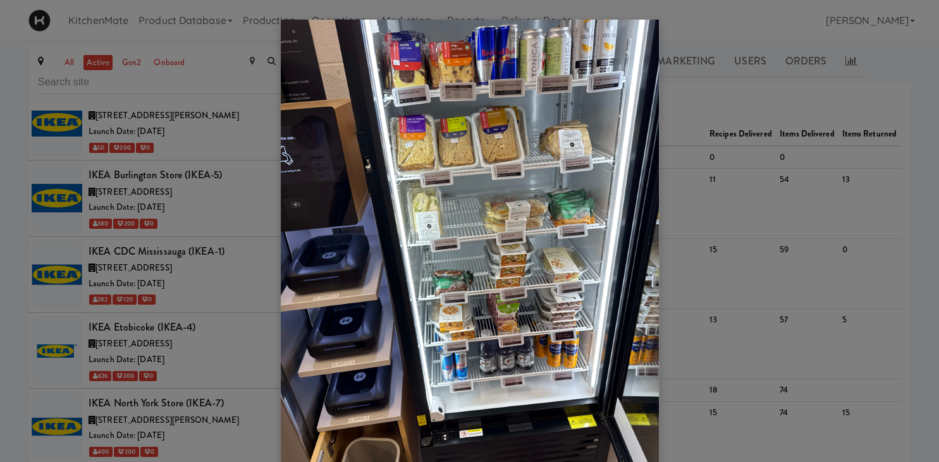
click at [718, 208] on div at bounding box center [469, 231] width 939 height 462
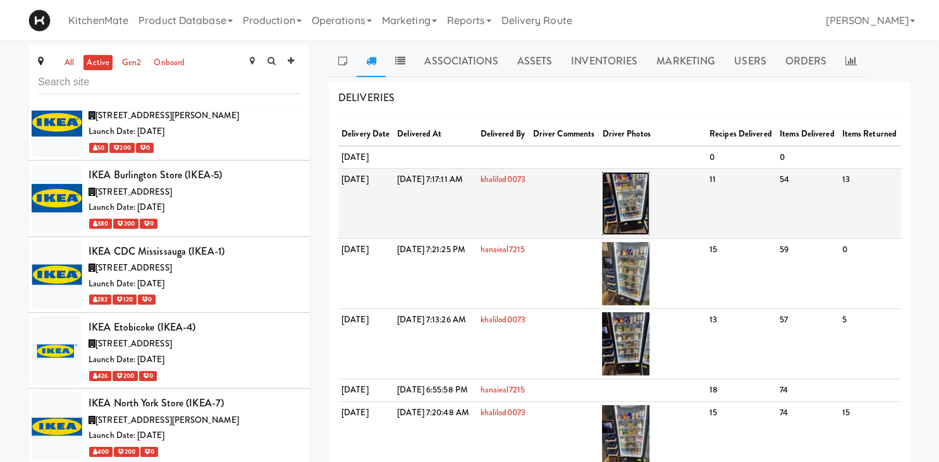
click at [649, 228] on img at bounding box center [625, 203] width 47 height 63
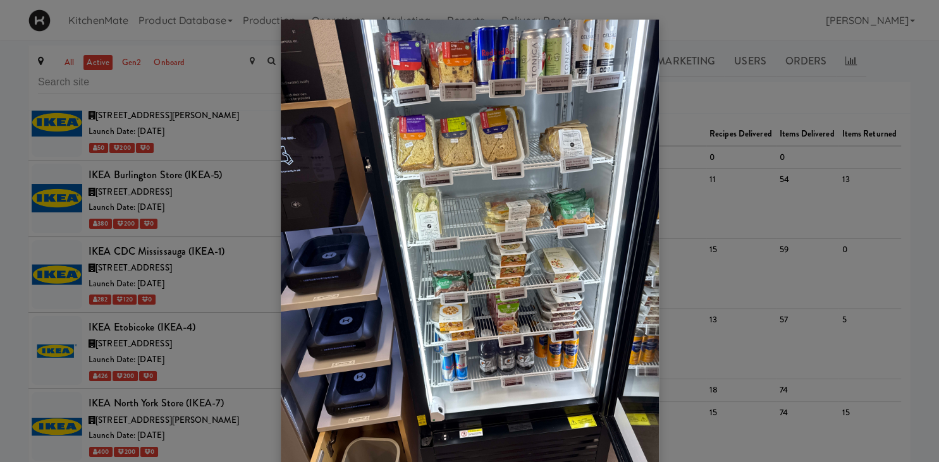
click at [694, 128] on div at bounding box center [469, 231] width 939 height 462
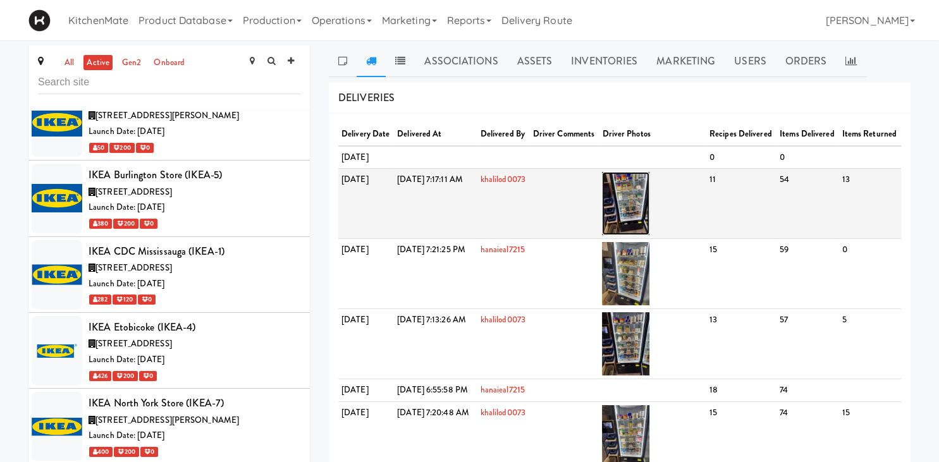
click at [649, 235] on img at bounding box center [625, 203] width 47 height 63
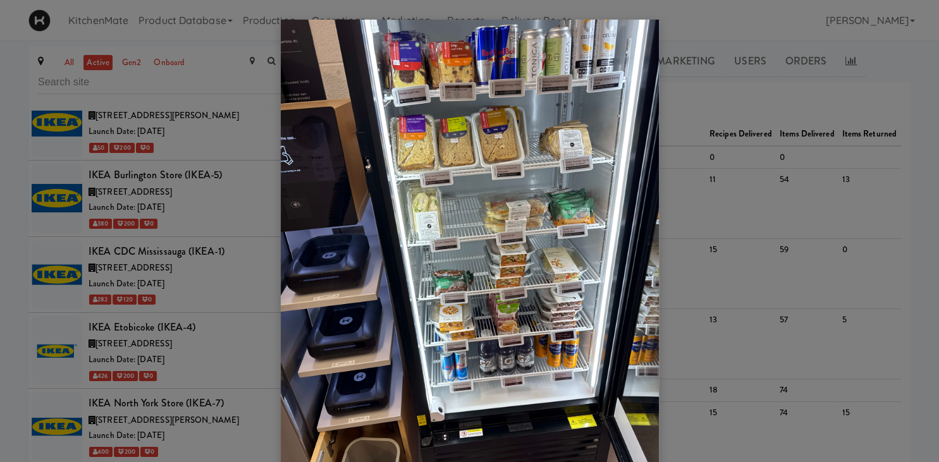
click at [221, 248] on div at bounding box center [469, 231] width 939 height 462
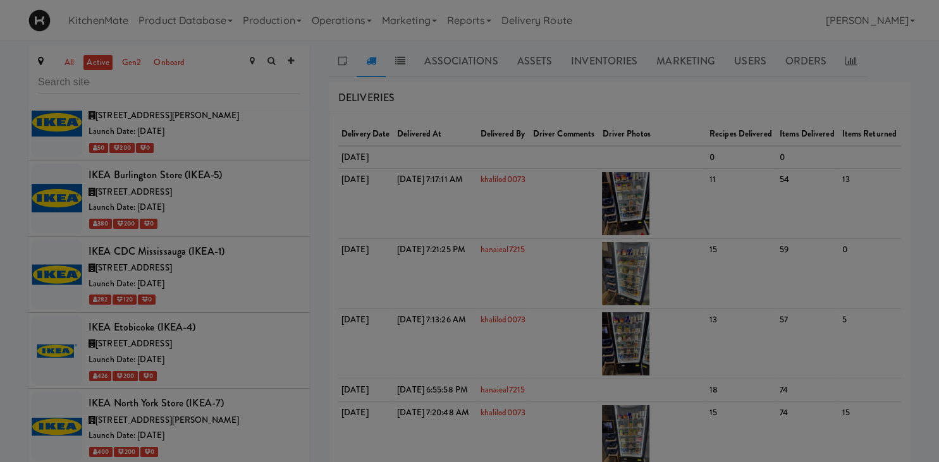
click at [198, 249] on div at bounding box center [469, 231] width 939 height 462
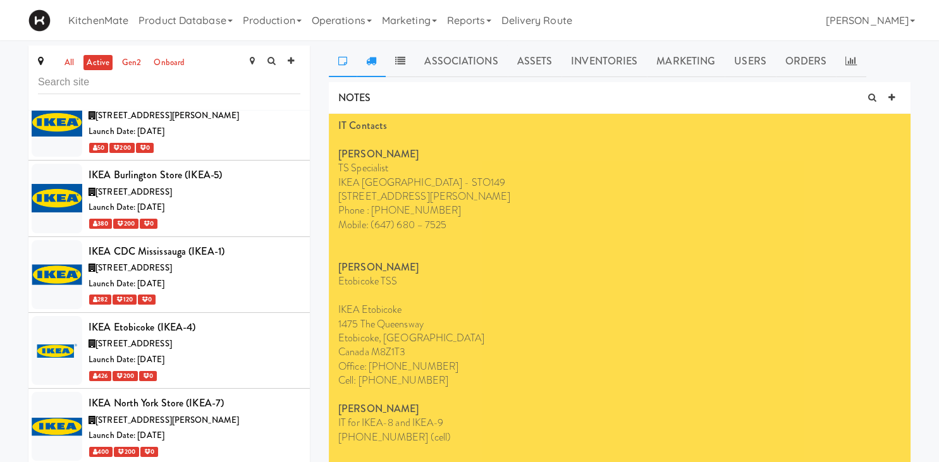
click at [369, 61] on icon at bounding box center [371, 61] width 10 height 10
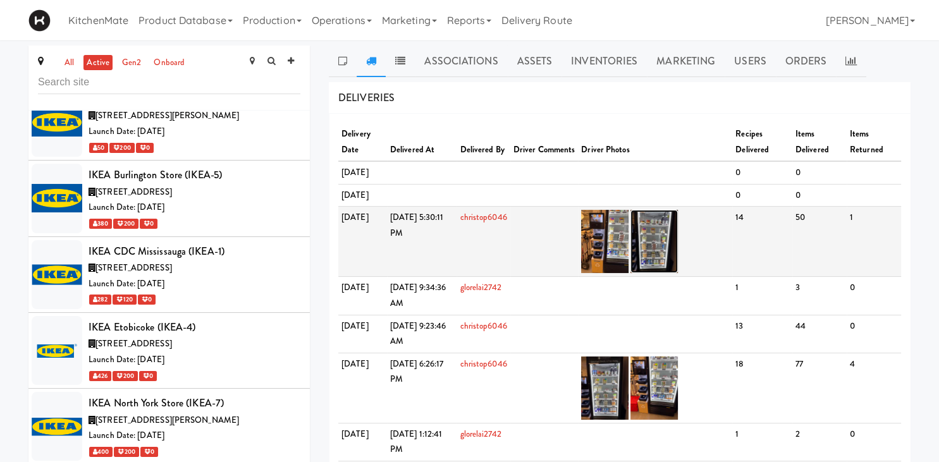
click at [678, 263] on img at bounding box center [653, 241] width 47 height 63
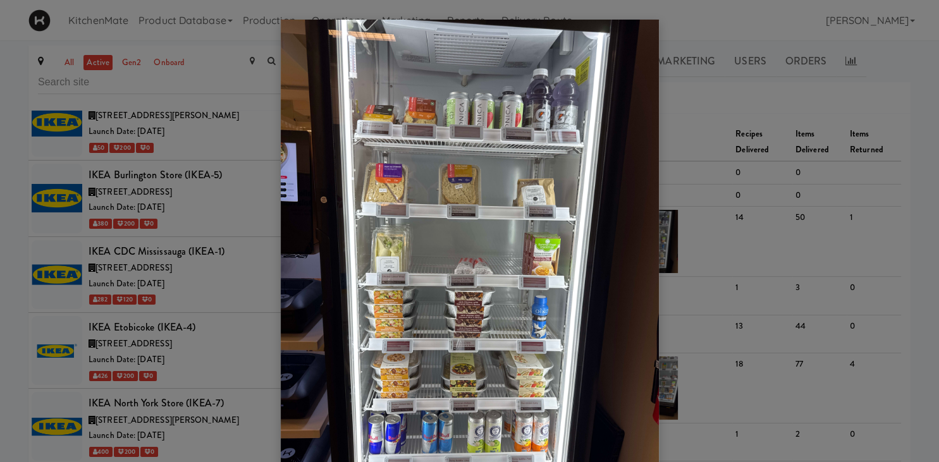
click at [709, 295] on div at bounding box center [469, 231] width 939 height 462
click at [683, 406] on div at bounding box center [469, 231] width 939 height 462
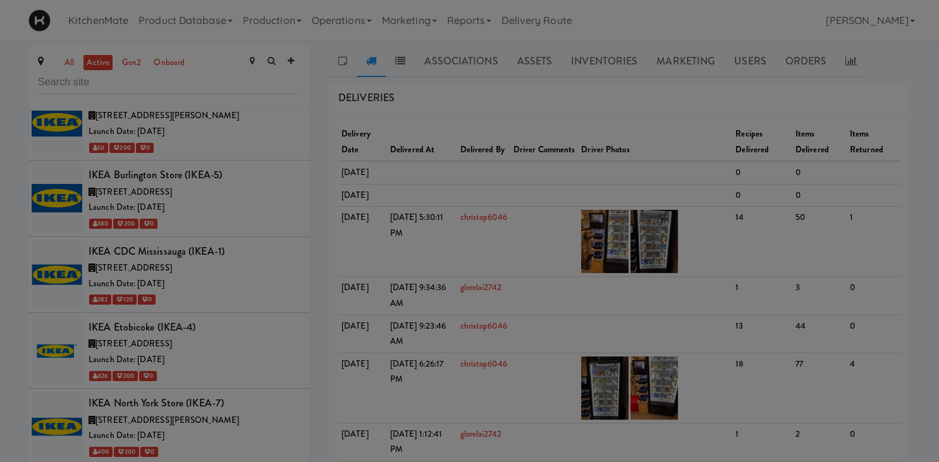
click at [624, 397] on img at bounding box center [470, 145] width 378 height 504
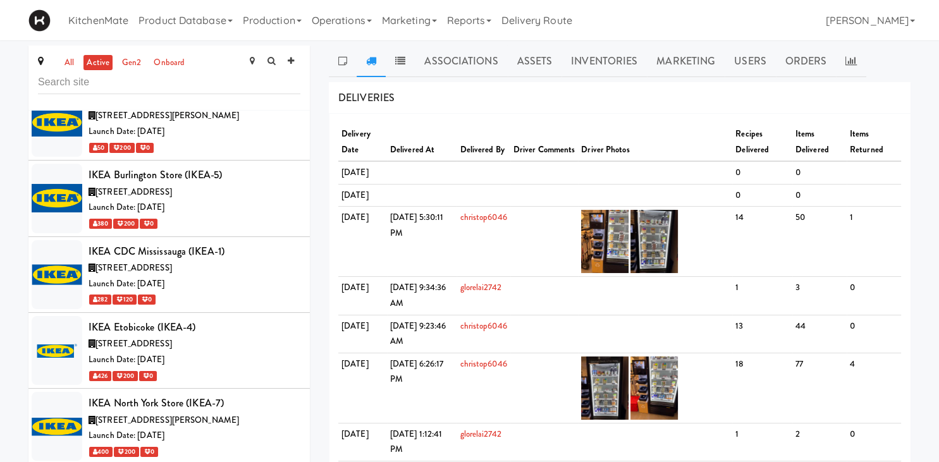
click at [632, 417] on div at bounding box center [469, 231] width 939 height 462
click at [632, 411] on div at bounding box center [469, 231] width 939 height 462
click at [628, 415] on img at bounding box center [604, 387] width 47 height 63
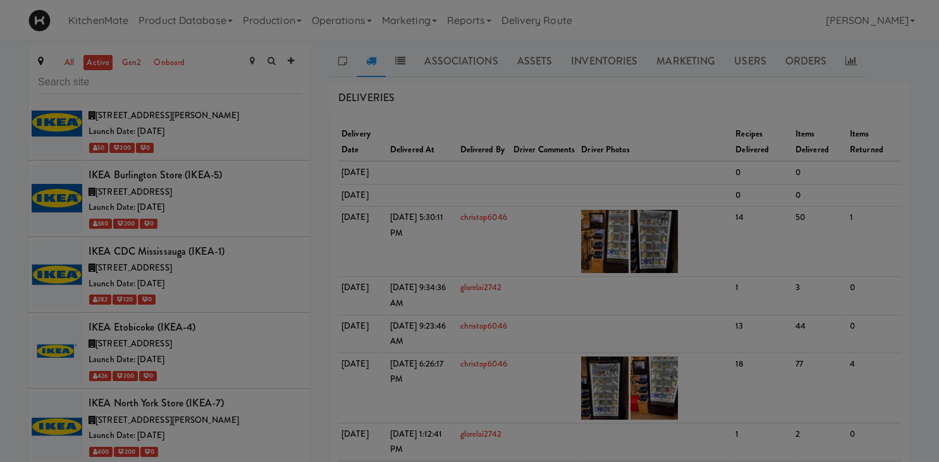
click at [623, 221] on div at bounding box center [469, 231] width 939 height 462
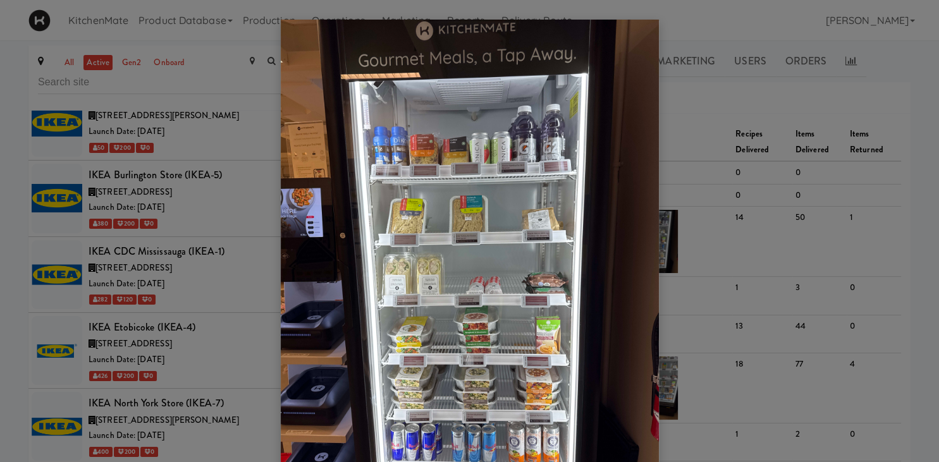
scroll to position [200, 0]
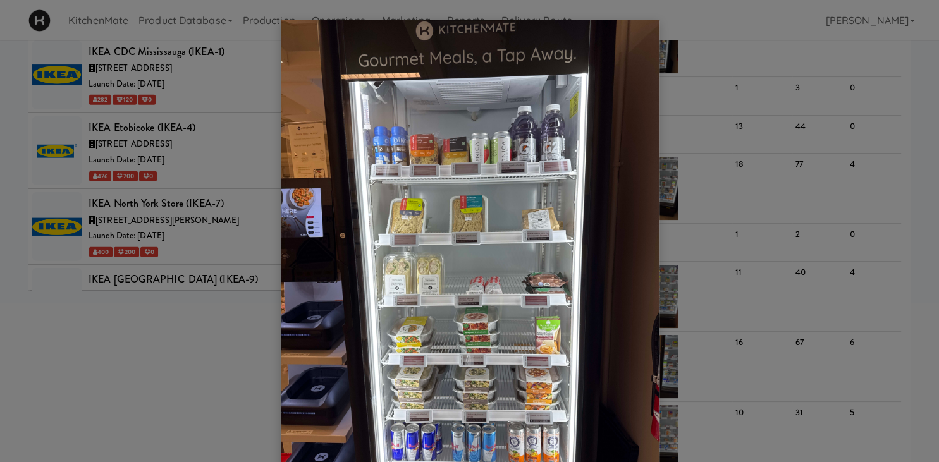
click at [766, 241] on div at bounding box center [469, 231] width 939 height 462
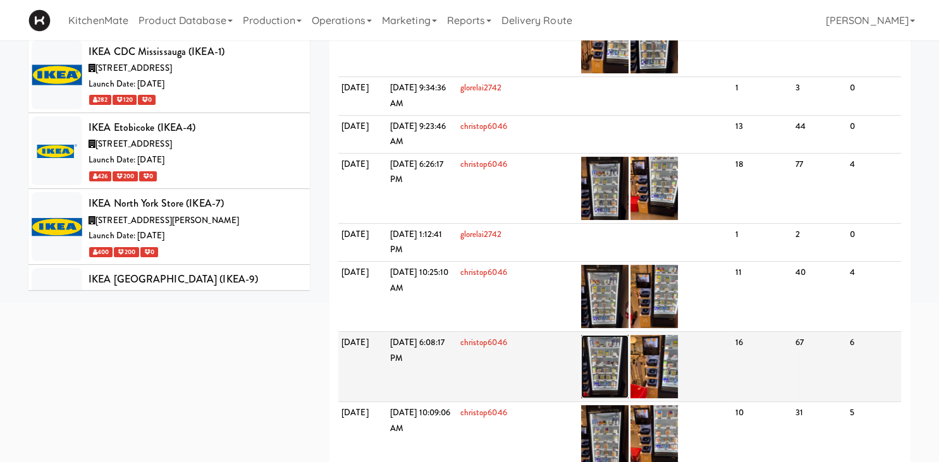
click at [628, 396] on img at bounding box center [604, 366] width 47 height 63
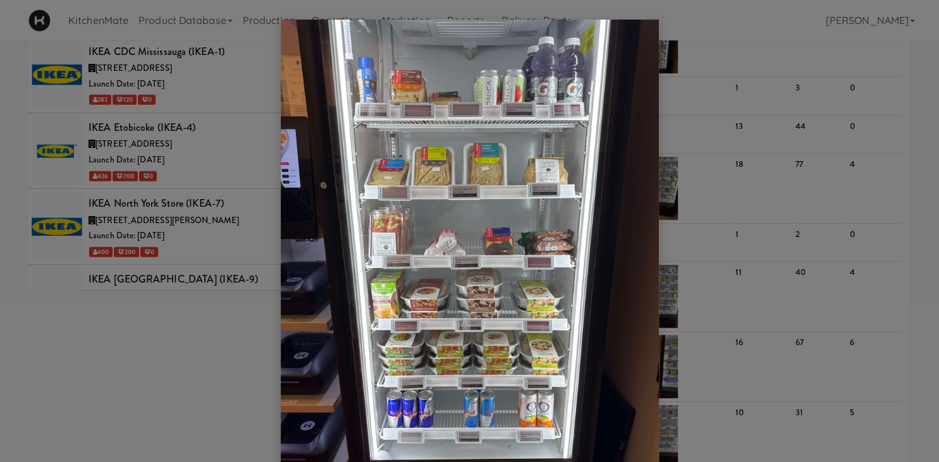
click at [728, 299] on div at bounding box center [469, 231] width 939 height 462
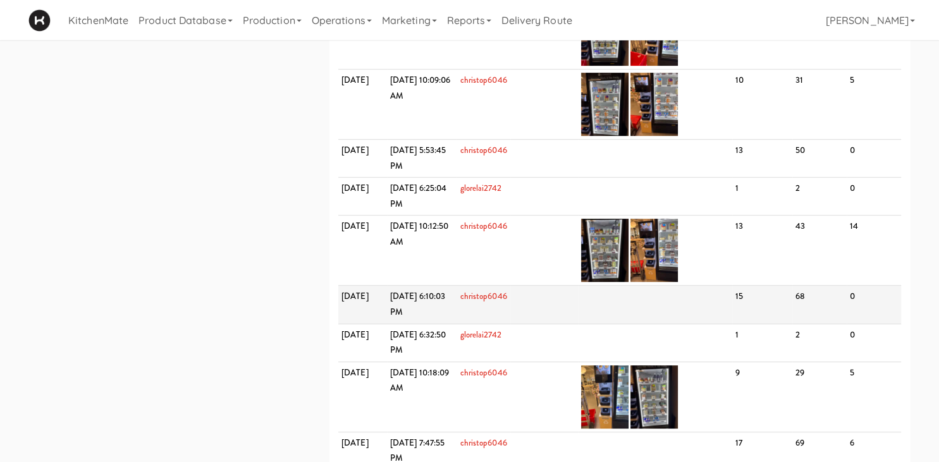
scroll to position [533, 0]
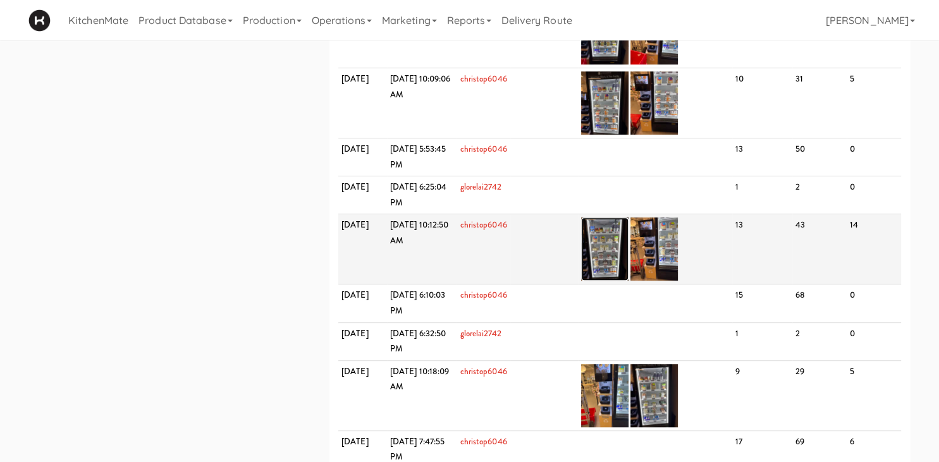
click at [628, 281] on img at bounding box center [604, 248] width 47 height 63
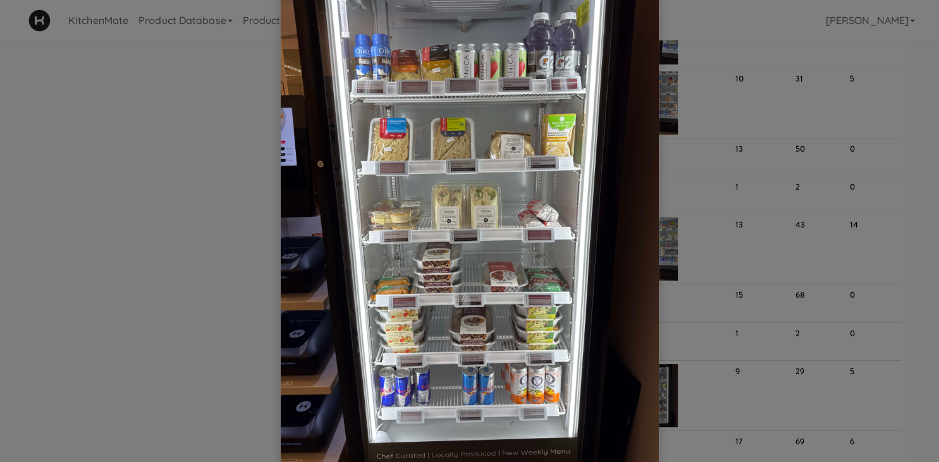
scroll to position [81, 0]
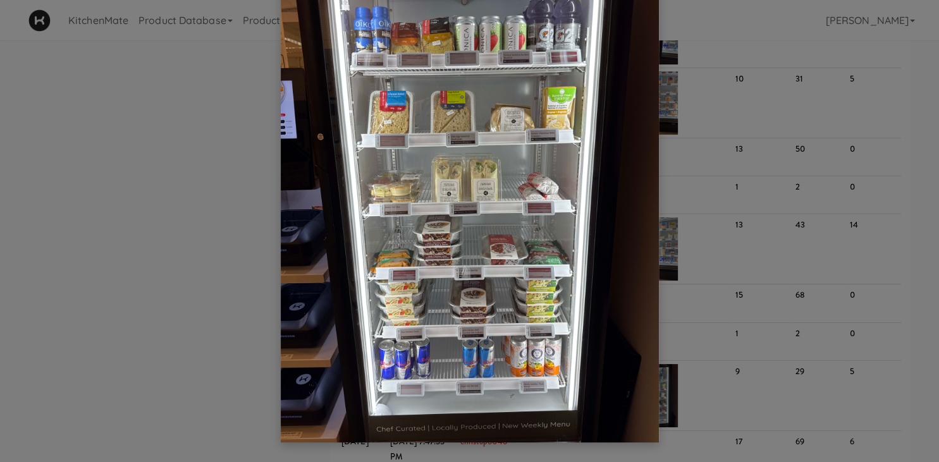
click at [724, 325] on div at bounding box center [469, 231] width 939 height 462
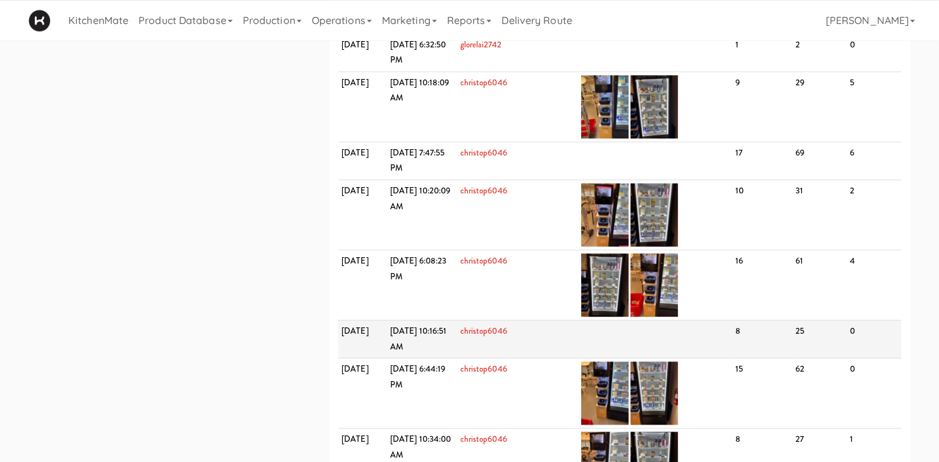
scroll to position [867, 0]
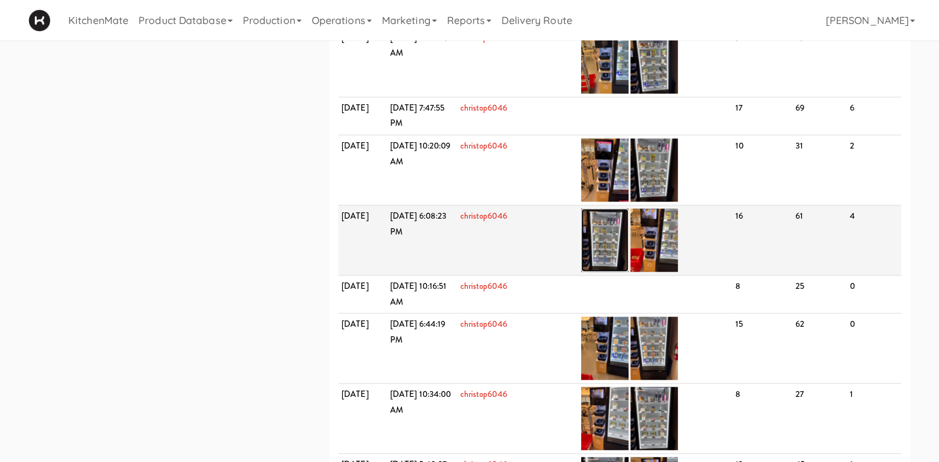
click at [621, 272] on img at bounding box center [604, 240] width 47 height 63
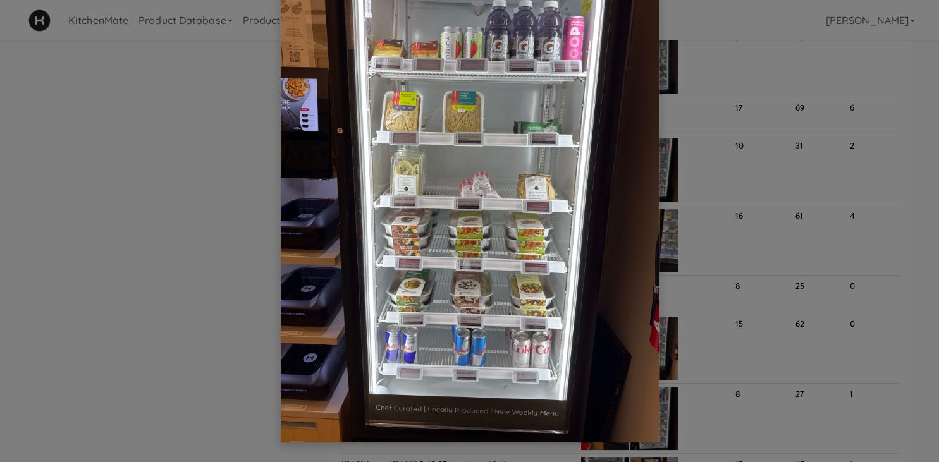
click at [733, 257] on div at bounding box center [469, 231] width 939 height 462
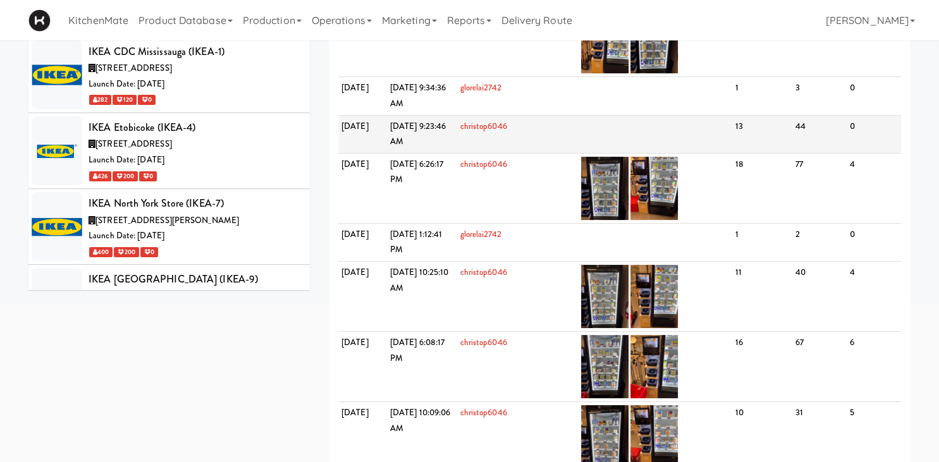
scroll to position [0, 0]
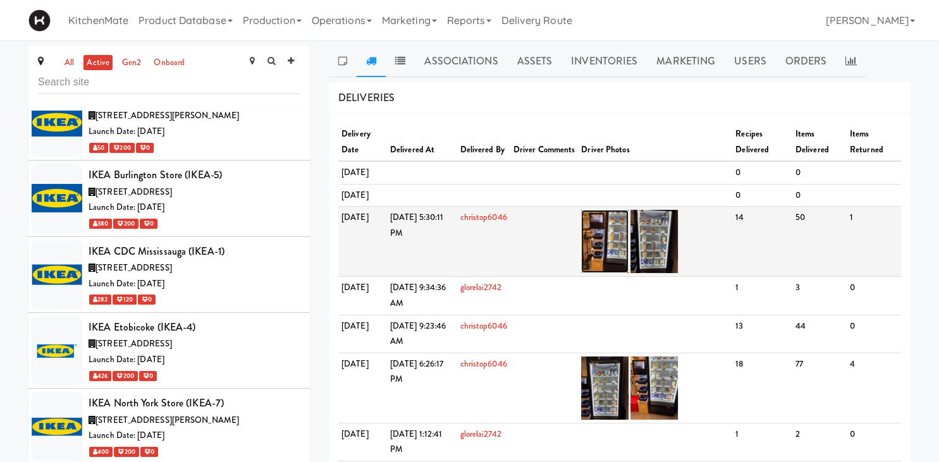
click at [628, 250] on img at bounding box center [604, 241] width 47 height 63
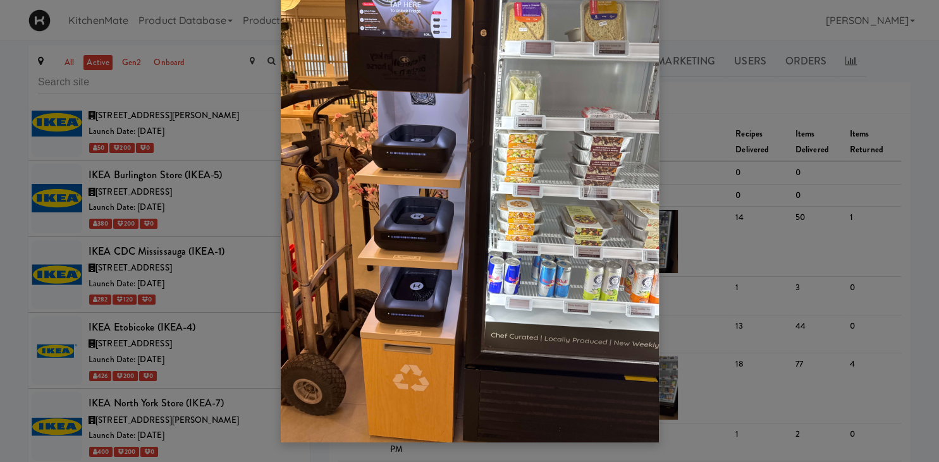
click at [716, 265] on div at bounding box center [469, 231] width 939 height 462
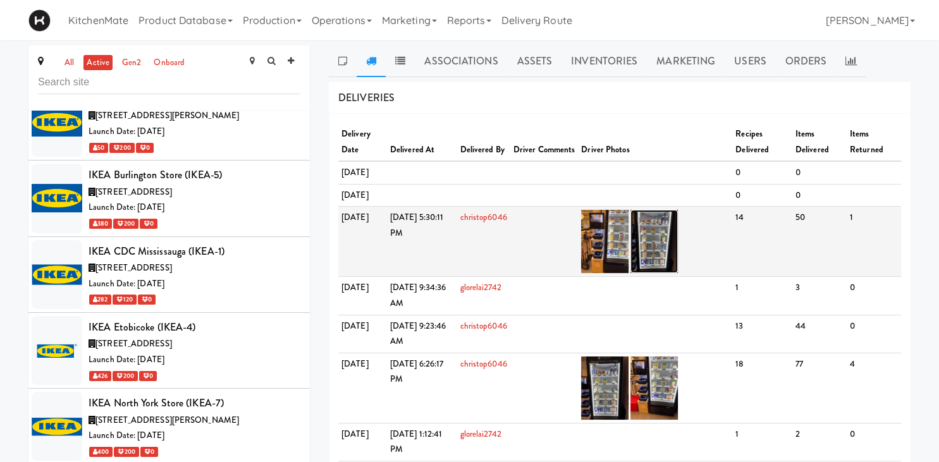
click at [678, 271] on img at bounding box center [653, 241] width 47 height 63
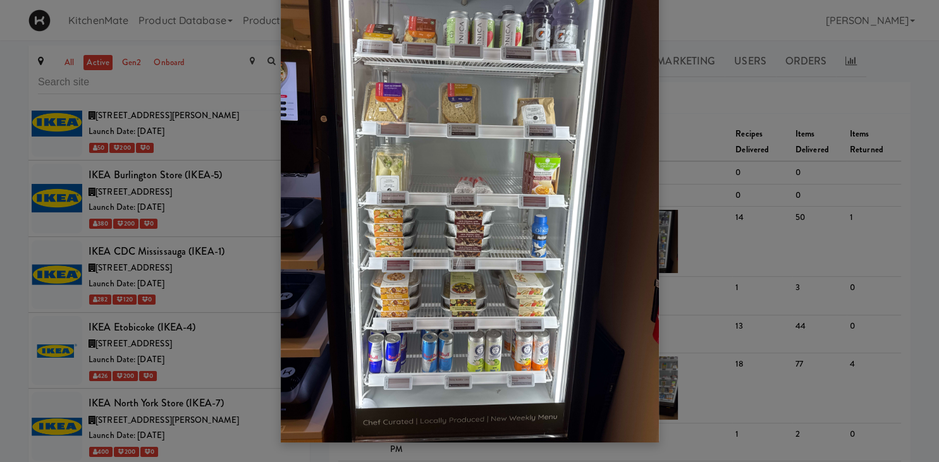
click at [626, 136] on img at bounding box center [470, 191] width 378 height 504
click at [696, 140] on div at bounding box center [469, 231] width 939 height 462
click at [678, 185] on div at bounding box center [469, 231] width 939 height 462
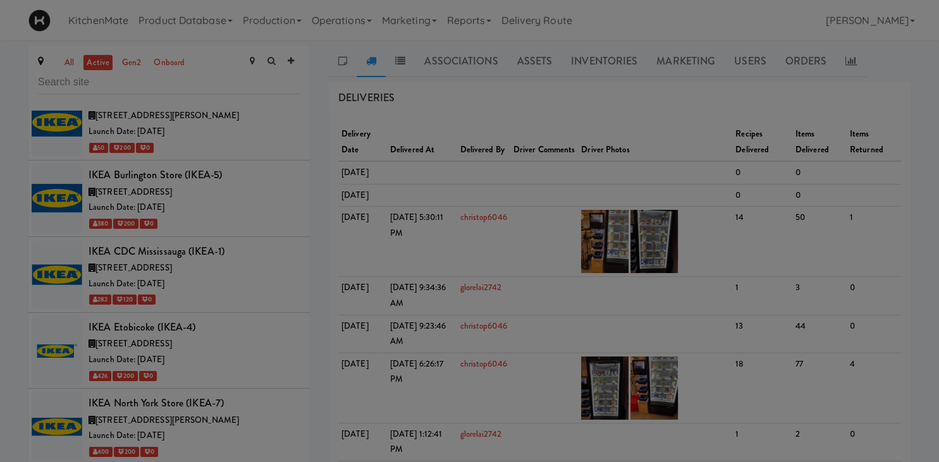
click at [671, 174] on div at bounding box center [469, 231] width 939 height 462
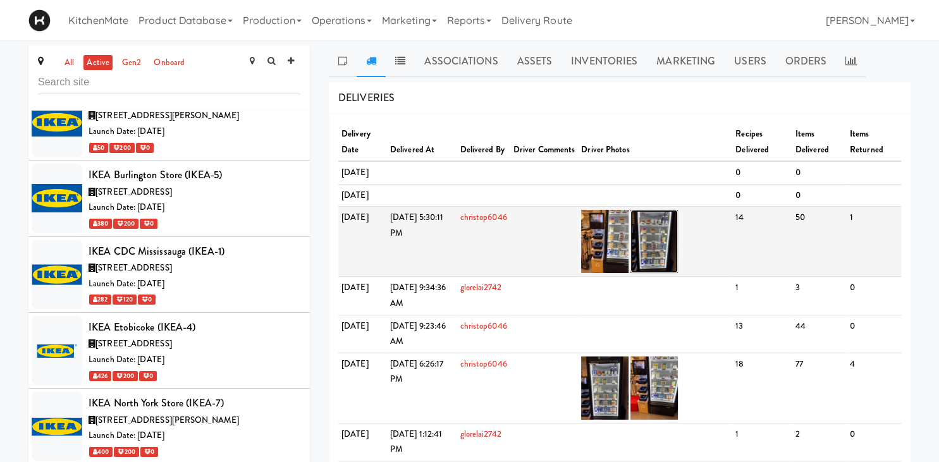
click at [678, 269] on img at bounding box center [653, 241] width 47 height 63
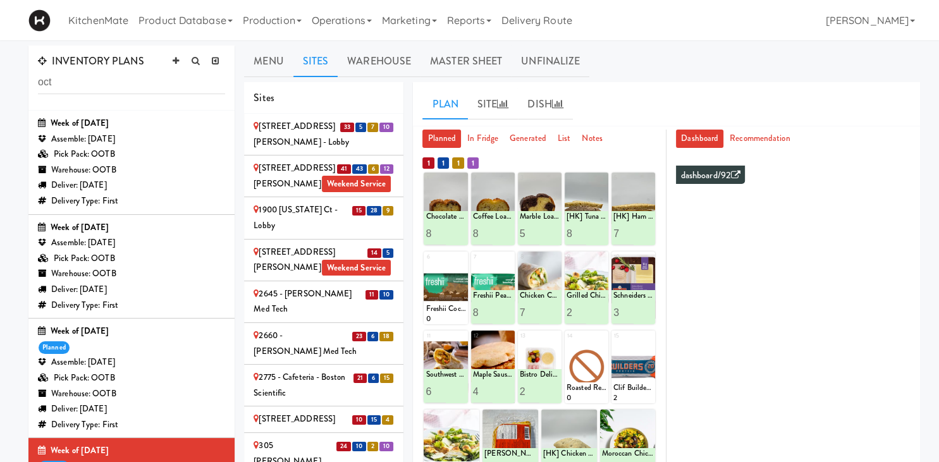
scroll to position [1320, 0]
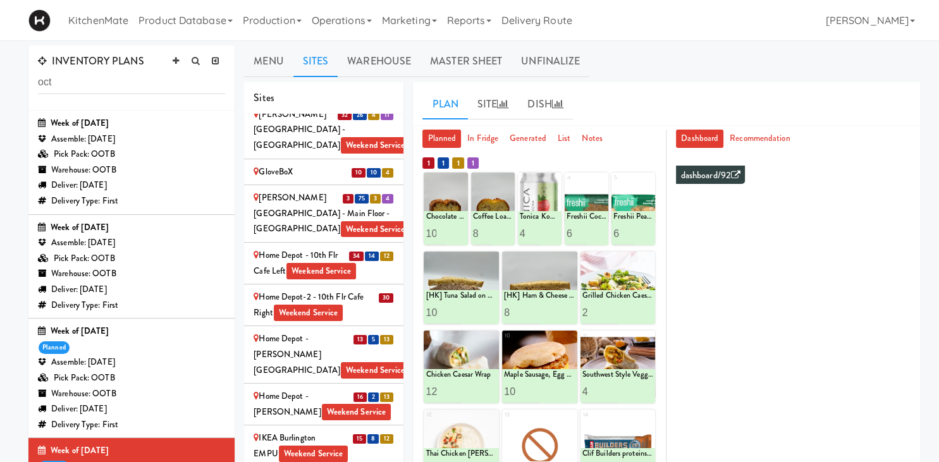
scroll to position [1495, 0]
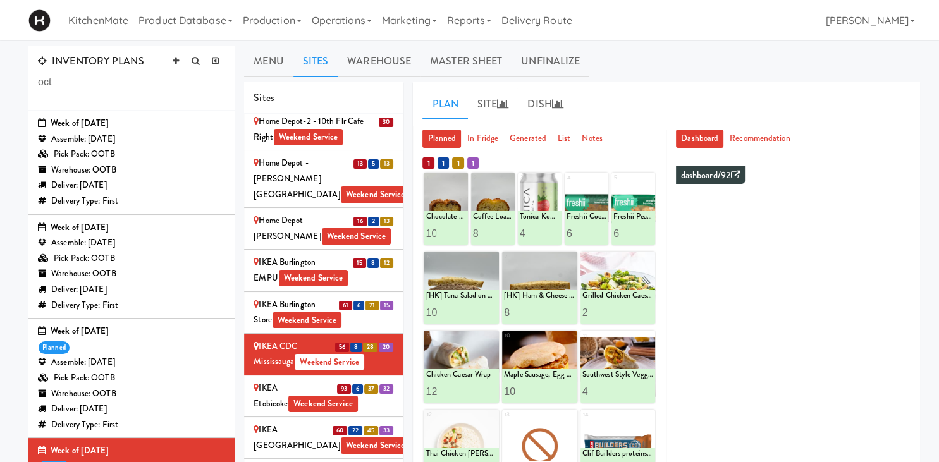
click at [276, 380] on div "IKEA Etobicoke Weekend Service" at bounding box center [323, 395] width 140 height 31
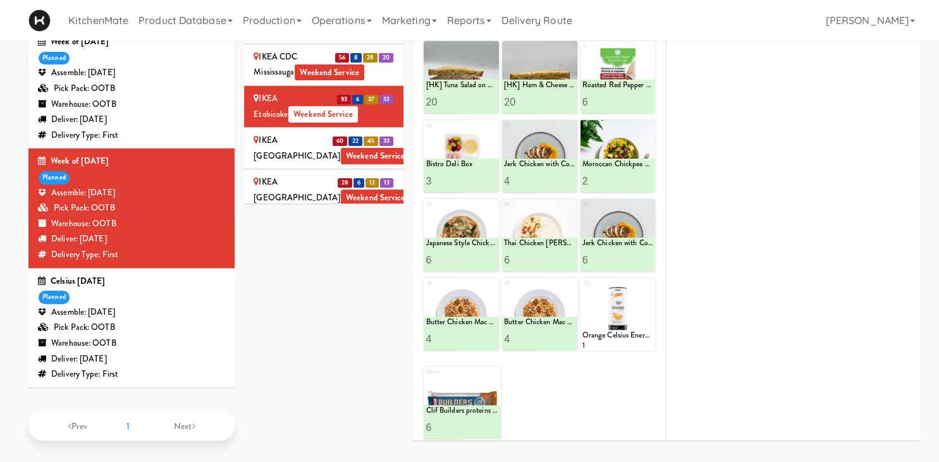
scroll to position [157, 0]
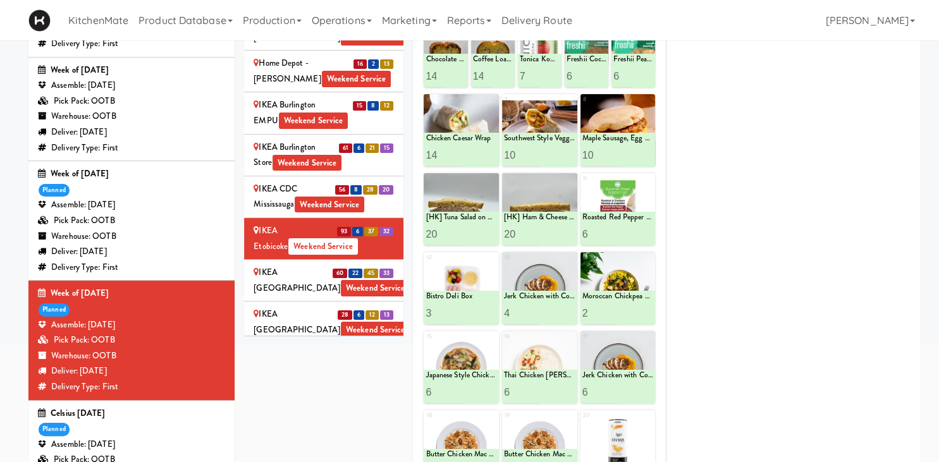
click at [317, 265] on div "IKEA North York Store Weekend Service" at bounding box center [323, 280] width 140 height 31
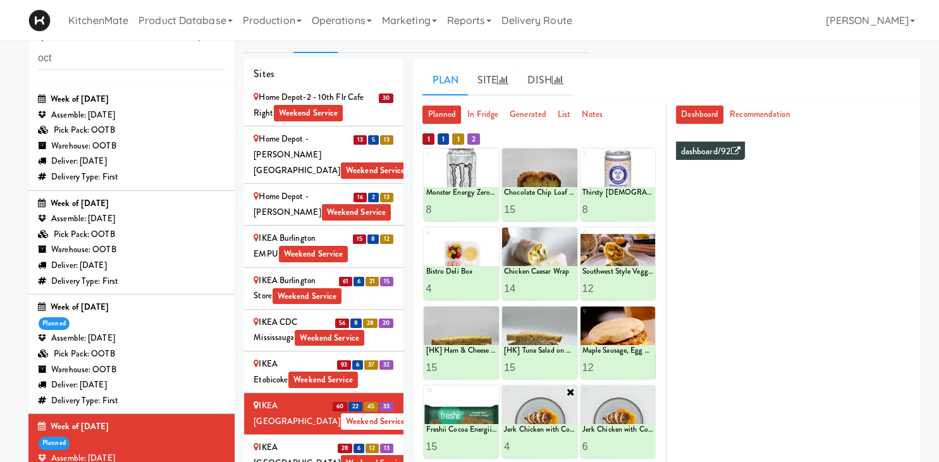
scroll to position [91, 0]
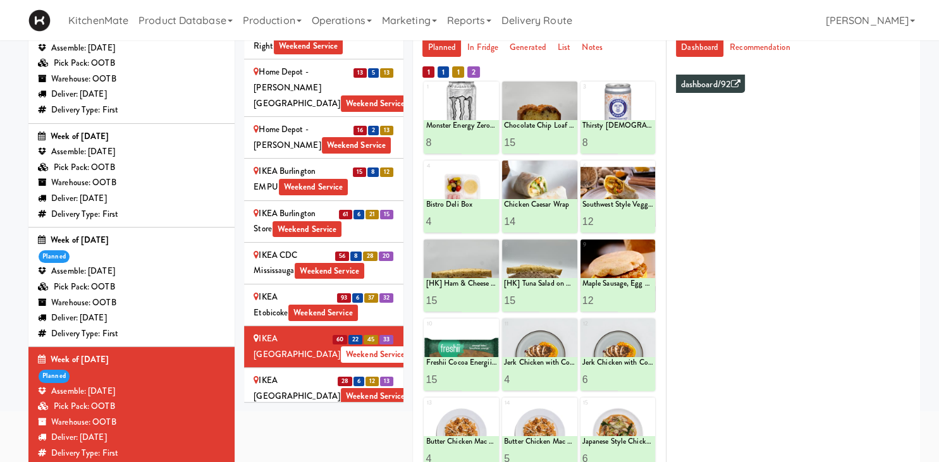
click at [305, 373] on div "IKEA Scarborough Town Center Weekend Service" at bounding box center [323, 388] width 140 height 31
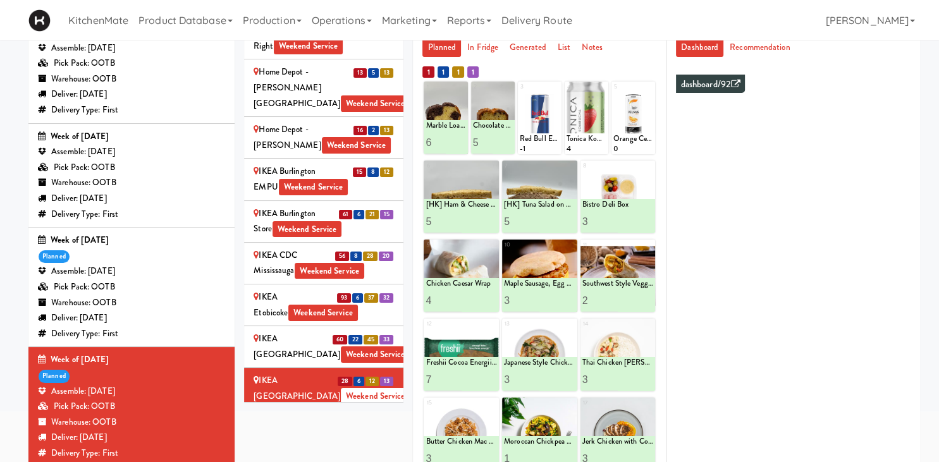
click at [289, 410] on li "19 4 7 20 IKEA TODO Store Weekend Service" at bounding box center [323, 431] width 159 height 42
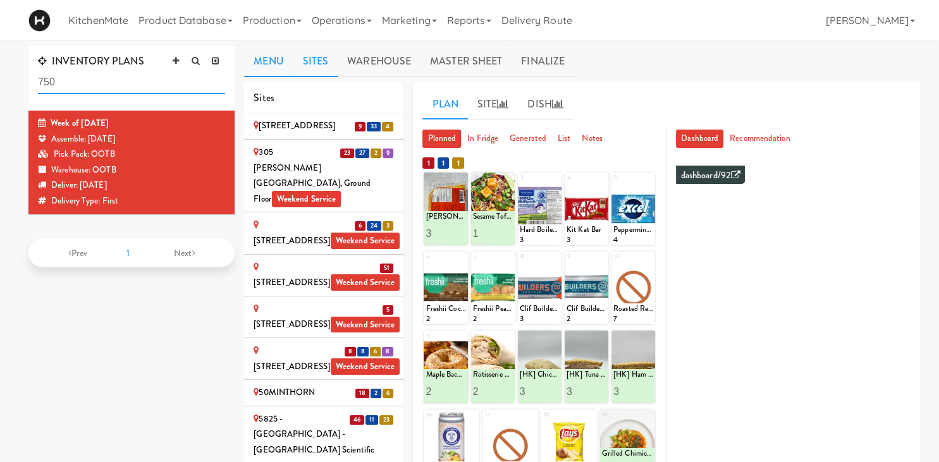
scroll to position [264, 0]
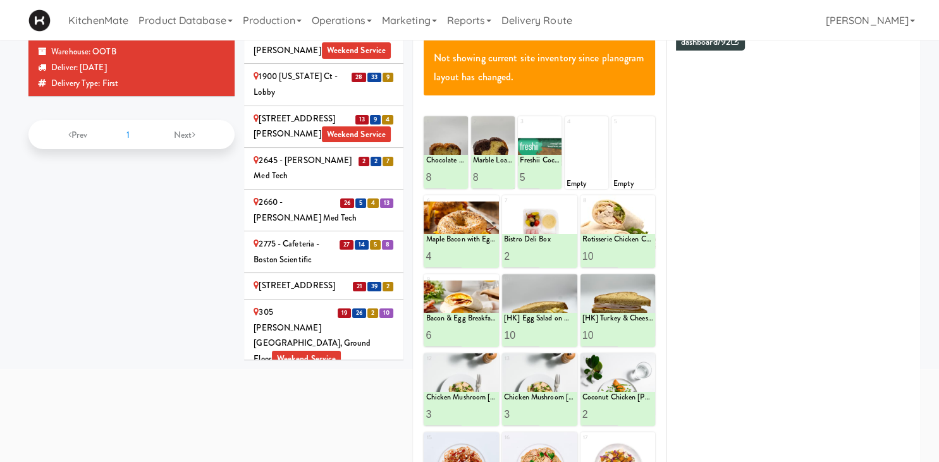
scroll to position [1408, 0]
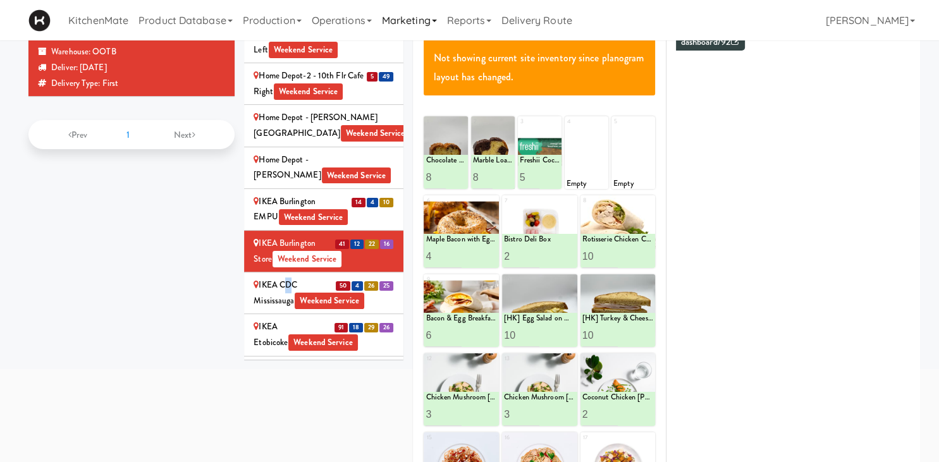
drag, startPoint x: 284, startPoint y: 150, endPoint x: 425, endPoint y: 8, distance: 200.2
click at [283, 277] on div "IKEA CDC Mississauga Weekend Service" at bounding box center [323, 292] width 140 height 31
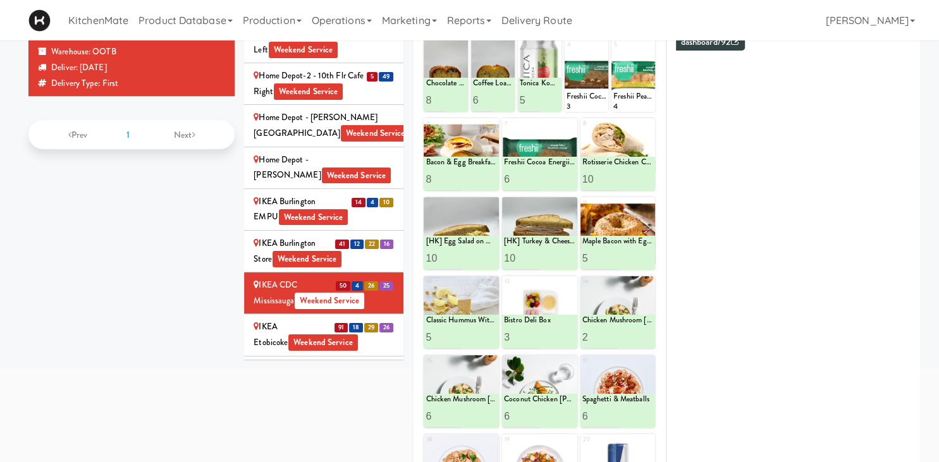
click at [287, 319] on div "IKEA Etobicoke Weekend Service" at bounding box center [323, 334] width 140 height 31
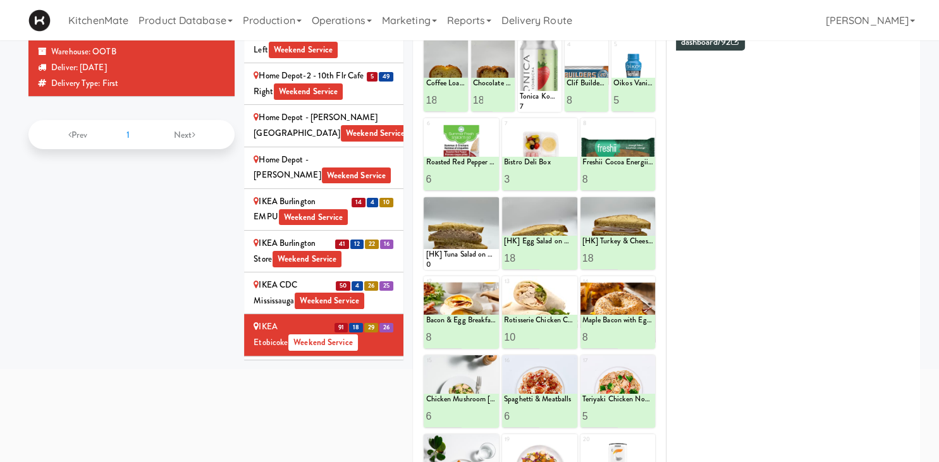
scroll to position [66, 0]
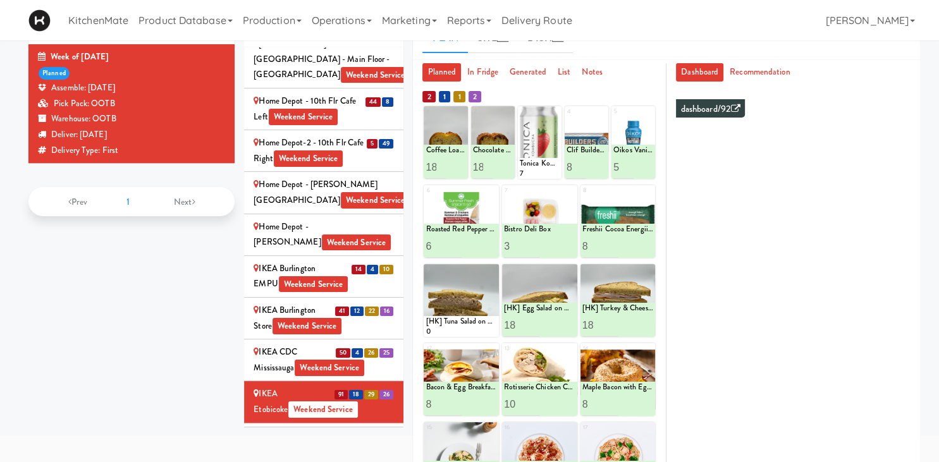
click at [315, 429] on div "IKEA North York Store Weekend Service" at bounding box center [323, 444] width 140 height 31
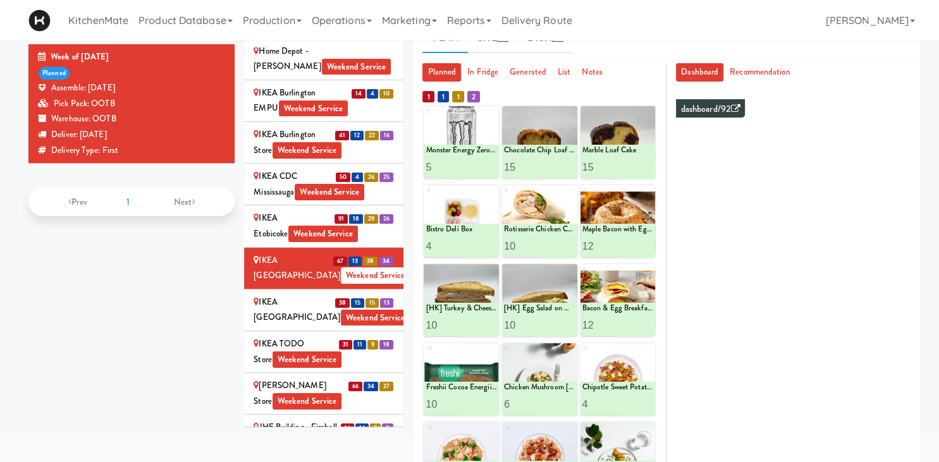
drag, startPoint x: 319, startPoint y: 163, endPoint x: 355, endPoint y: 6, distance: 161.4
click at [319, 289] on li "38 15 15 13 IKEA Scarborough Town Center Weekend Service" at bounding box center [323, 310] width 159 height 42
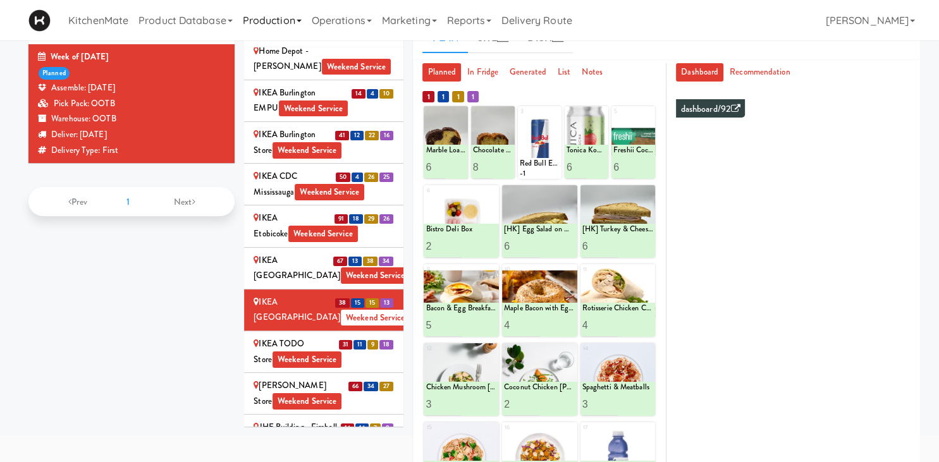
scroll to position [200, 0]
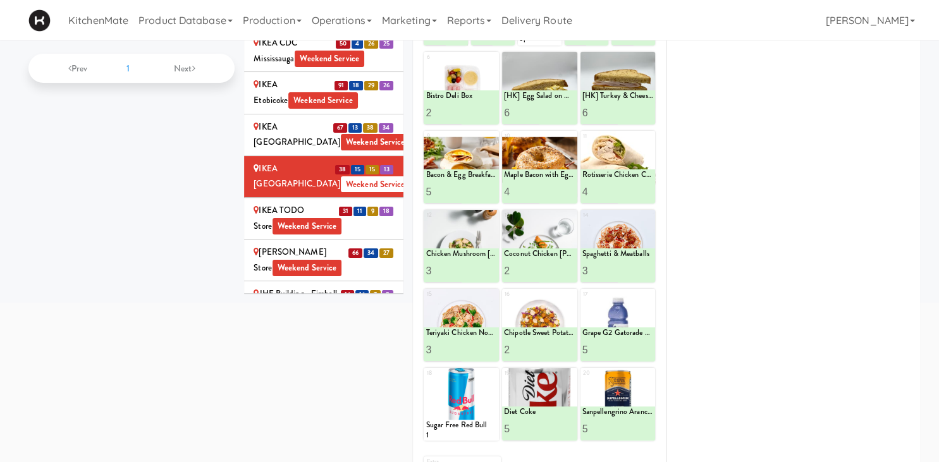
click at [317, 203] on div "IKEA TODO Store Weekend Service" at bounding box center [323, 218] width 140 height 31
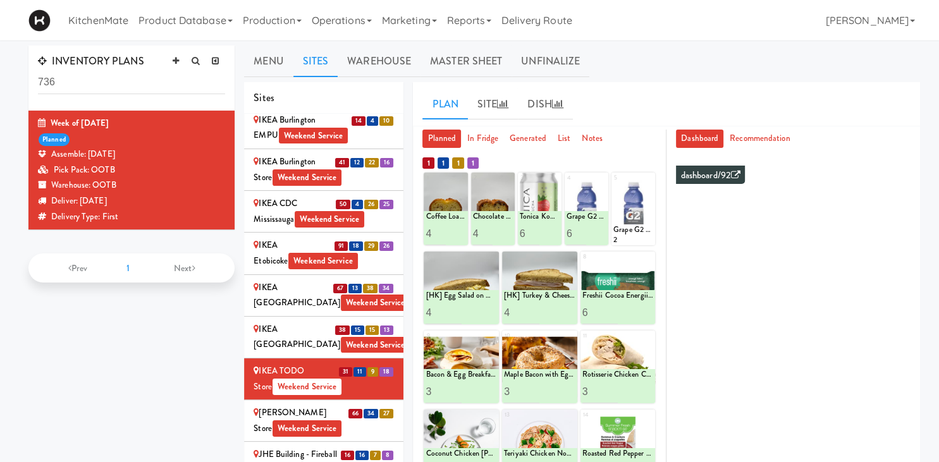
scroll to position [66, 0]
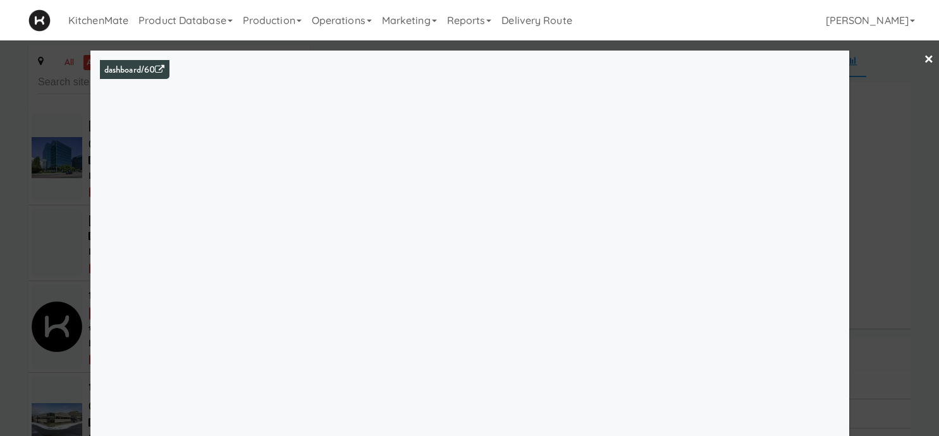
click at [59, 177] on div at bounding box center [469, 218] width 939 height 436
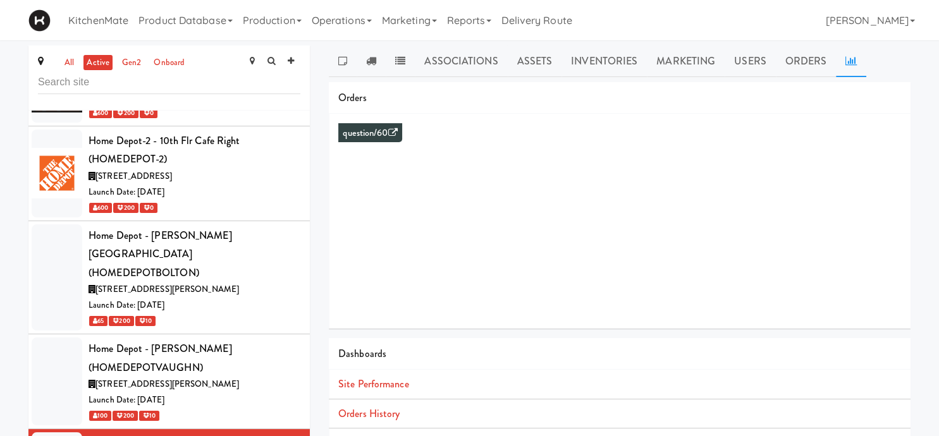
scroll to position [3343, 0]
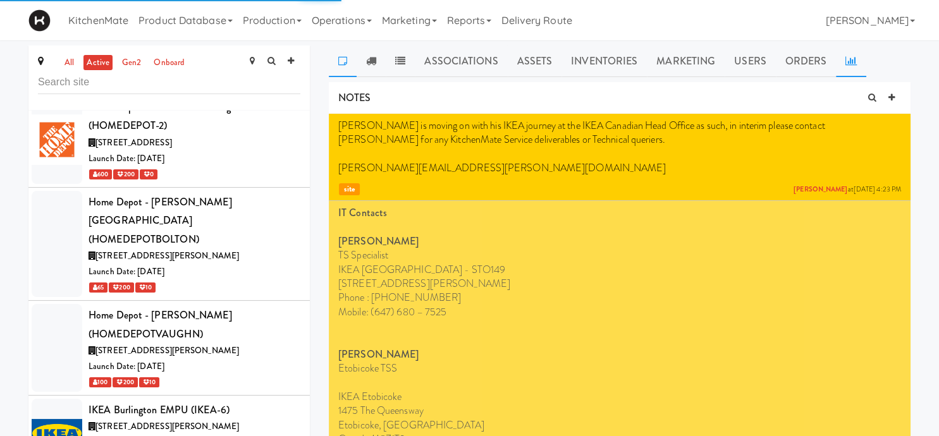
click at [853, 70] on link at bounding box center [851, 62] width 30 height 32
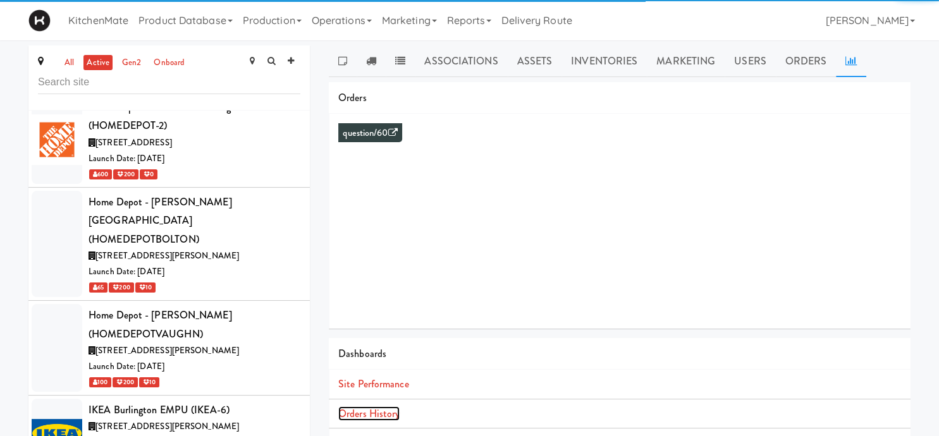
click at [391, 410] on link "Orders History" at bounding box center [368, 413] width 61 height 15
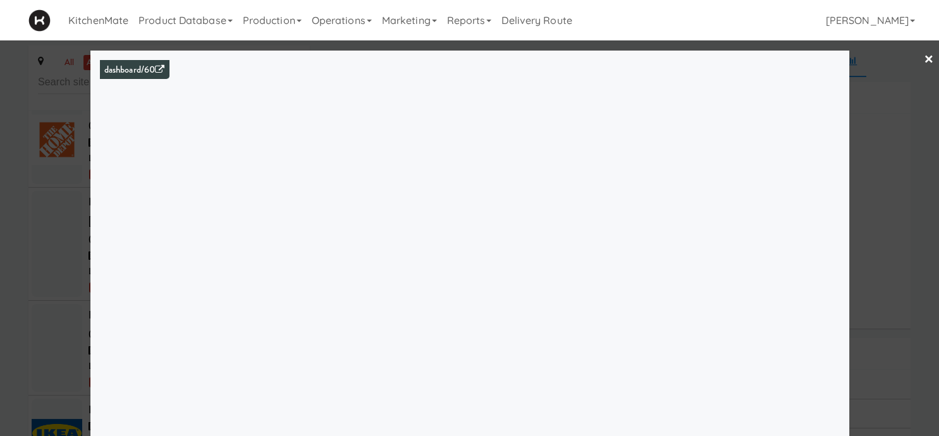
click at [40, 261] on div at bounding box center [469, 218] width 939 height 436
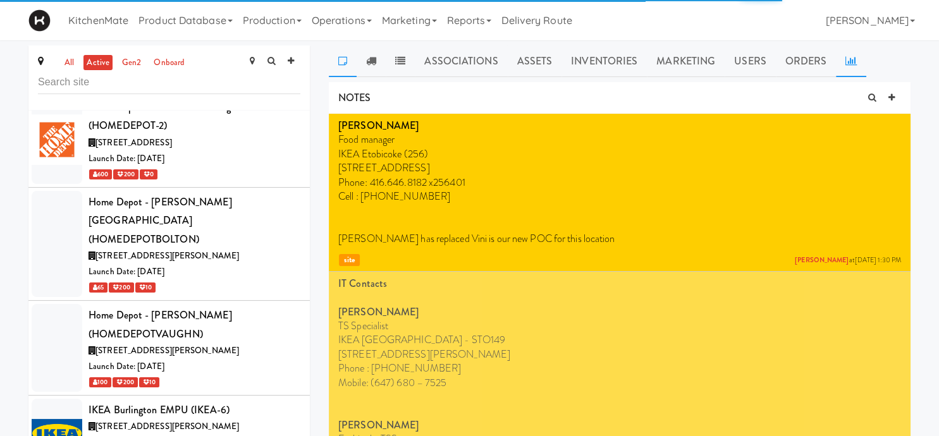
click at [851, 59] on icon at bounding box center [850, 61] width 11 height 10
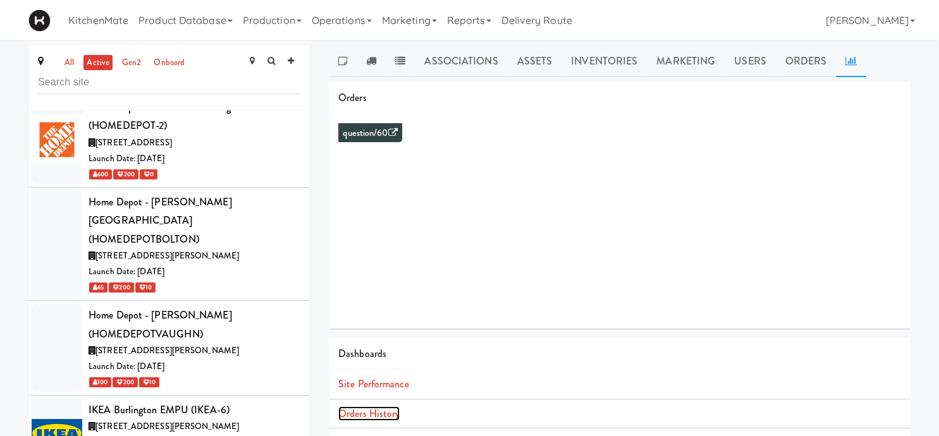
click at [393, 411] on link "Orders History" at bounding box center [368, 413] width 61 height 15
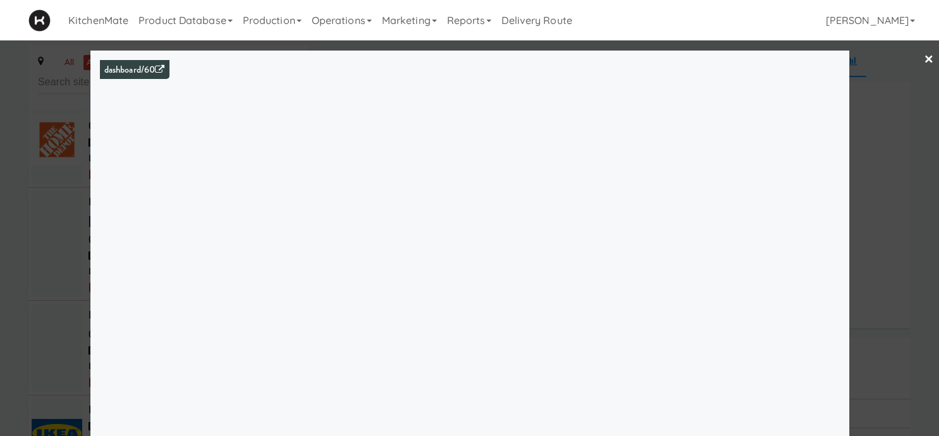
click at [47, 247] on div at bounding box center [469, 218] width 939 height 436
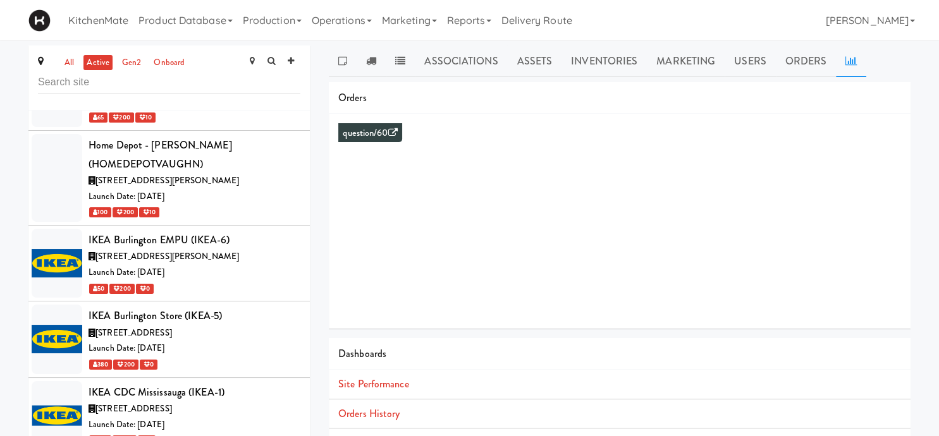
scroll to position [3519, 0]
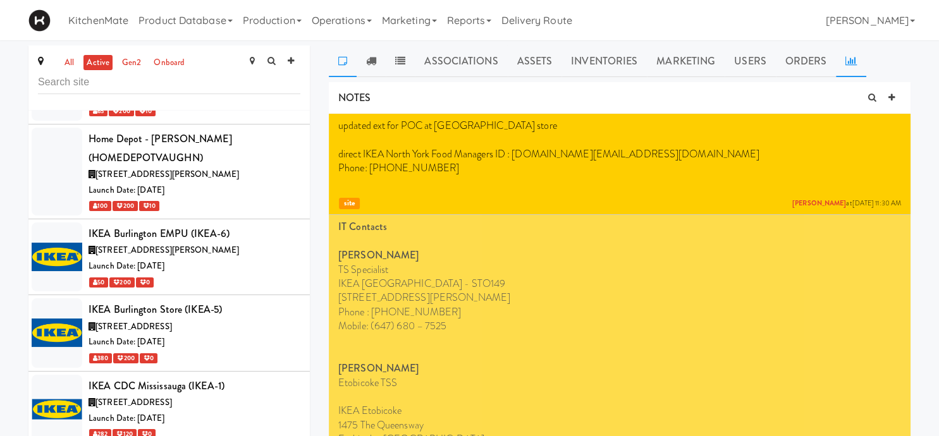
click at [858, 61] on link at bounding box center [851, 62] width 30 height 32
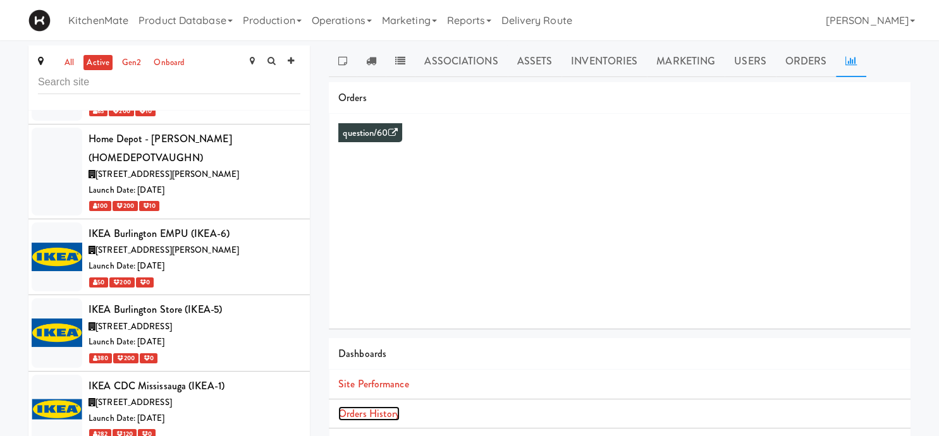
click at [385, 413] on link "Orders History" at bounding box center [368, 413] width 61 height 15
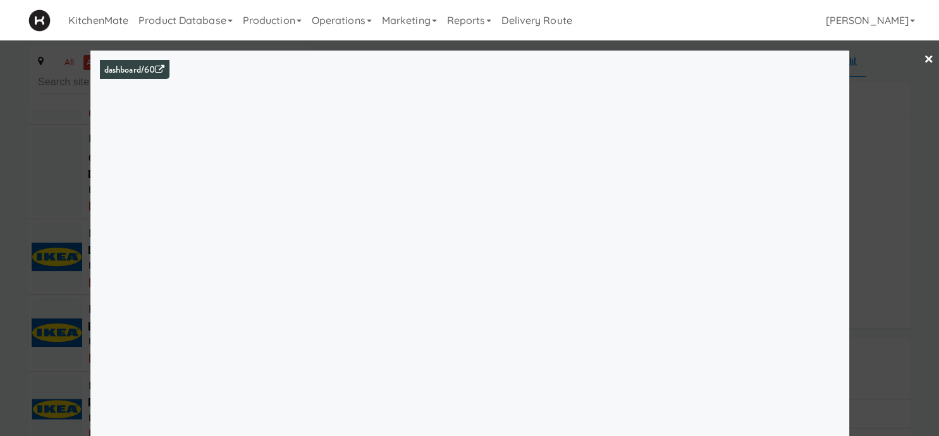
click at [51, 216] on div at bounding box center [469, 218] width 939 height 436
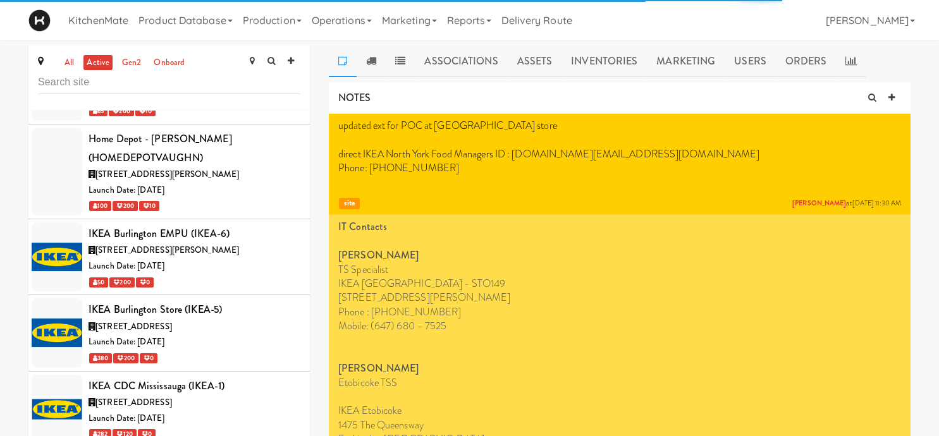
drag, startPoint x: 848, startPoint y: 59, endPoint x: 824, endPoint y: 119, distance: 64.4
click at [848, 59] on icon at bounding box center [850, 61] width 11 height 10
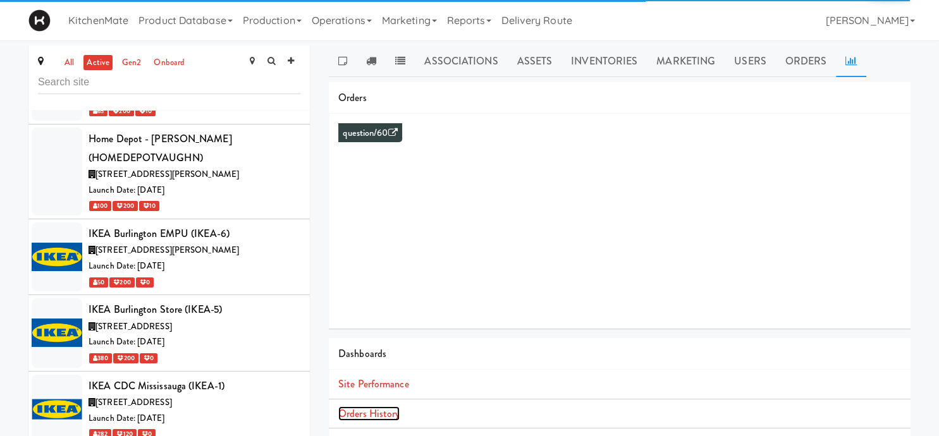
click at [381, 413] on link "Orders History" at bounding box center [368, 413] width 61 height 15
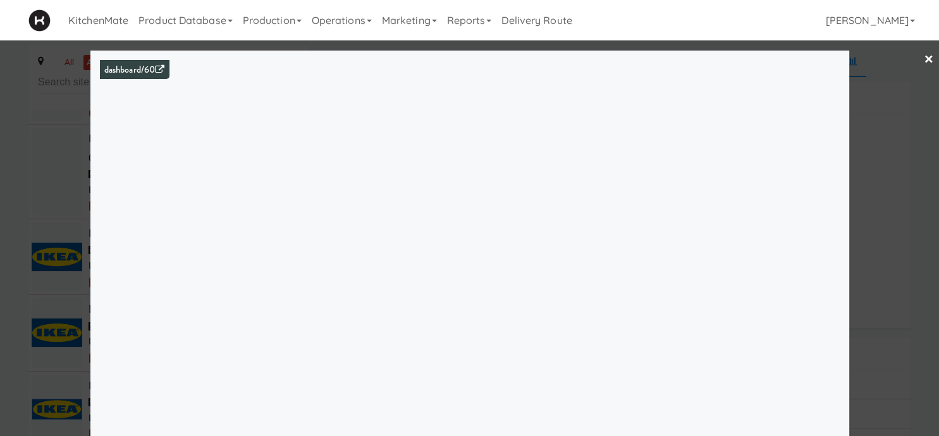
click at [66, 262] on div at bounding box center [469, 218] width 939 height 436
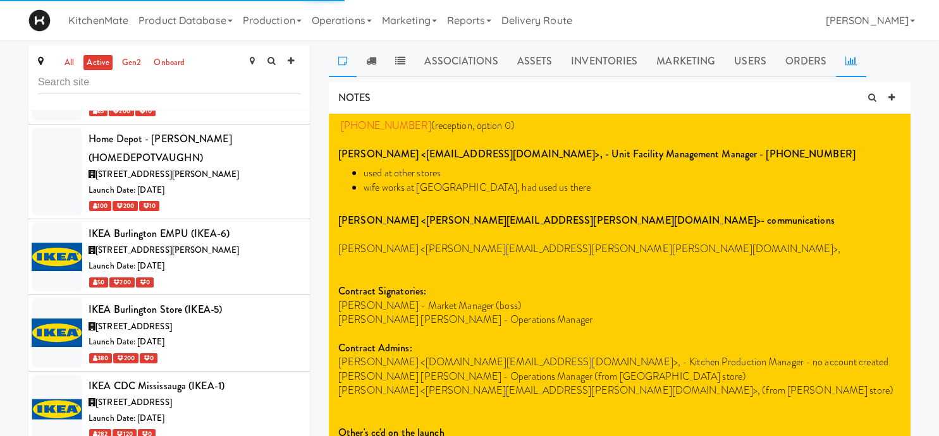
click at [848, 56] on icon at bounding box center [850, 61] width 11 height 10
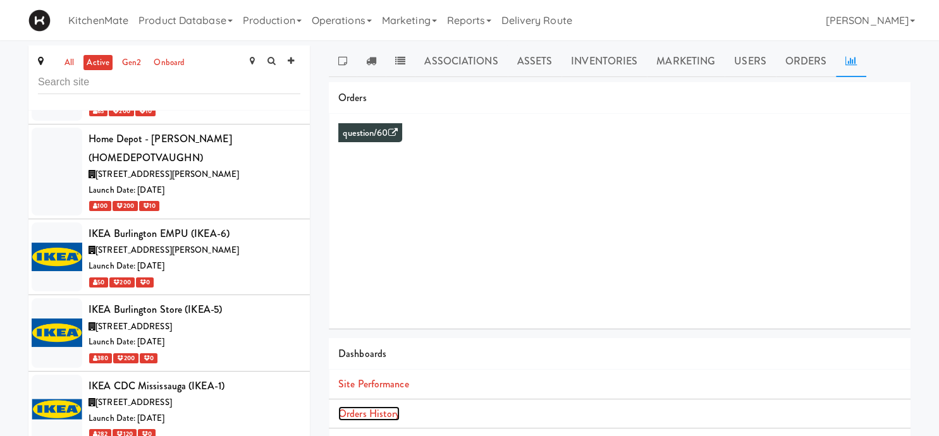
click at [383, 413] on link "Orders History" at bounding box center [368, 413] width 61 height 15
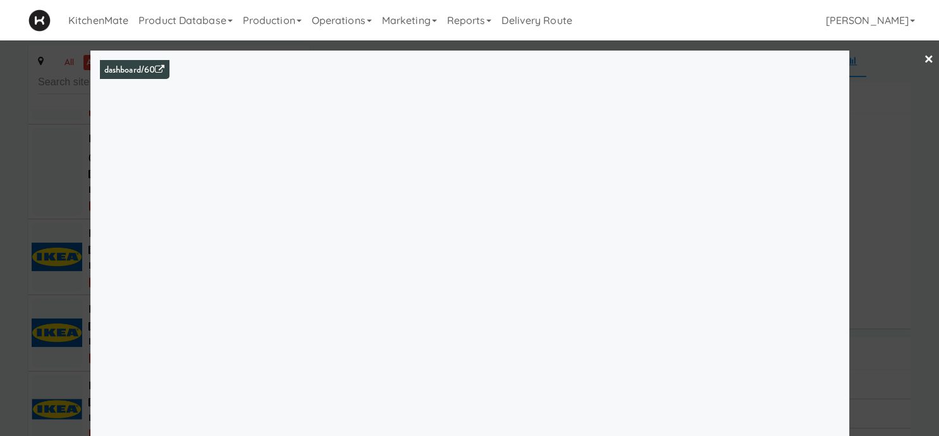
click at [52, 254] on div at bounding box center [469, 218] width 939 height 436
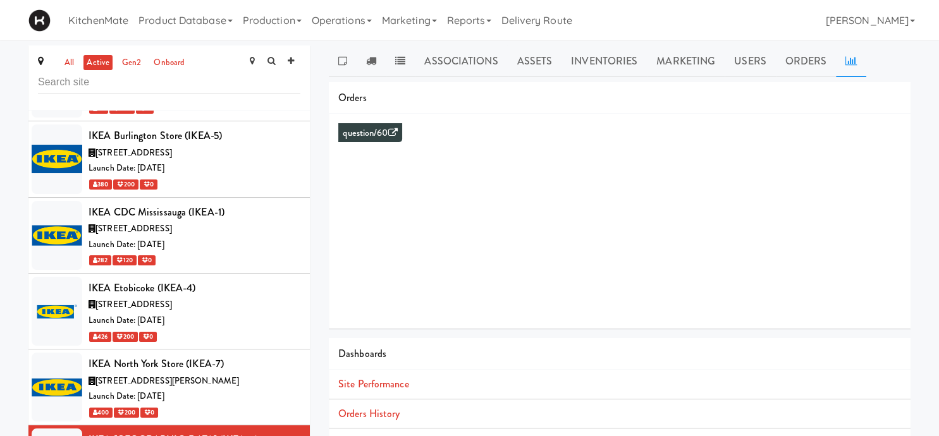
scroll to position [3695, 0]
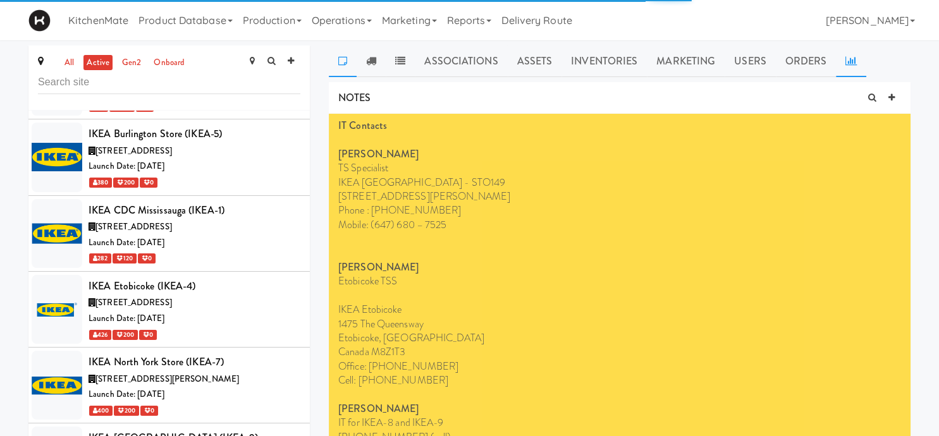
click at [850, 61] on icon at bounding box center [850, 61] width 11 height 10
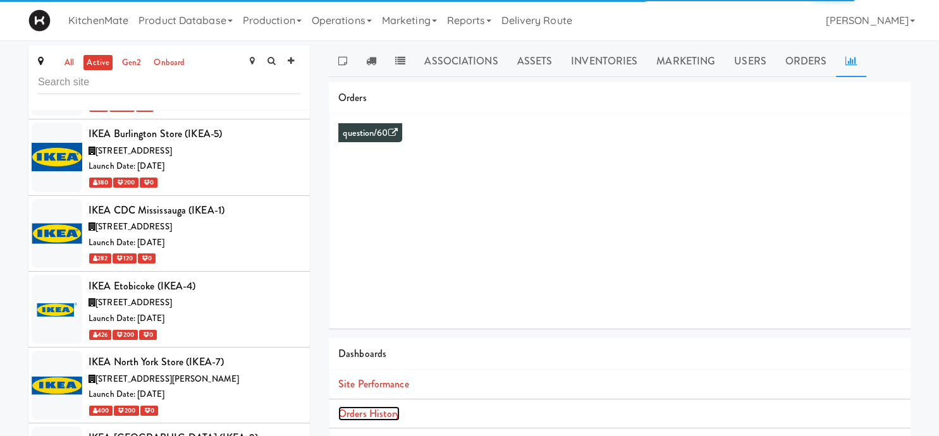
click at [389, 417] on link "Orders History" at bounding box center [368, 413] width 61 height 15
